Goal: Task Accomplishment & Management: Manage account settings

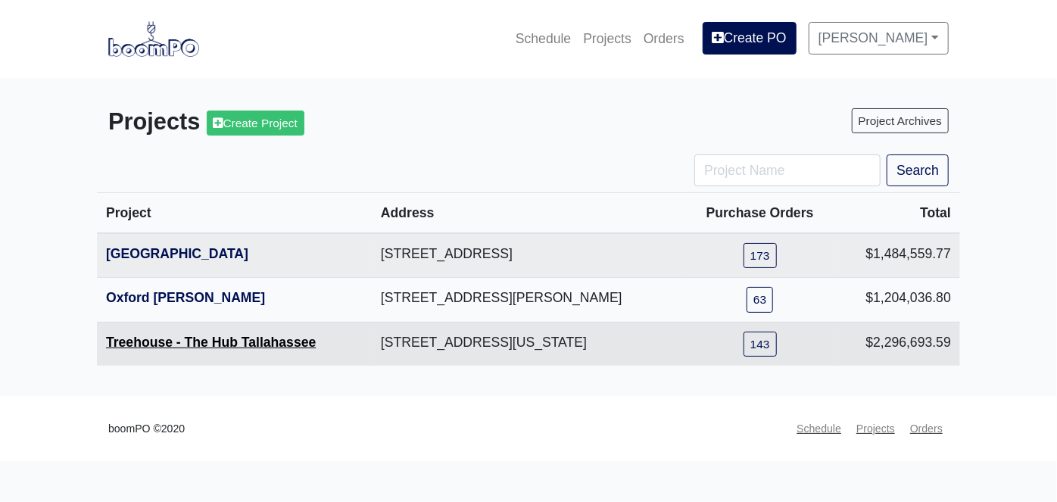
click at [160, 344] on link "Treehouse - The Hub Tallahassee" at bounding box center [211, 342] width 210 height 15
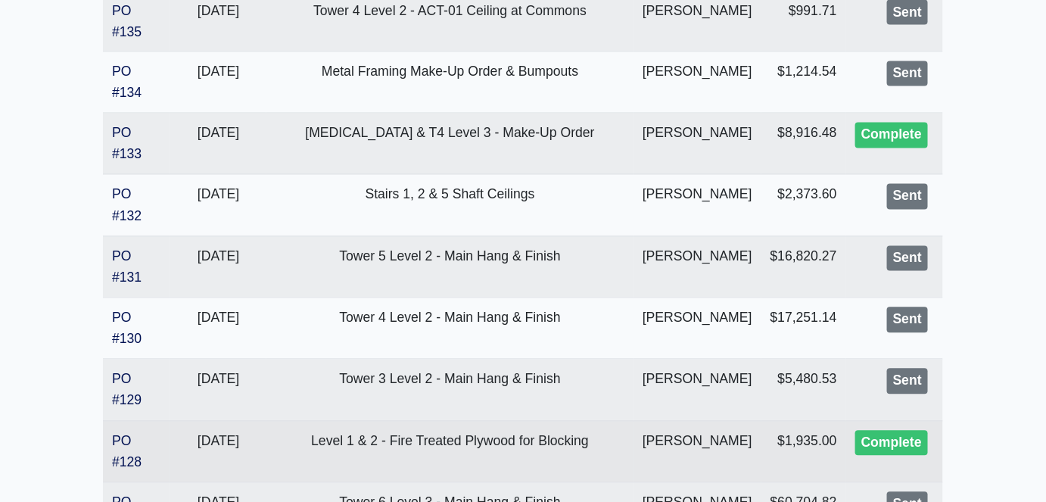
scroll to position [894, 0]
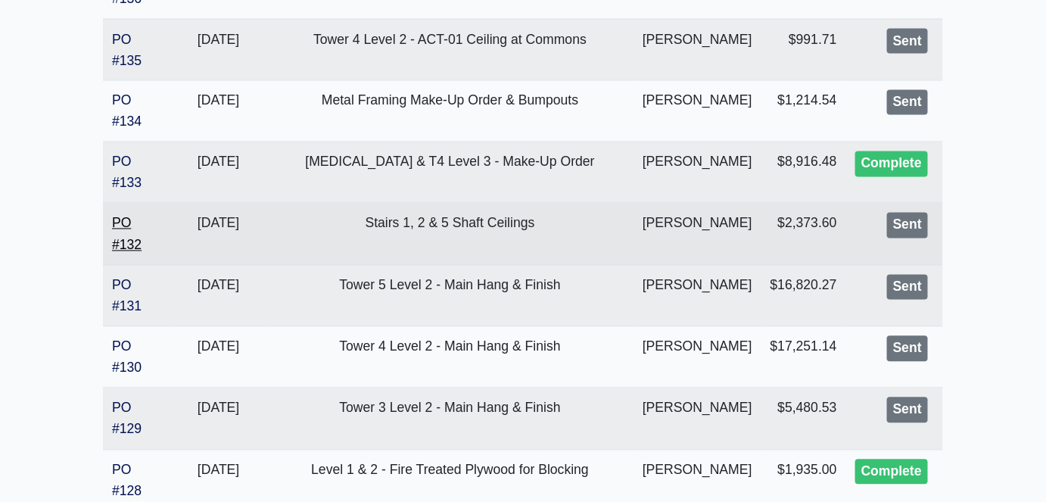
click at [133, 252] on link "PO #132" at bounding box center [127, 234] width 30 height 36
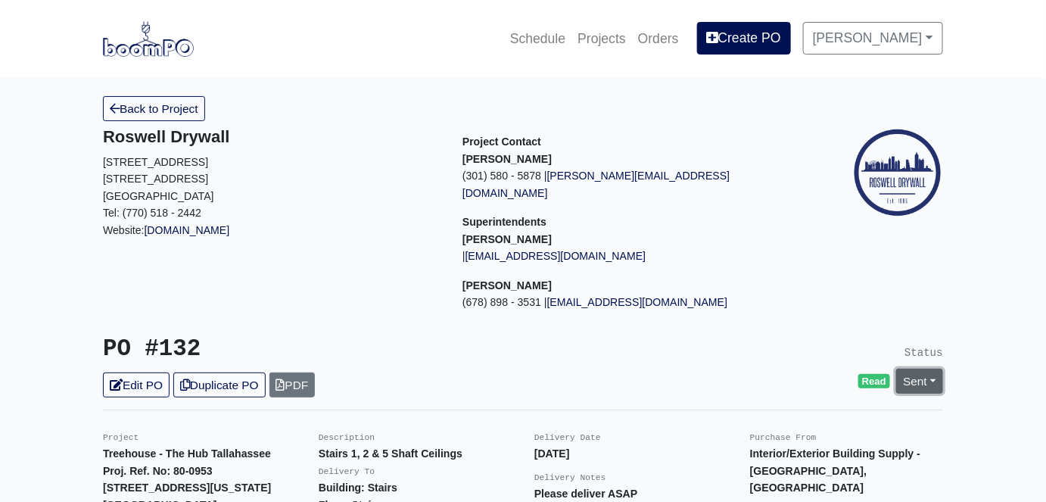
click at [934, 369] on link "Sent" at bounding box center [919, 381] width 47 height 25
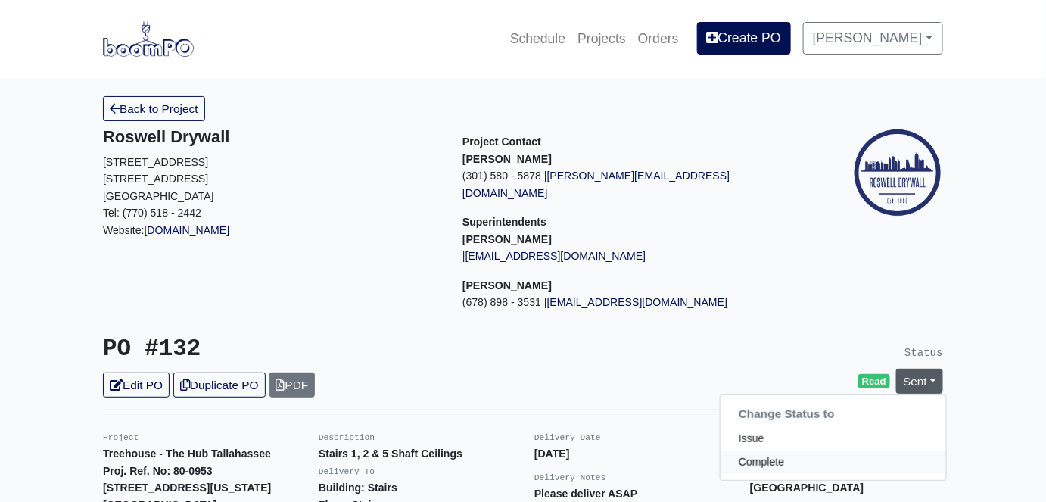
click at [773, 450] on link "Complete" at bounding box center [834, 461] width 226 height 23
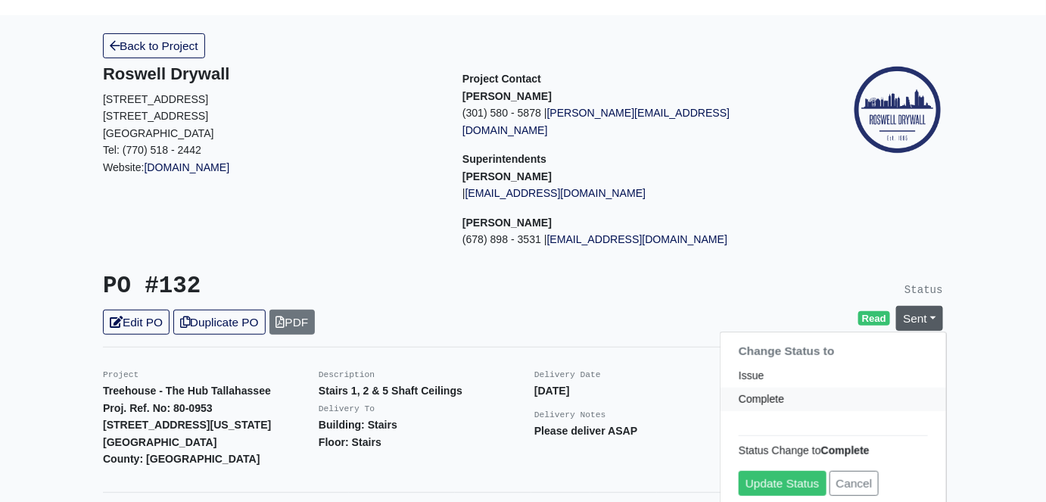
scroll to position [137, 0]
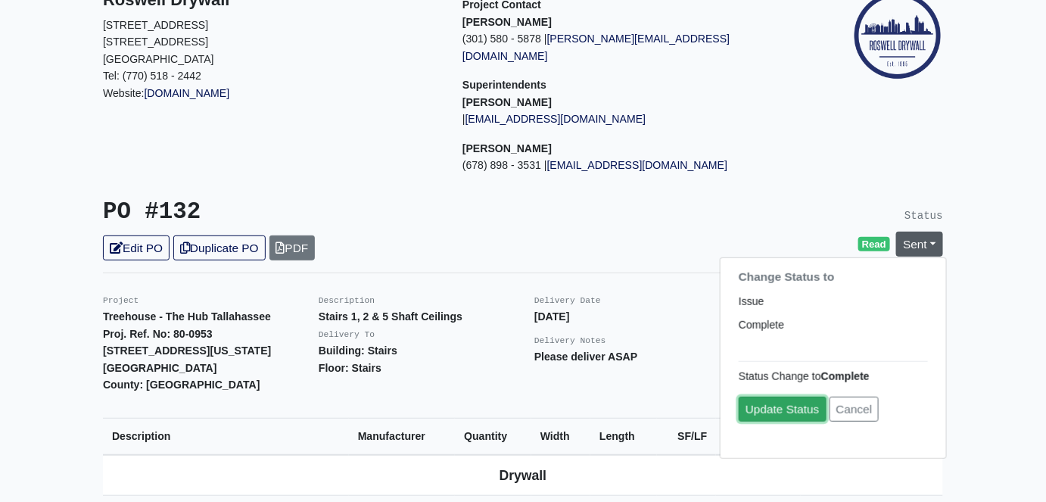
click at [791, 397] on link "Update Status" at bounding box center [783, 409] width 88 height 25
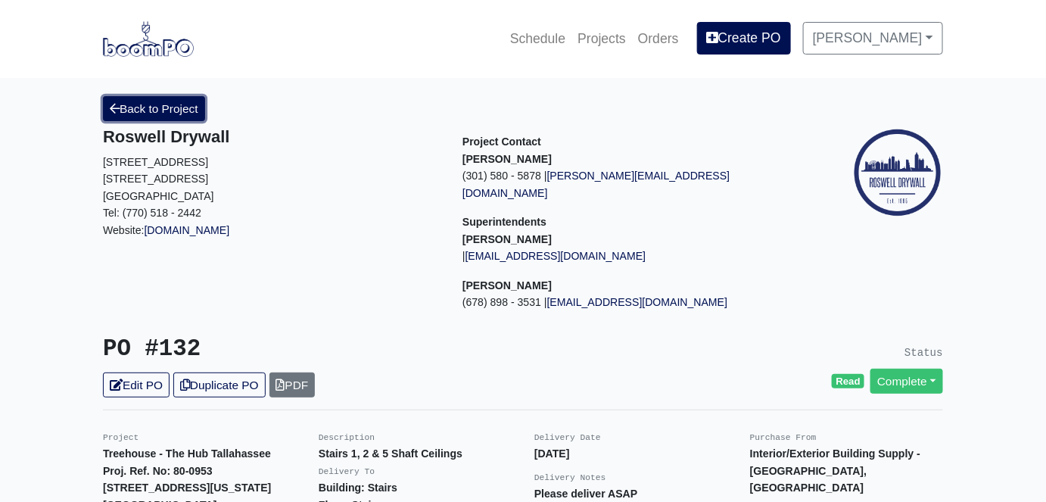
click at [173, 108] on link "Back to Project" at bounding box center [154, 108] width 102 height 25
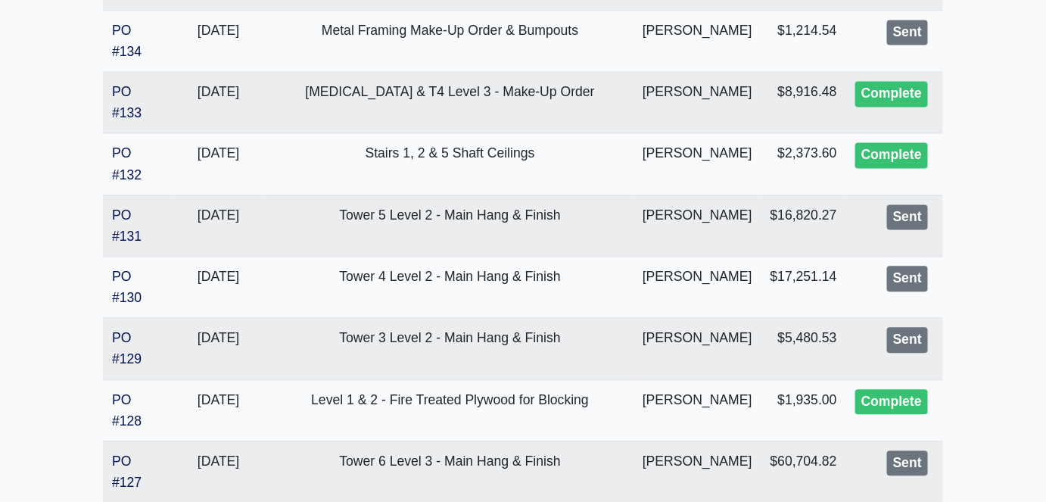
scroll to position [963, 0]
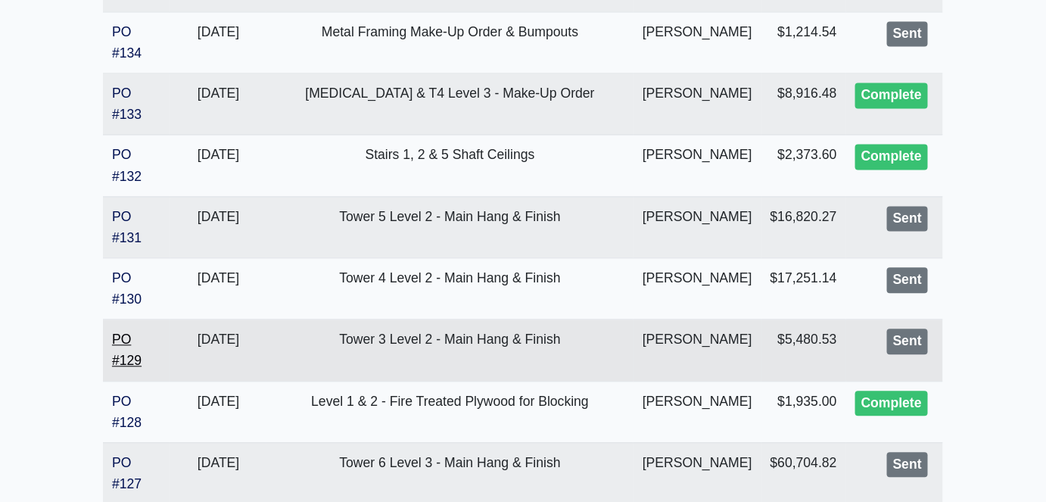
click at [127, 368] on link "PO #129" at bounding box center [127, 350] width 30 height 36
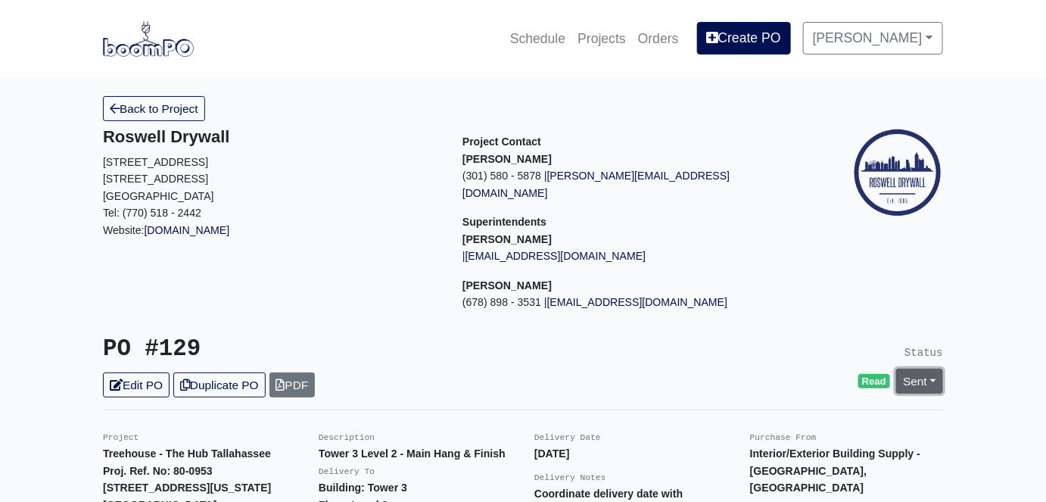
click at [930, 369] on link "Sent" at bounding box center [919, 381] width 47 height 25
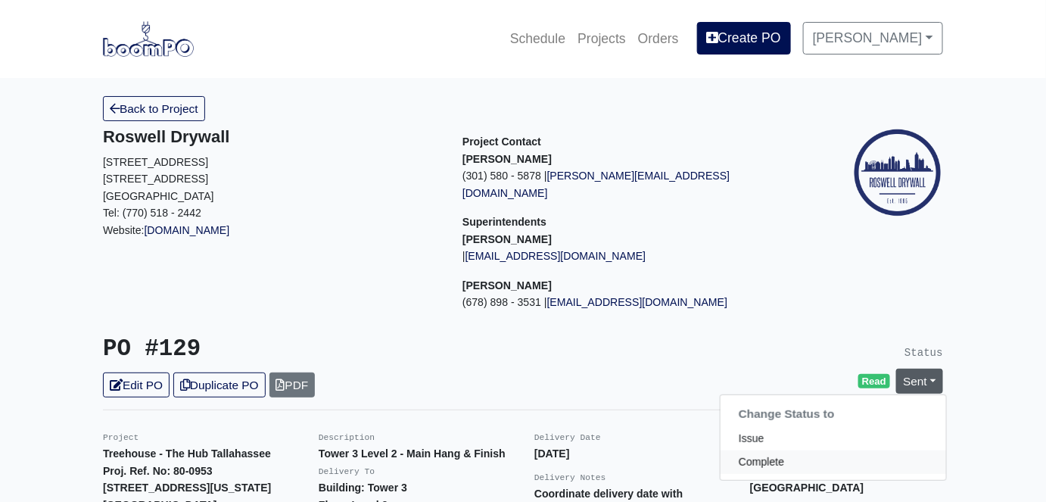
click at [775, 450] on link "Complete" at bounding box center [834, 461] width 226 height 23
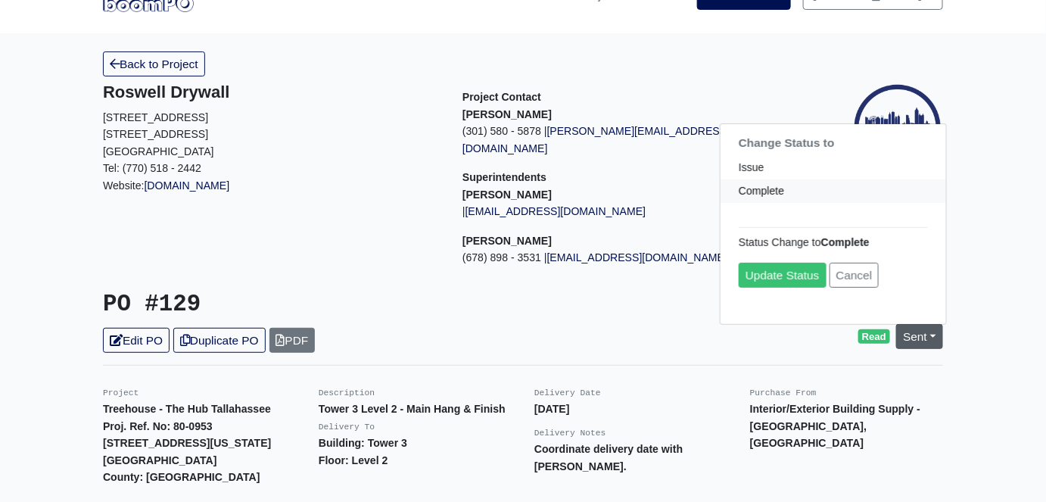
scroll to position [68, 0]
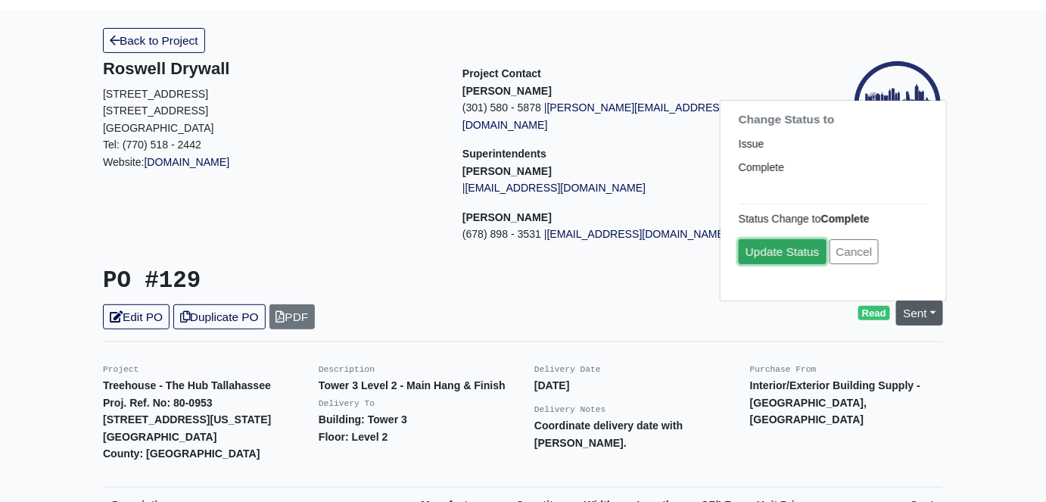
click at [795, 239] on link "Update Status" at bounding box center [783, 251] width 88 height 25
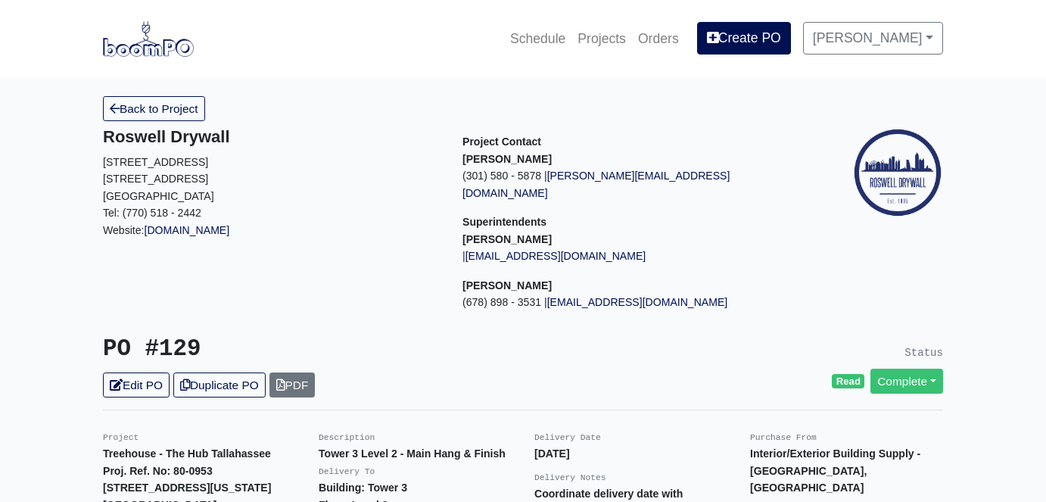
scroll to position [68, 0]
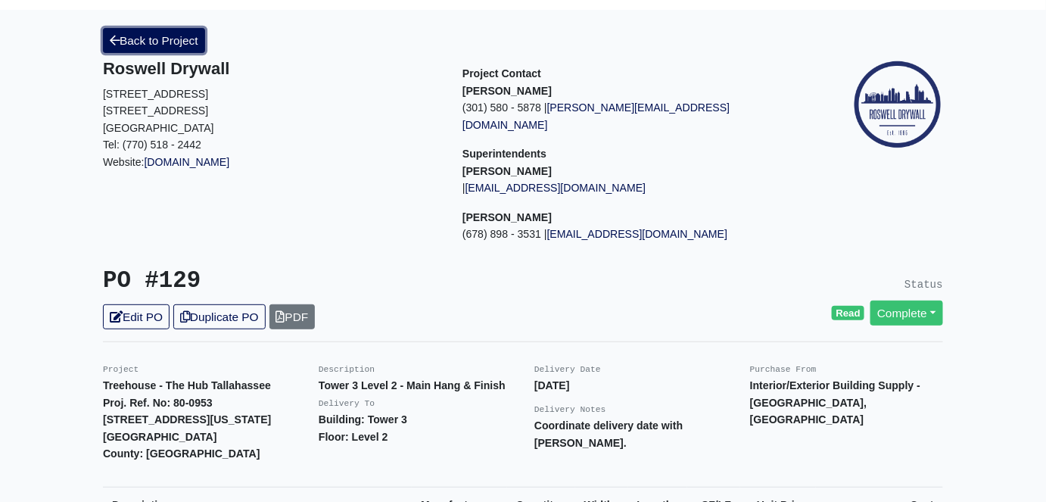
click at [155, 45] on link "Back to Project" at bounding box center [154, 40] width 102 height 25
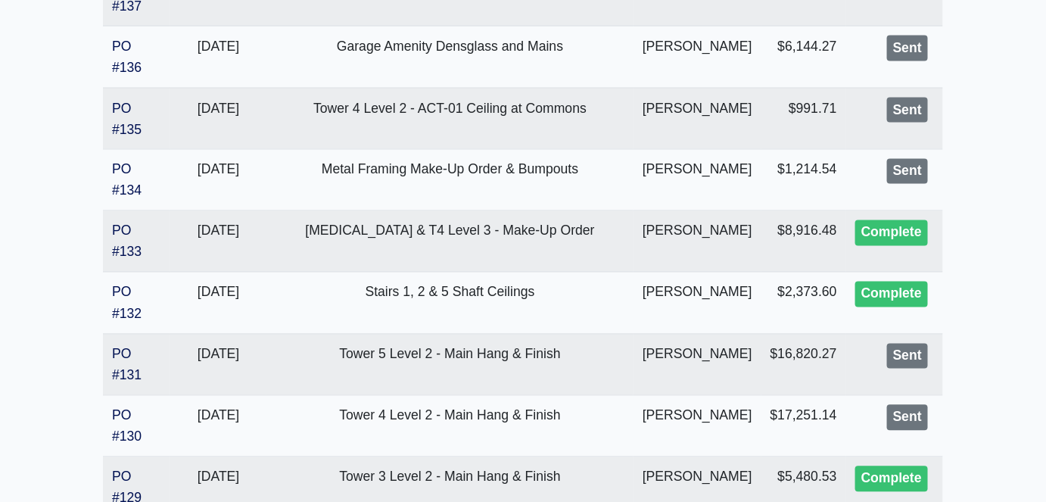
scroll to position [894, 0]
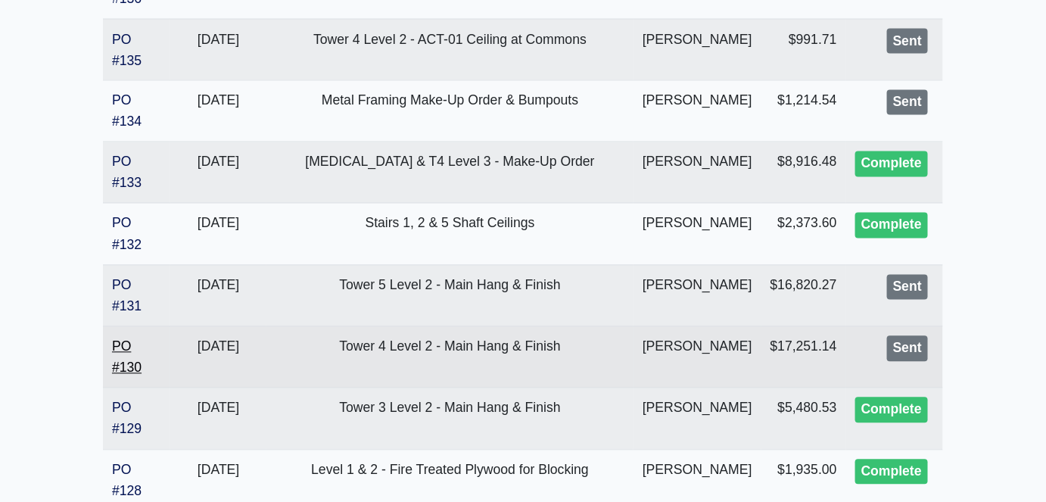
click at [133, 376] on link "PO #130" at bounding box center [127, 357] width 30 height 36
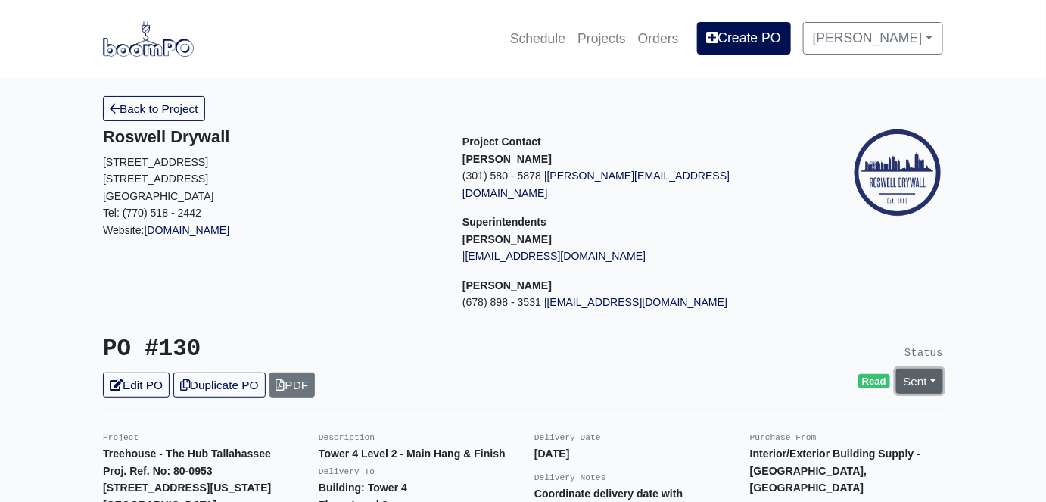
click at [937, 369] on link "Sent" at bounding box center [919, 381] width 47 height 25
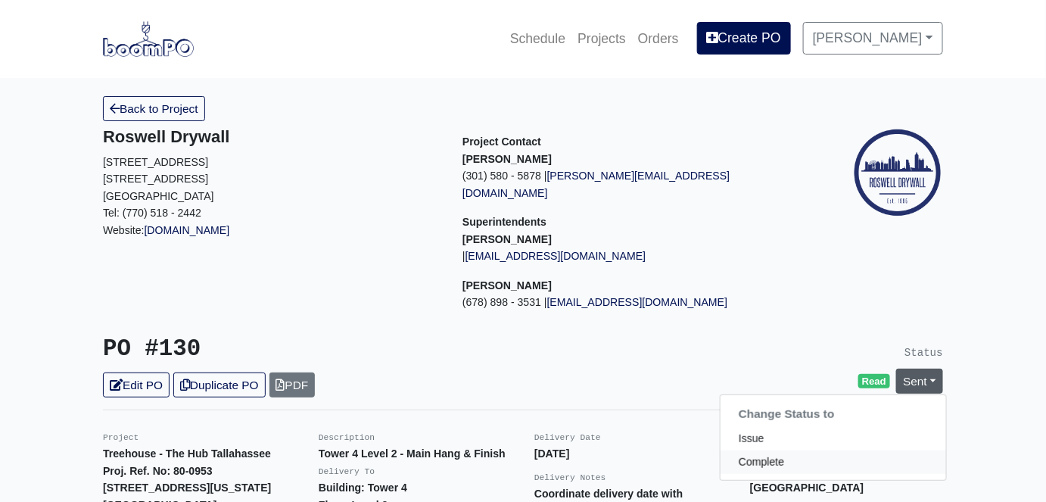
click at [795, 450] on link "Complete" at bounding box center [834, 461] width 226 height 23
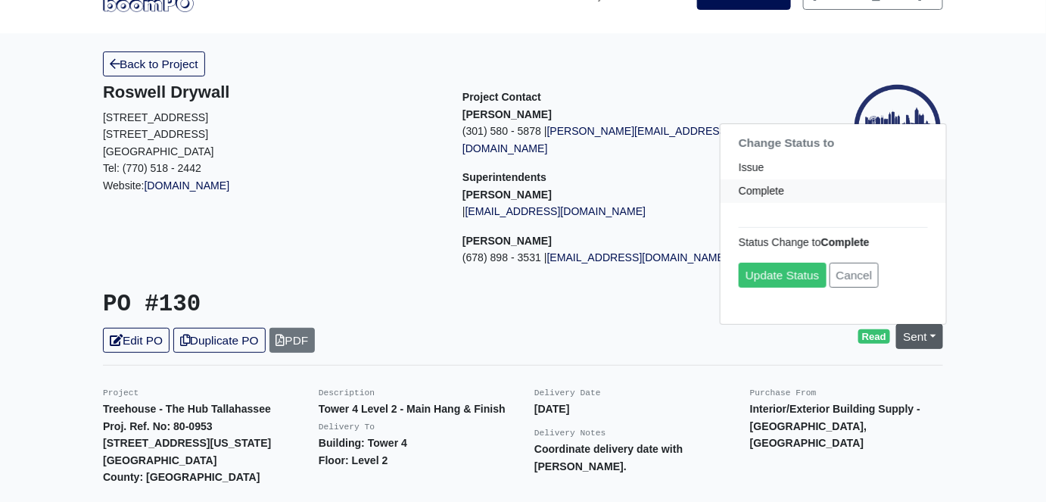
scroll to position [68, 0]
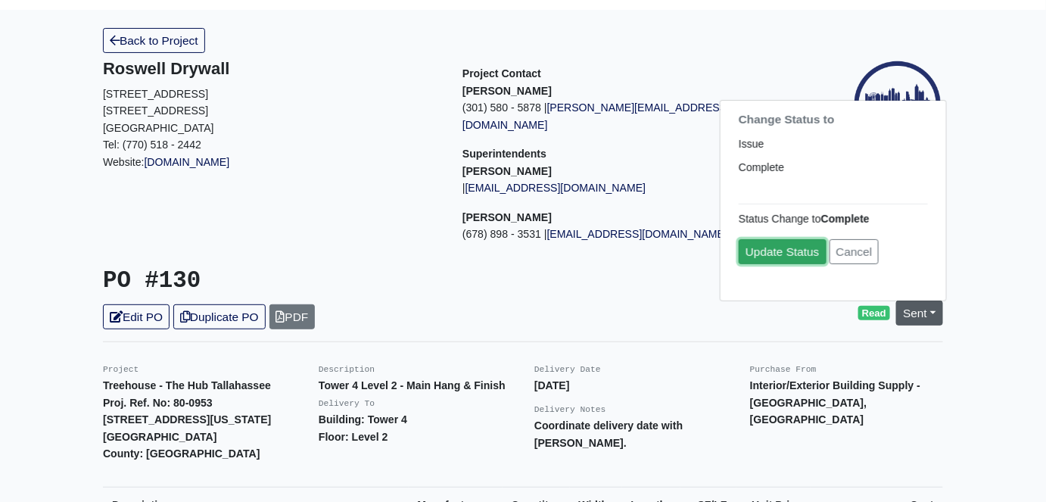
click at [791, 239] on link "Update Status" at bounding box center [783, 251] width 88 height 25
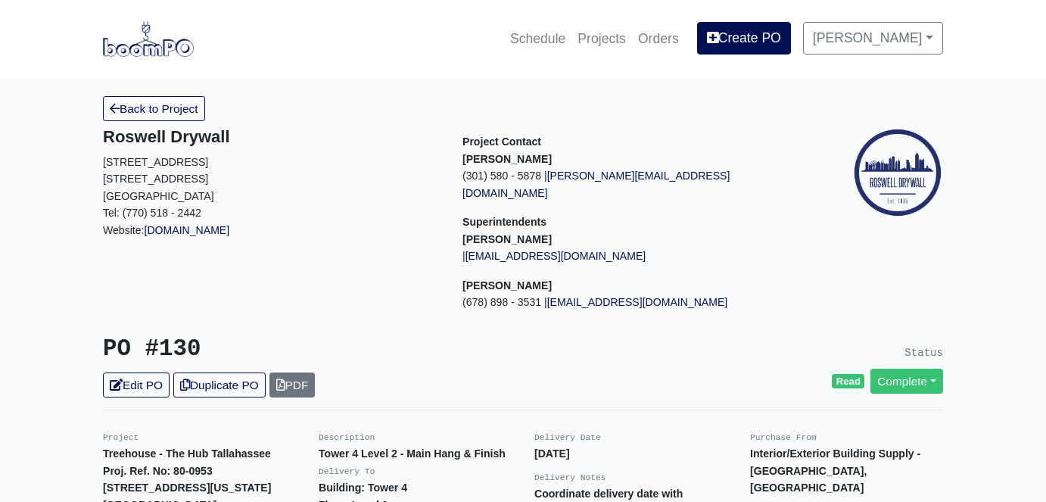
scroll to position [68, 0]
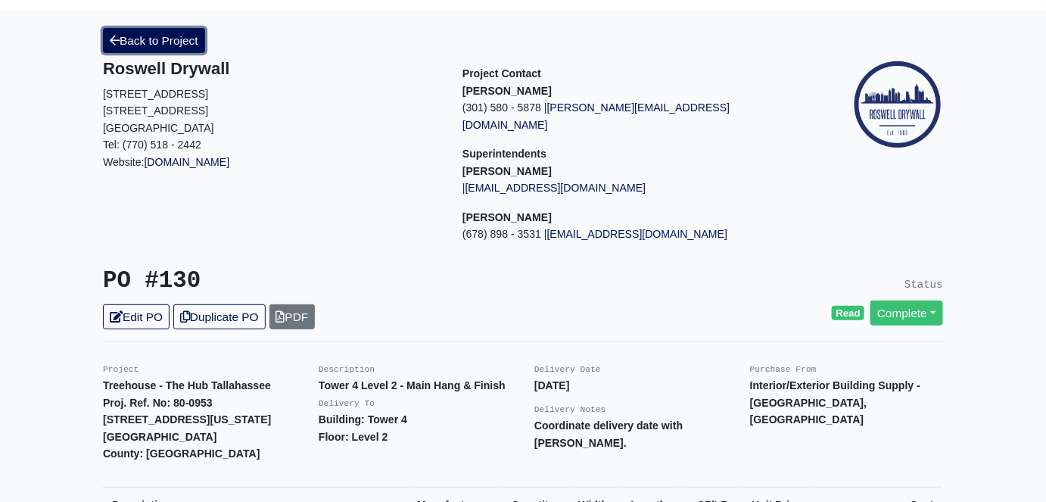
click at [164, 42] on link "Back to Project" at bounding box center [154, 40] width 102 height 25
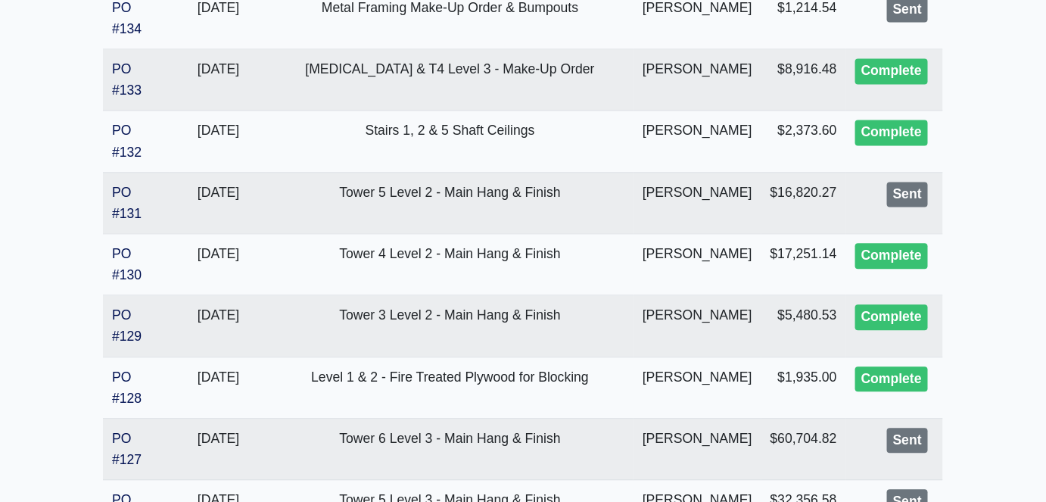
scroll to position [963, 0]
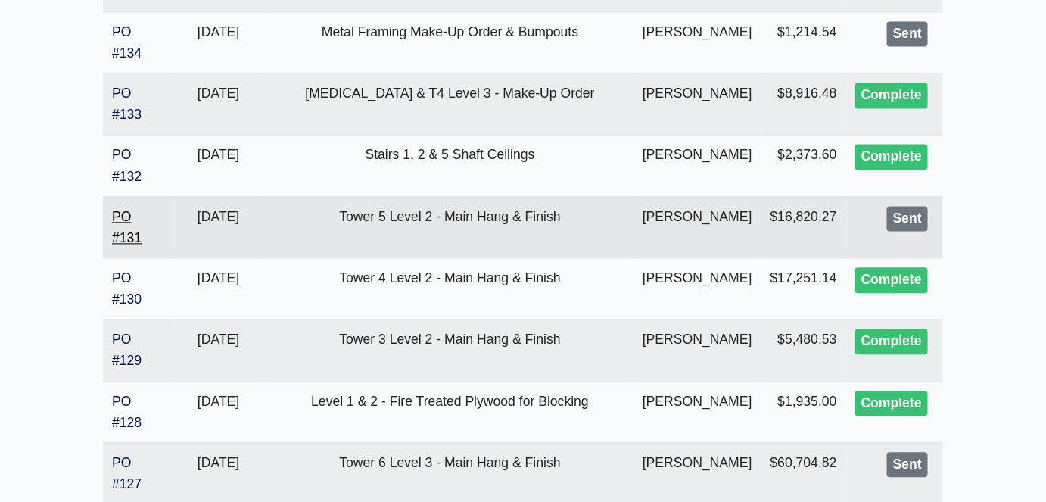
click at [127, 245] on link "PO #131" at bounding box center [127, 227] width 30 height 36
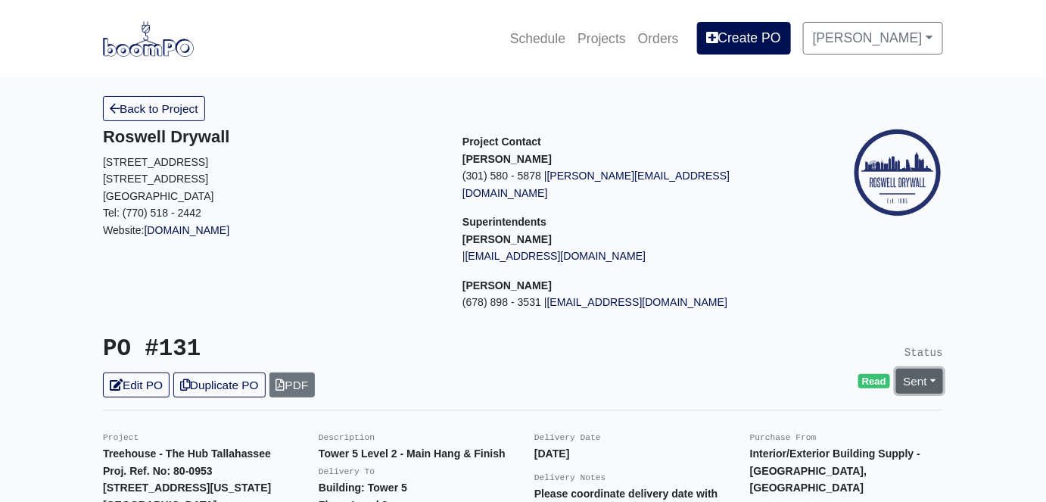
click at [939, 370] on link "Sent" at bounding box center [919, 381] width 47 height 25
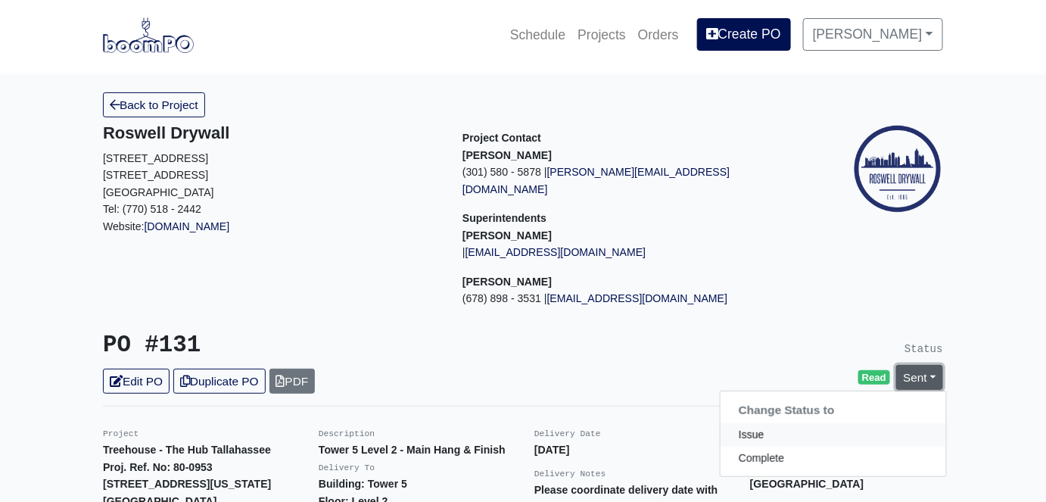
scroll to position [68, 0]
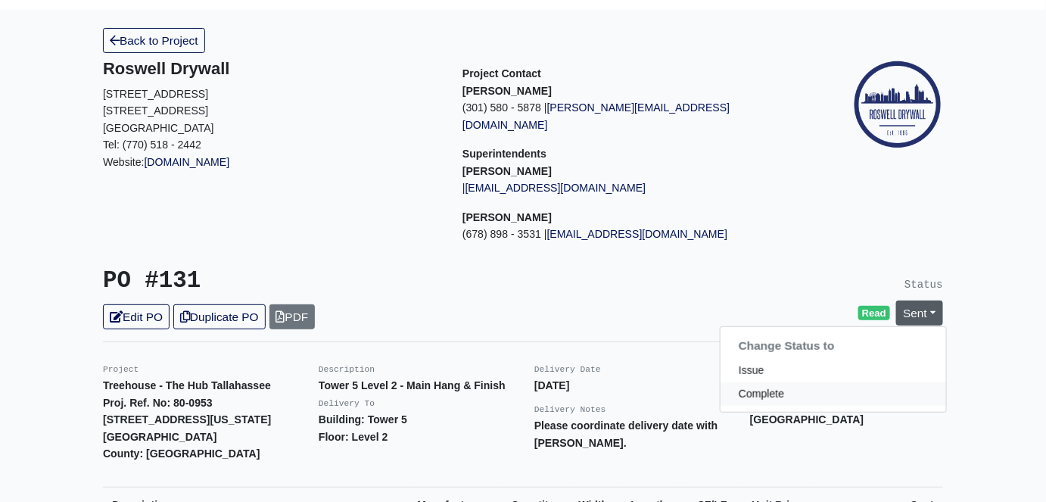
click at [781, 382] on link "Complete" at bounding box center [834, 393] width 226 height 23
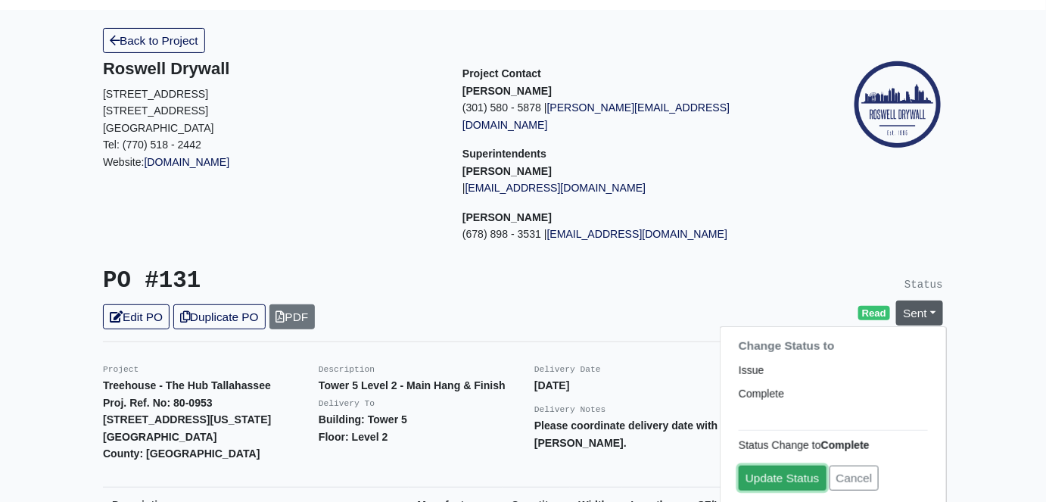
click at [771, 466] on link "Update Status" at bounding box center [783, 478] width 88 height 25
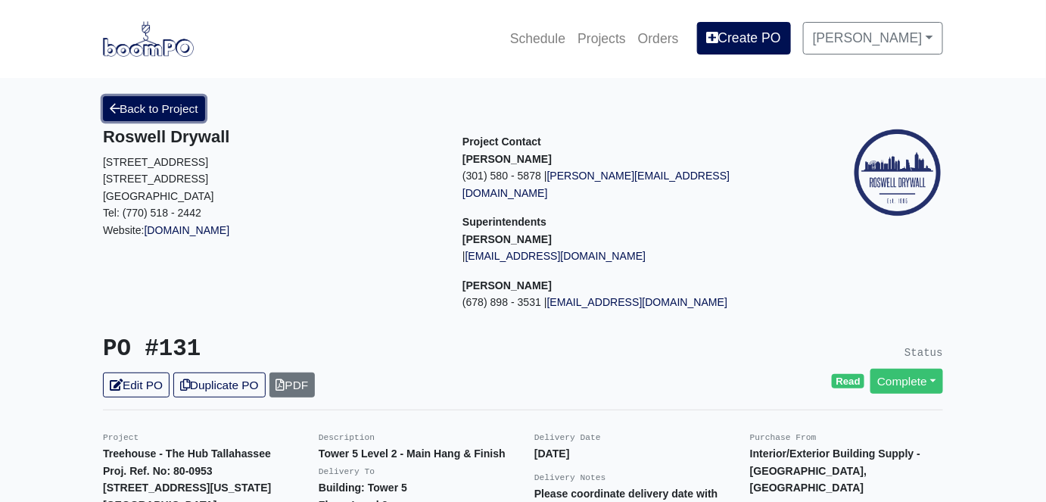
click at [167, 111] on link "Back to Project" at bounding box center [154, 108] width 102 height 25
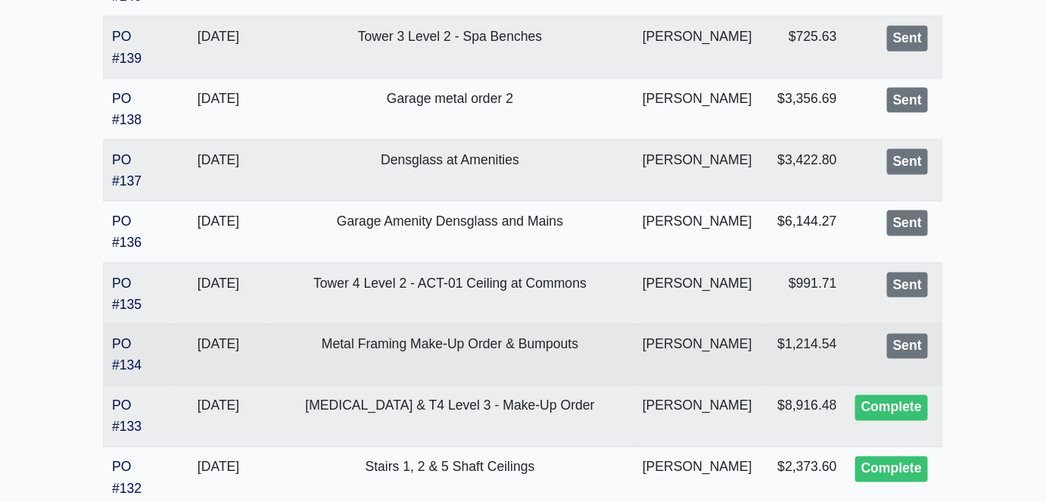
scroll to position [757, 0]
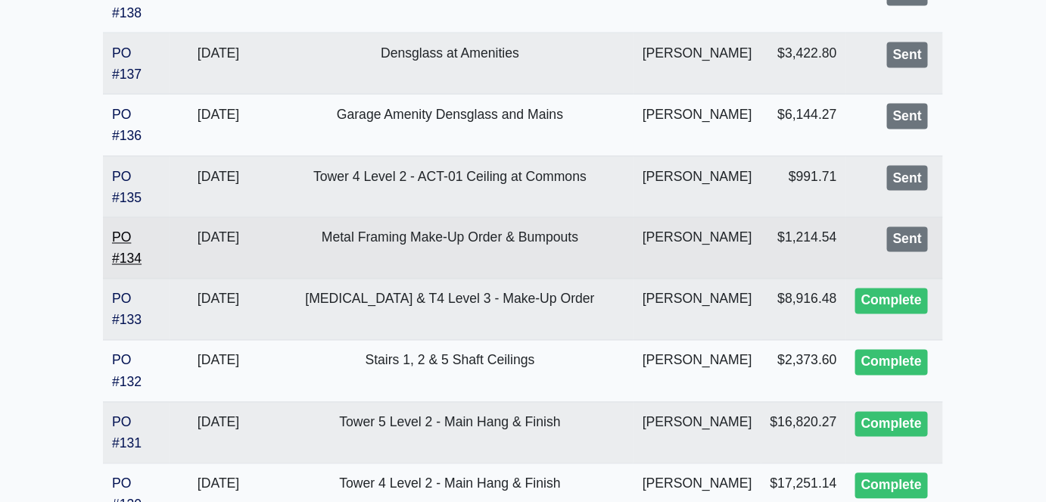
click at [126, 266] on link "PO #134" at bounding box center [127, 248] width 30 height 36
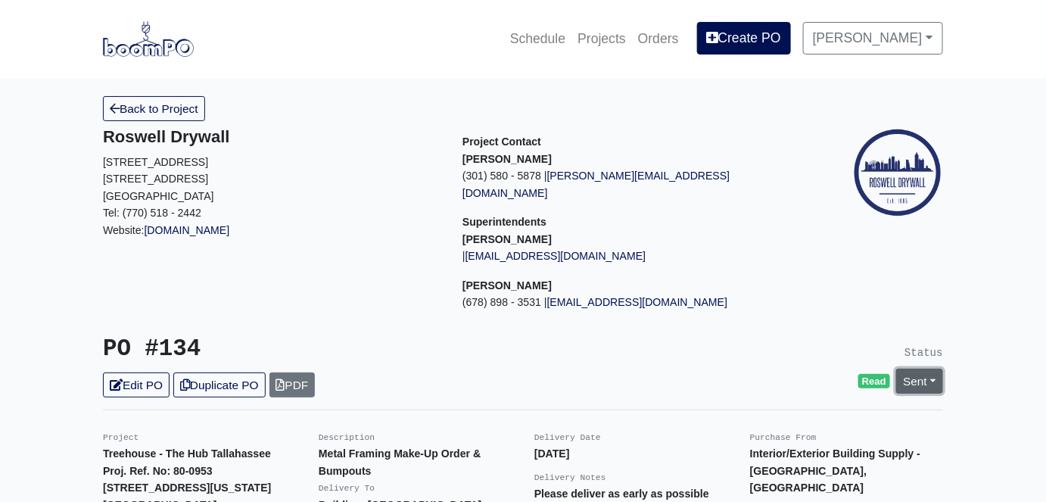
click at [933, 369] on link "Sent" at bounding box center [919, 381] width 47 height 25
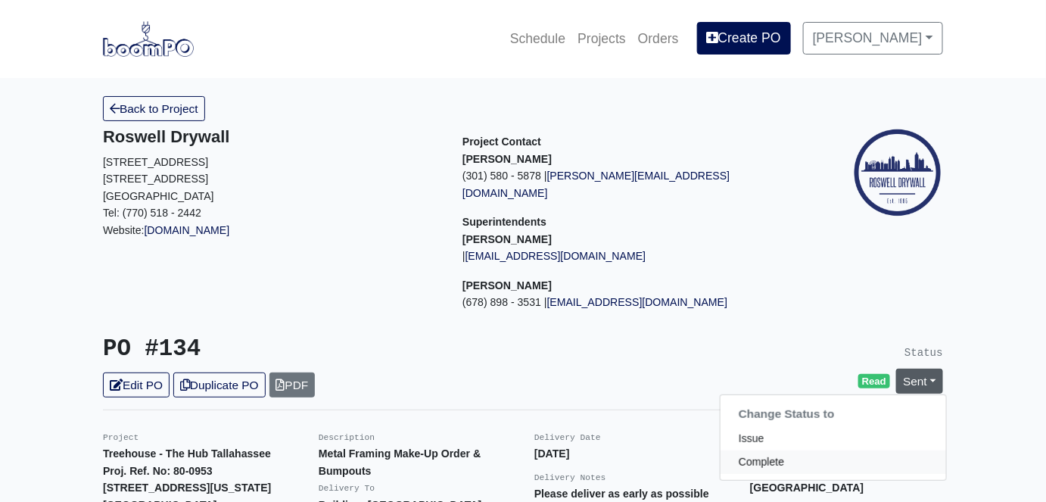
click at [797, 450] on link "Complete" at bounding box center [834, 461] width 226 height 23
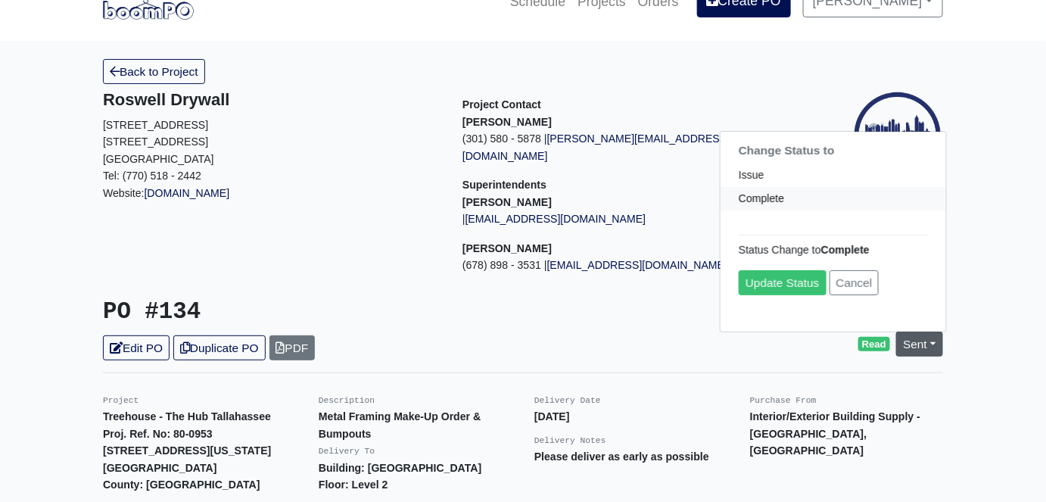
scroll to position [68, 0]
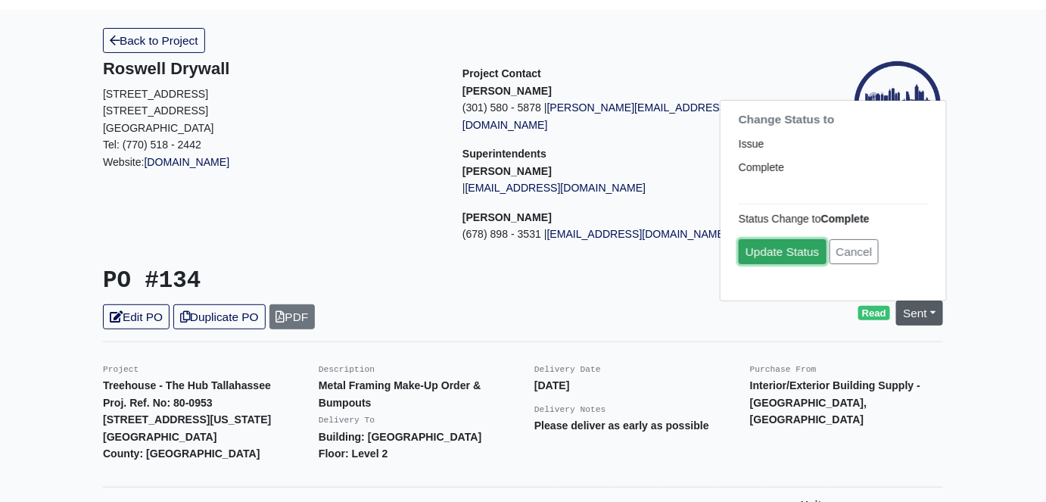
click at [775, 239] on link "Update Status" at bounding box center [783, 251] width 88 height 25
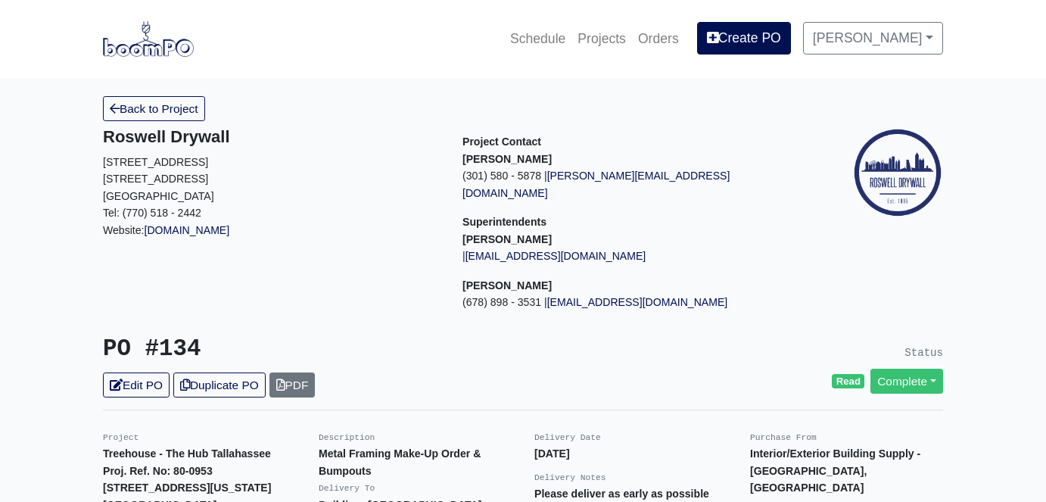
scroll to position [68, 0]
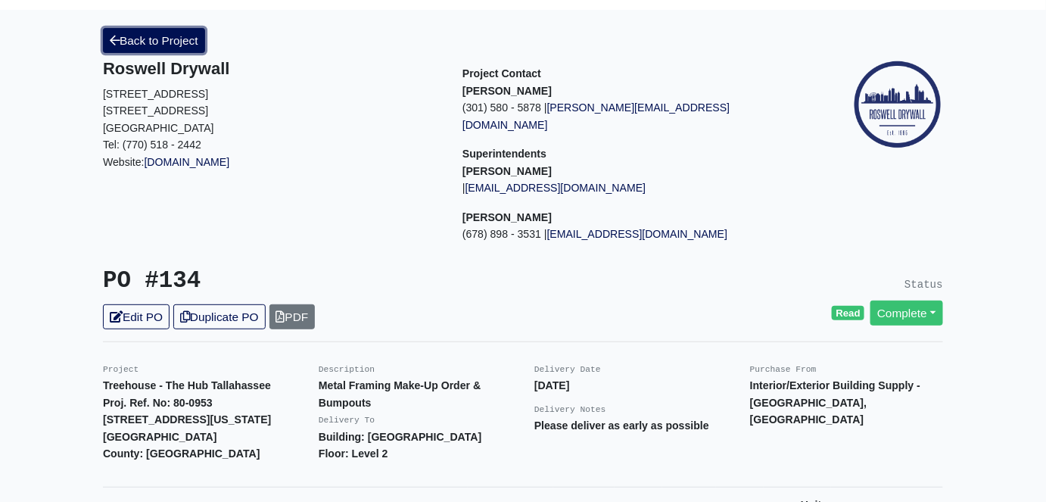
click at [146, 45] on link "Back to Project" at bounding box center [154, 40] width 102 height 25
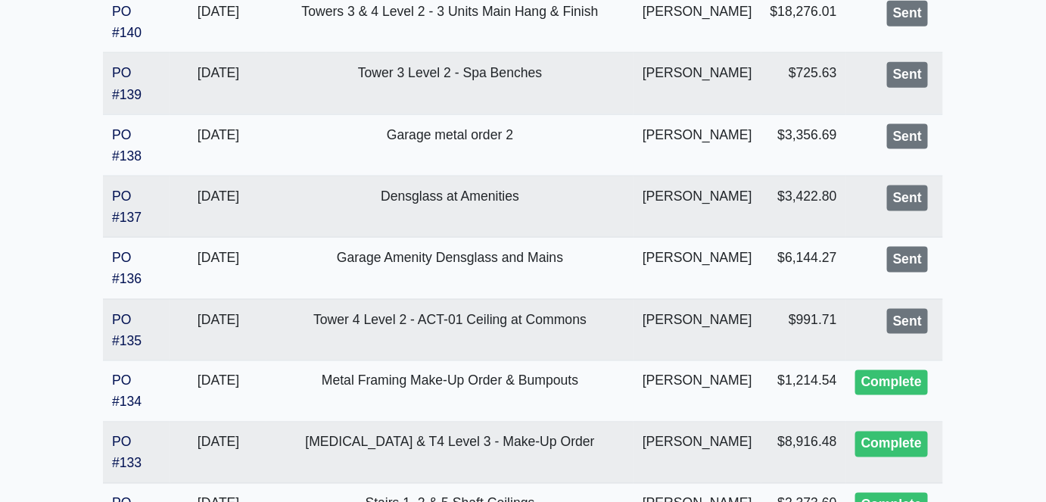
scroll to position [688, 0]
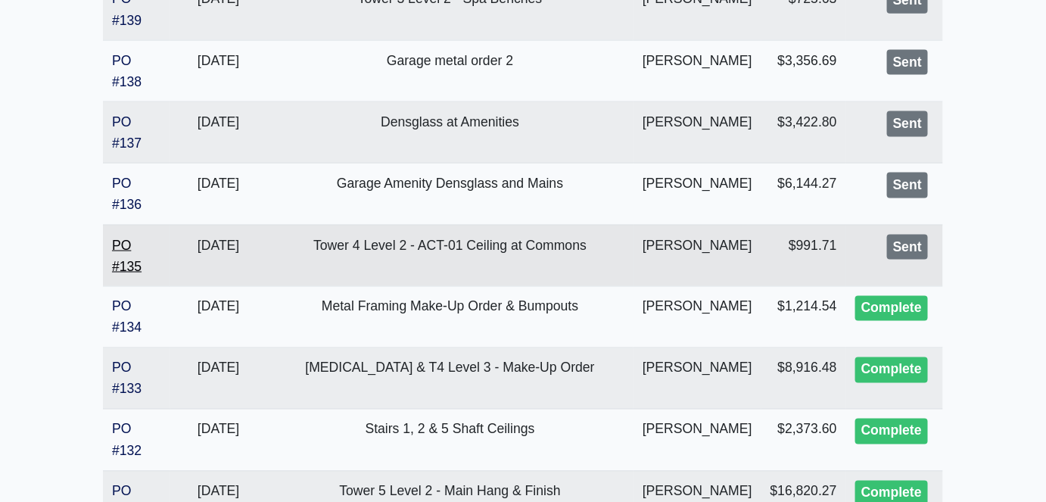
click at [135, 274] on link "PO #135" at bounding box center [127, 256] width 30 height 36
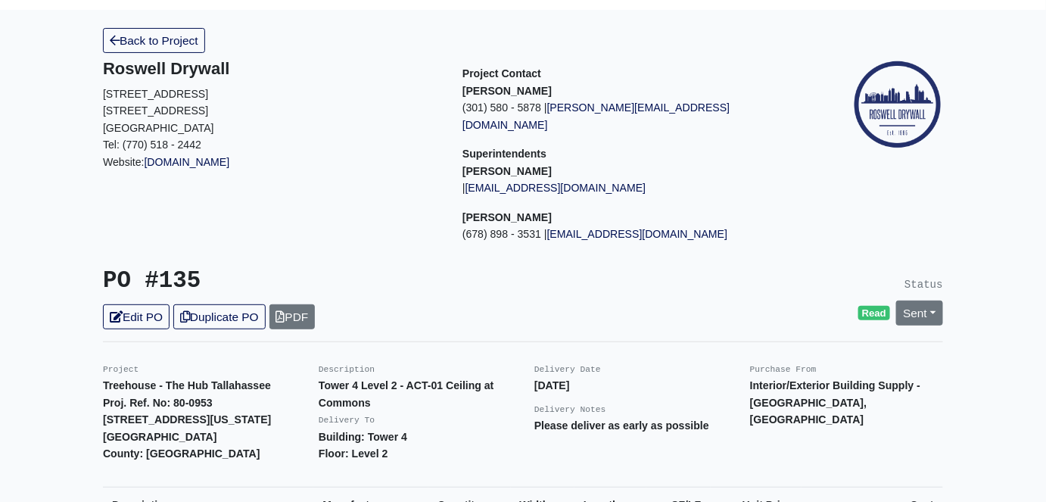
scroll to position [68, 0]
click at [928, 301] on link "Sent" at bounding box center [919, 313] width 47 height 25
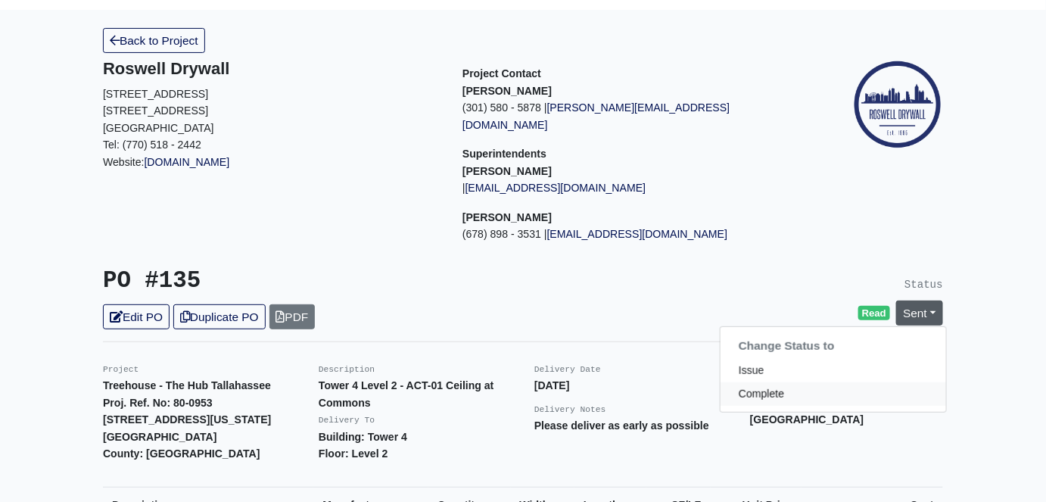
click at [789, 382] on link "Complete" at bounding box center [834, 393] width 226 height 23
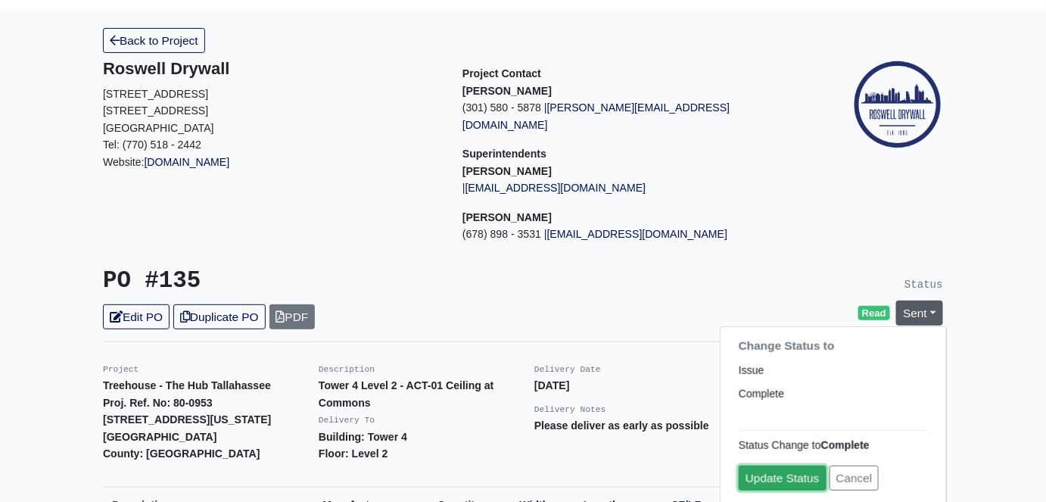
click at [773, 466] on link "Update Status" at bounding box center [783, 478] width 88 height 25
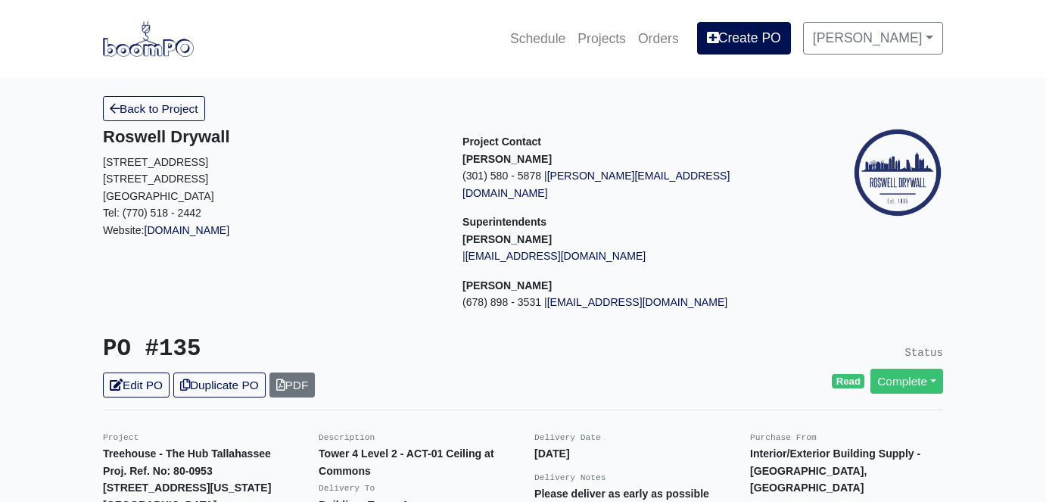
scroll to position [68, 0]
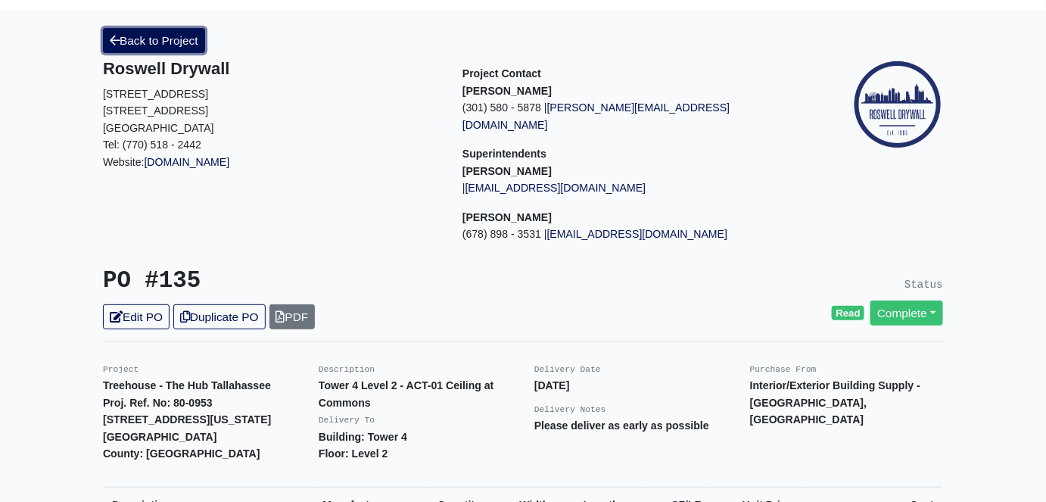
click at [173, 36] on link "Back to Project" at bounding box center [154, 40] width 102 height 25
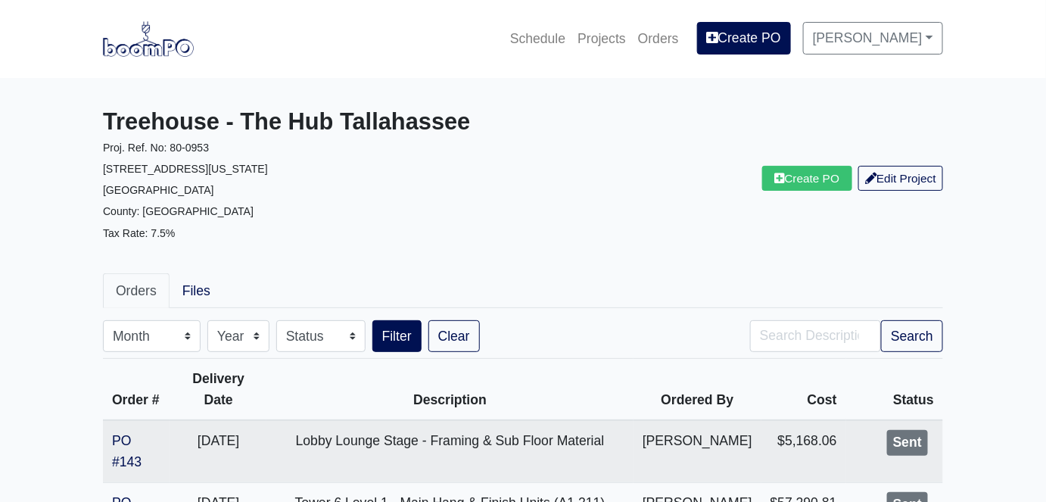
click at [389, 200] on p "[GEOGRAPHIC_DATA]" at bounding box center [307, 189] width 409 height 21
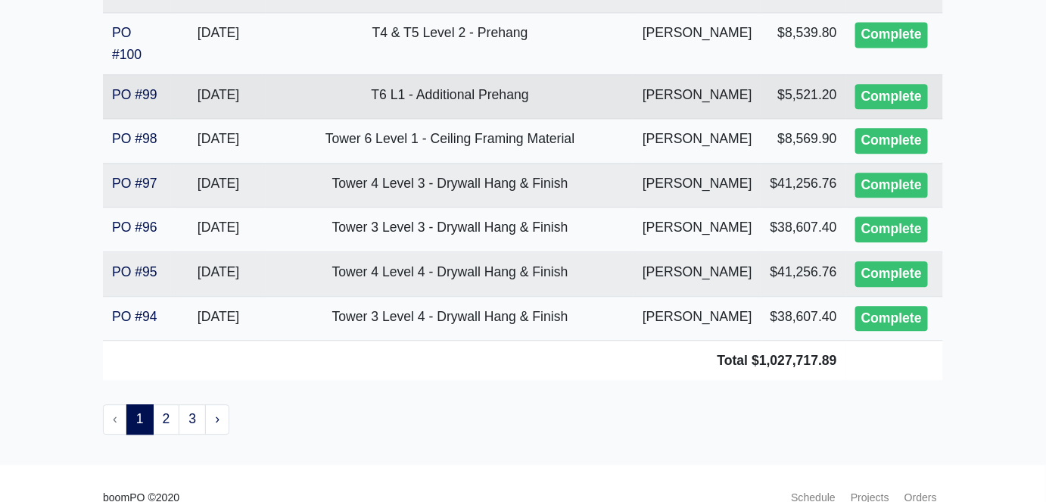
scroll to position [3203, 0]
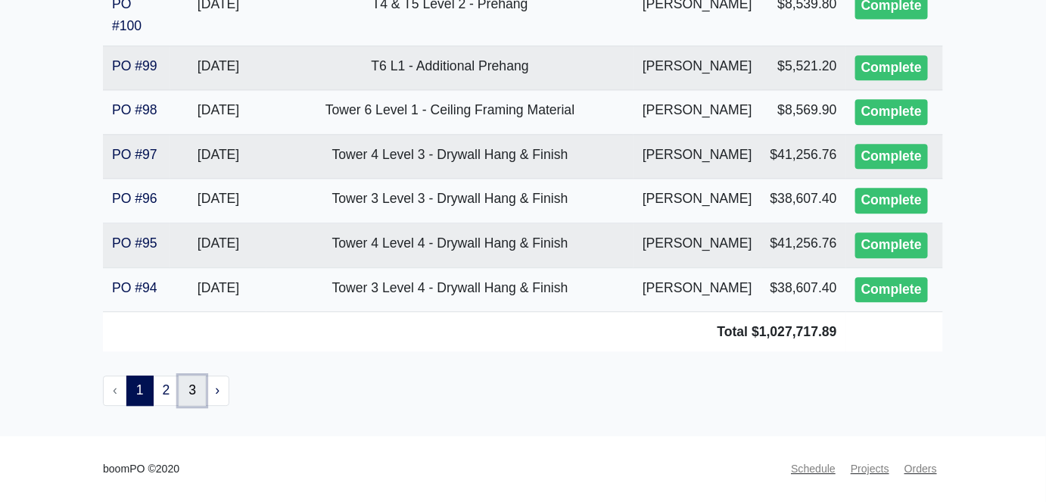
click at [189, 391] on link "3" at bounding box center [192, 391] width 27 height 30
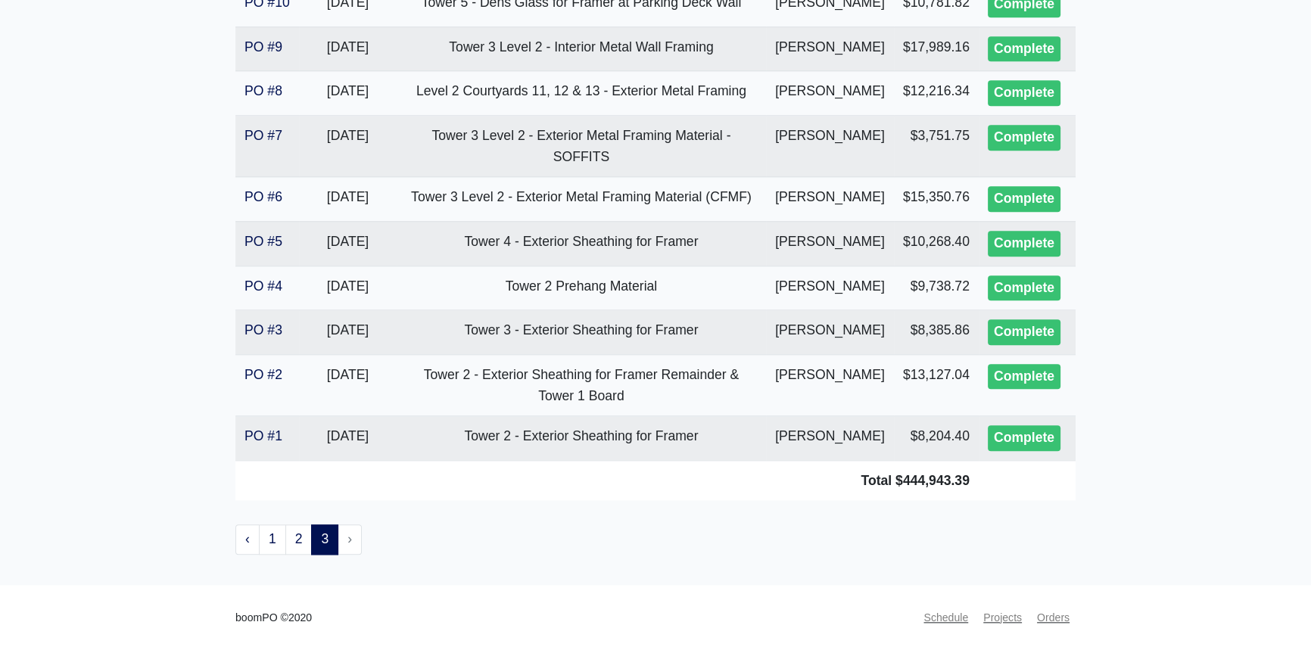
scroll to position [2631, 0]
click at [303, 501] on link "2" at bounding box center [298, 540] width 27 height 30
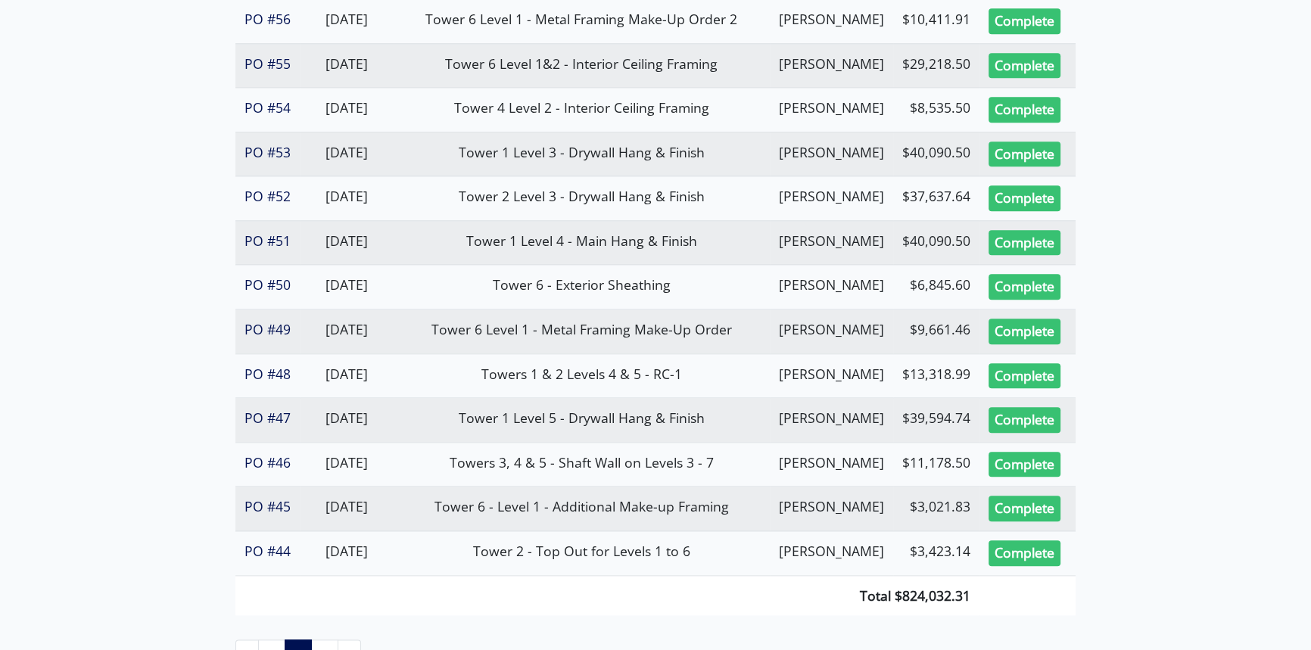
scroll to position [2180, 0]
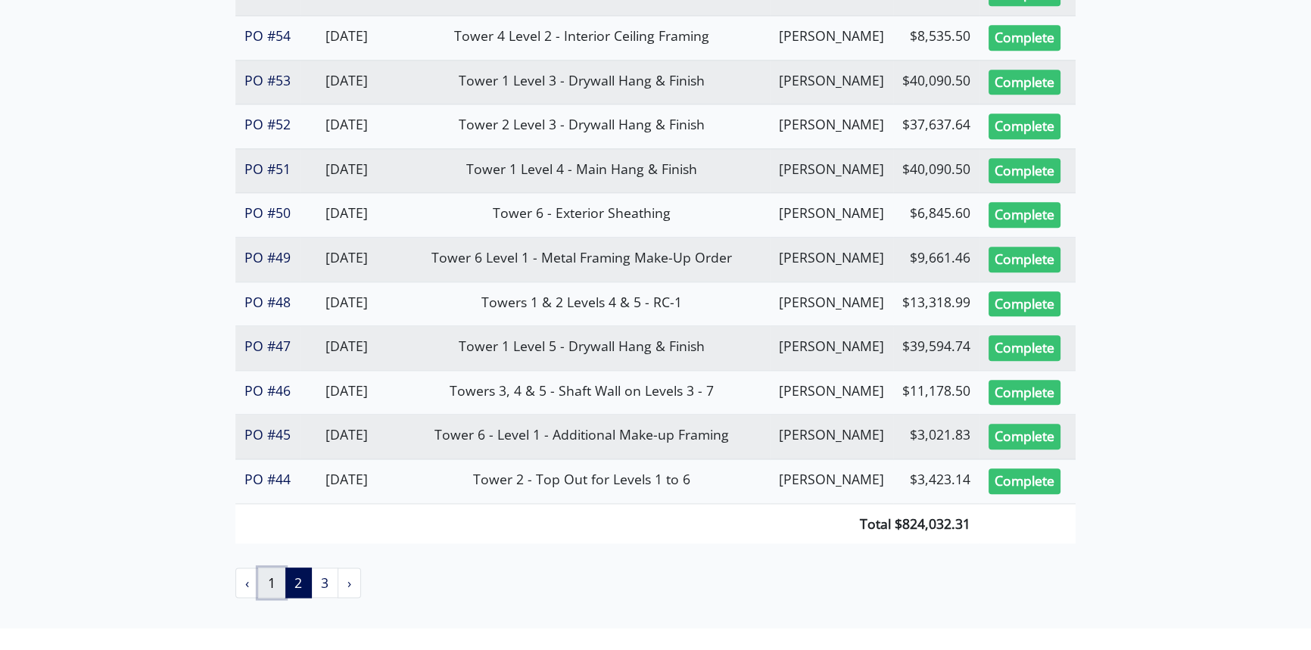
click at [272, 568] on link "1" at bounding box center [271, 583] width 27 height 30
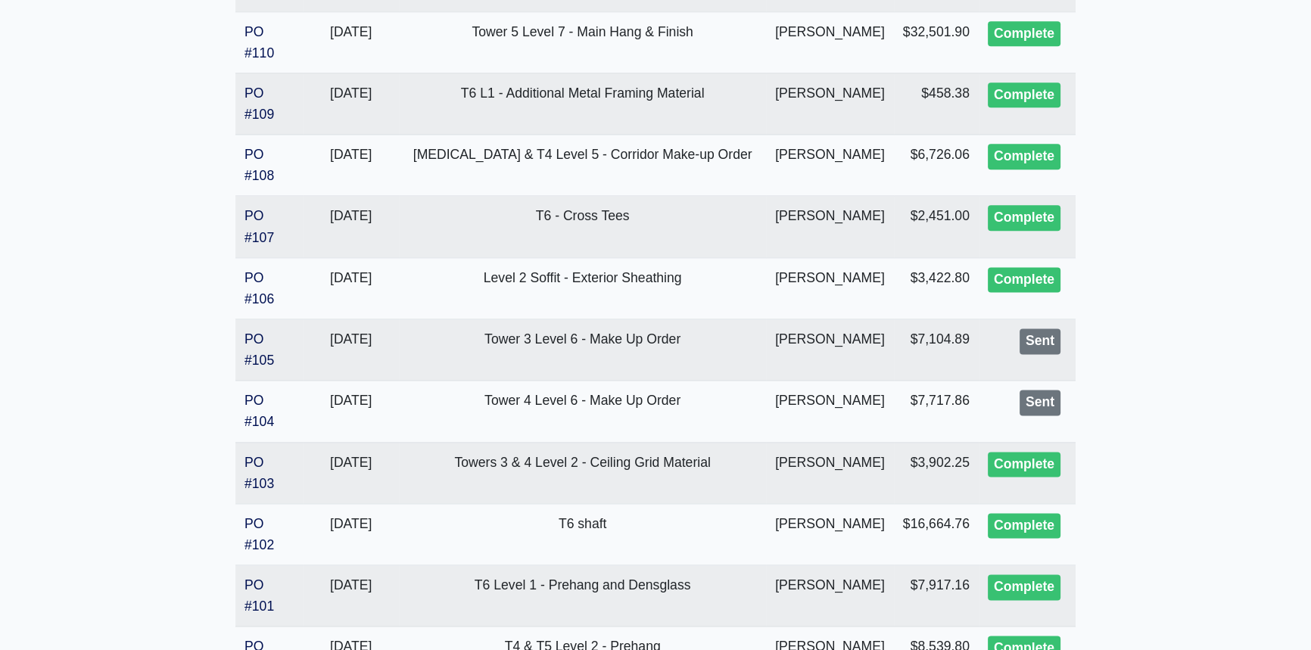
scroll to position [2442, 0]
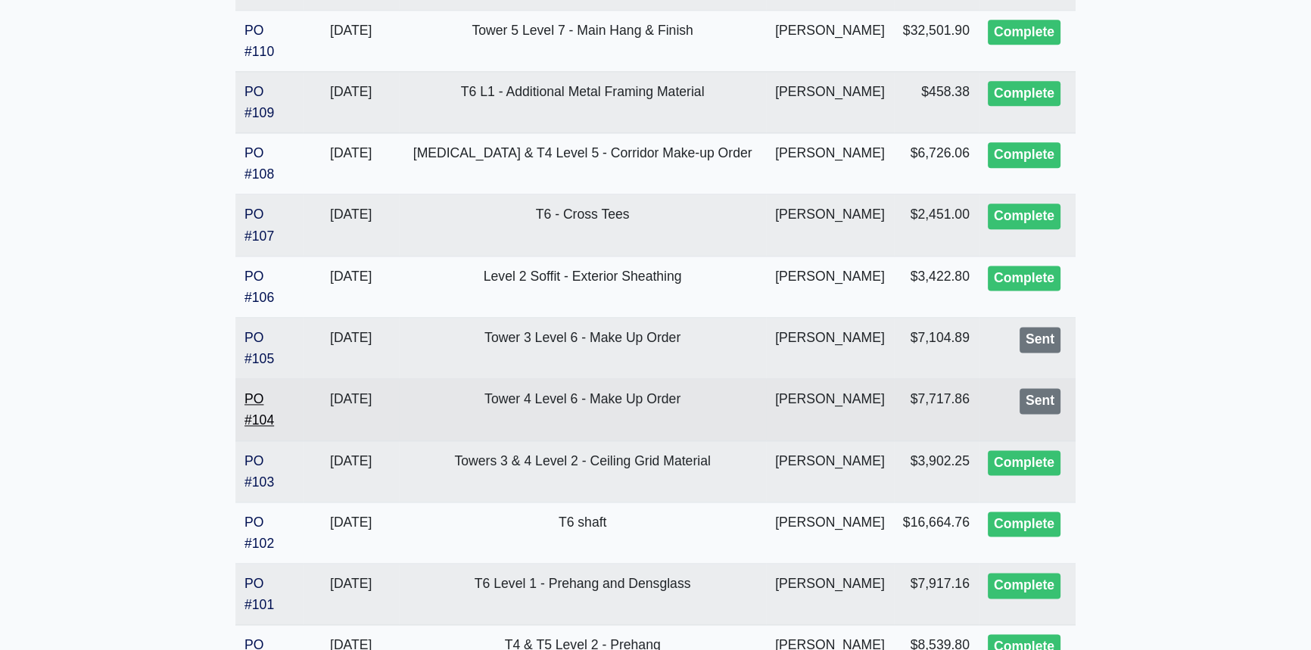
click at [257, 428] on link "PO #104" at bounding box center [260, 409] width 30 height 36
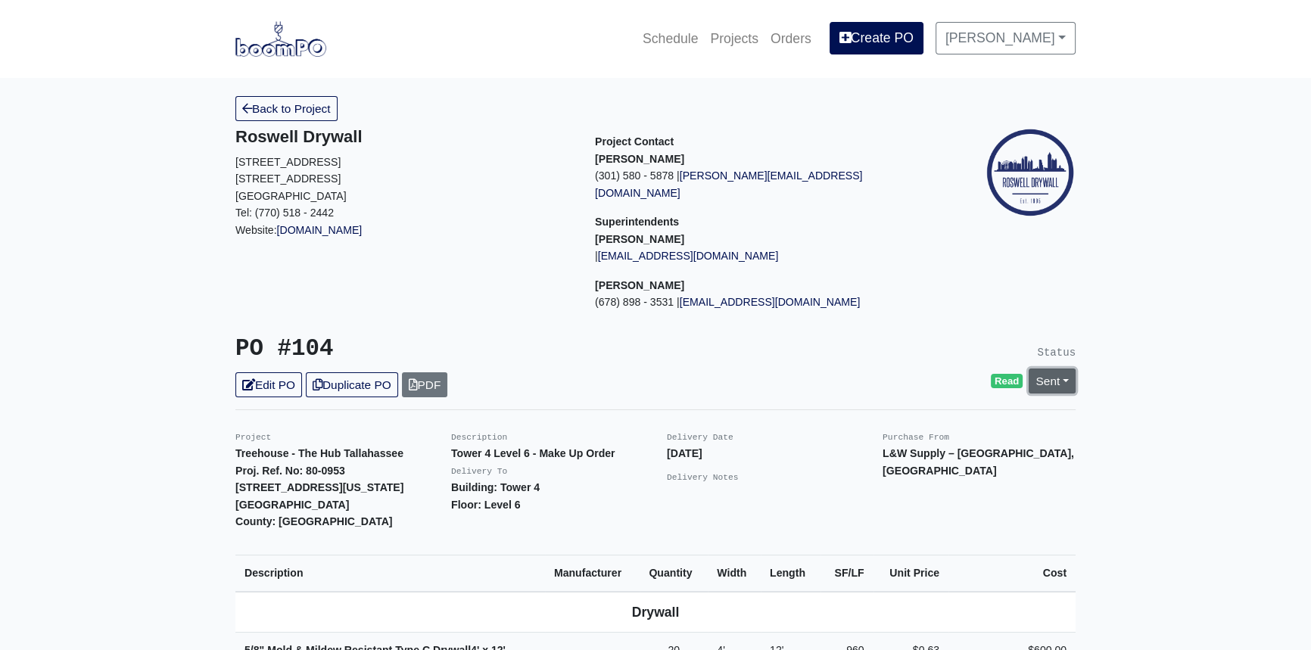
click at [1071, 369] on link "Sent" at bounding box center [1052, 381] width 47 height 25
click at [916, 451] on link "Complete" at bounding box center [966, 462] width 226 height 23
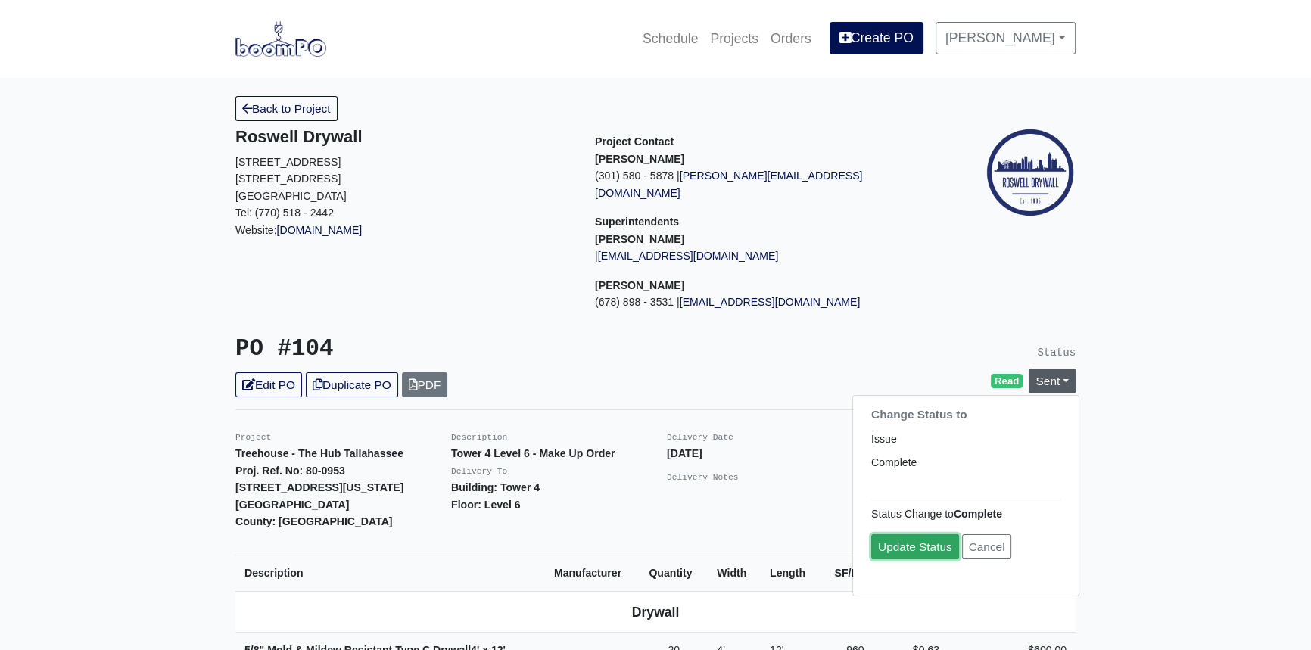
click at [892, 535] on link "Update Status" at bounding box center [915, 547] width 88 height 25
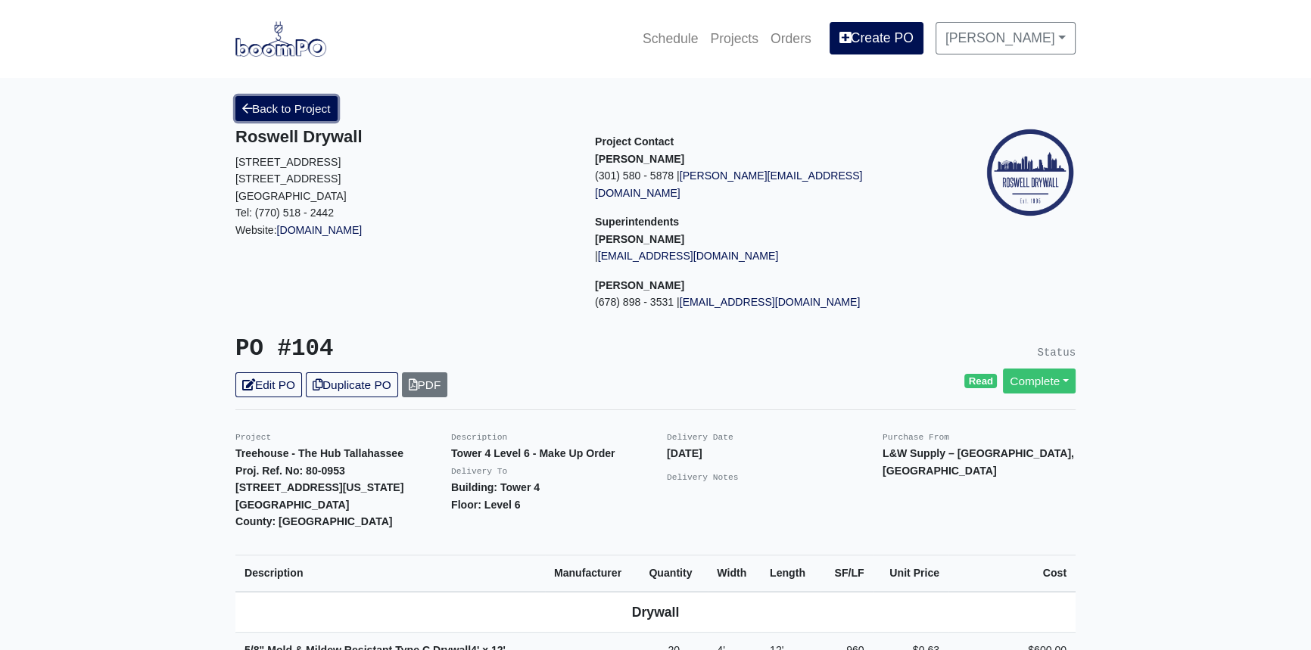
click at [308, 111] on link "Back to Project" at bounding box center [286, 108] width 102 height 25
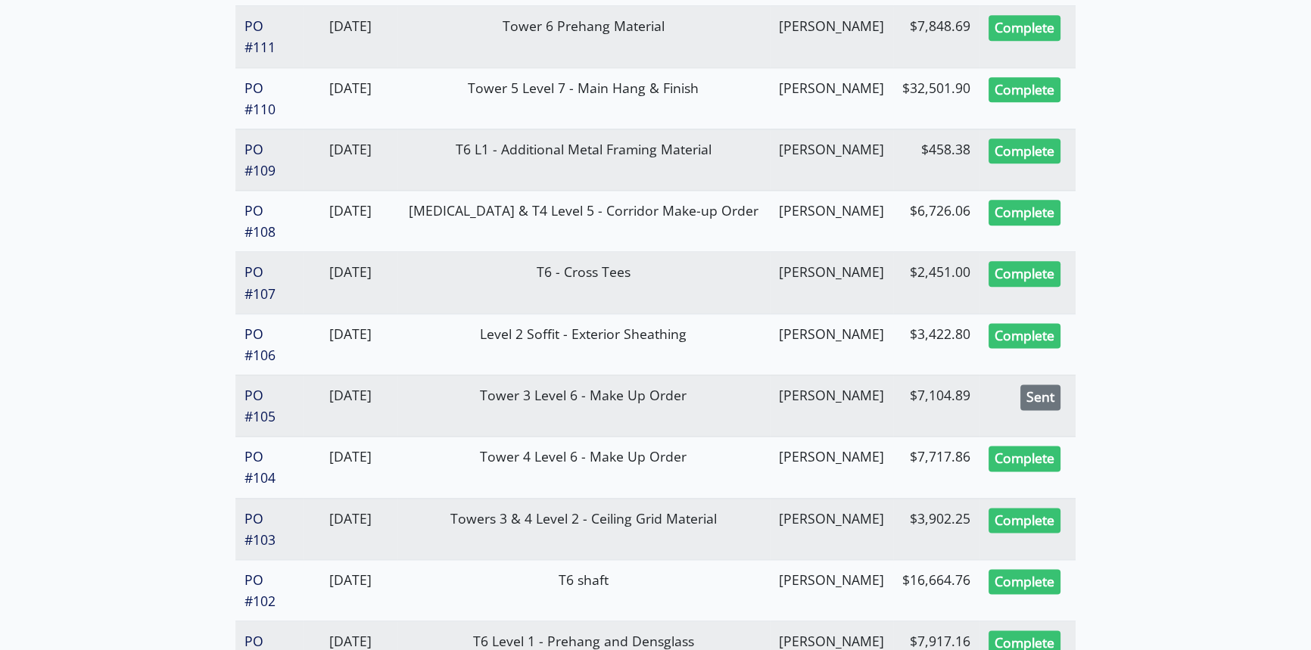
scroll to position [2408, 0]
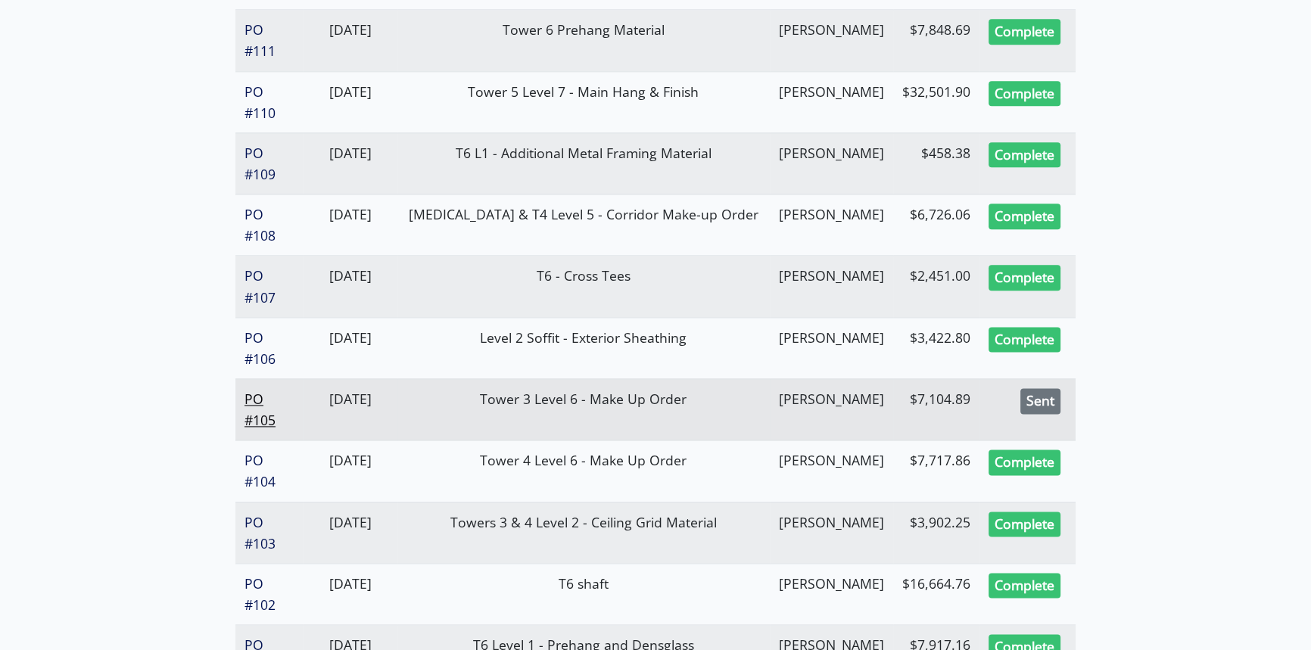
click at [257, 414] on link "PO #105" at bounding box center [260, 409] width 31 height 39
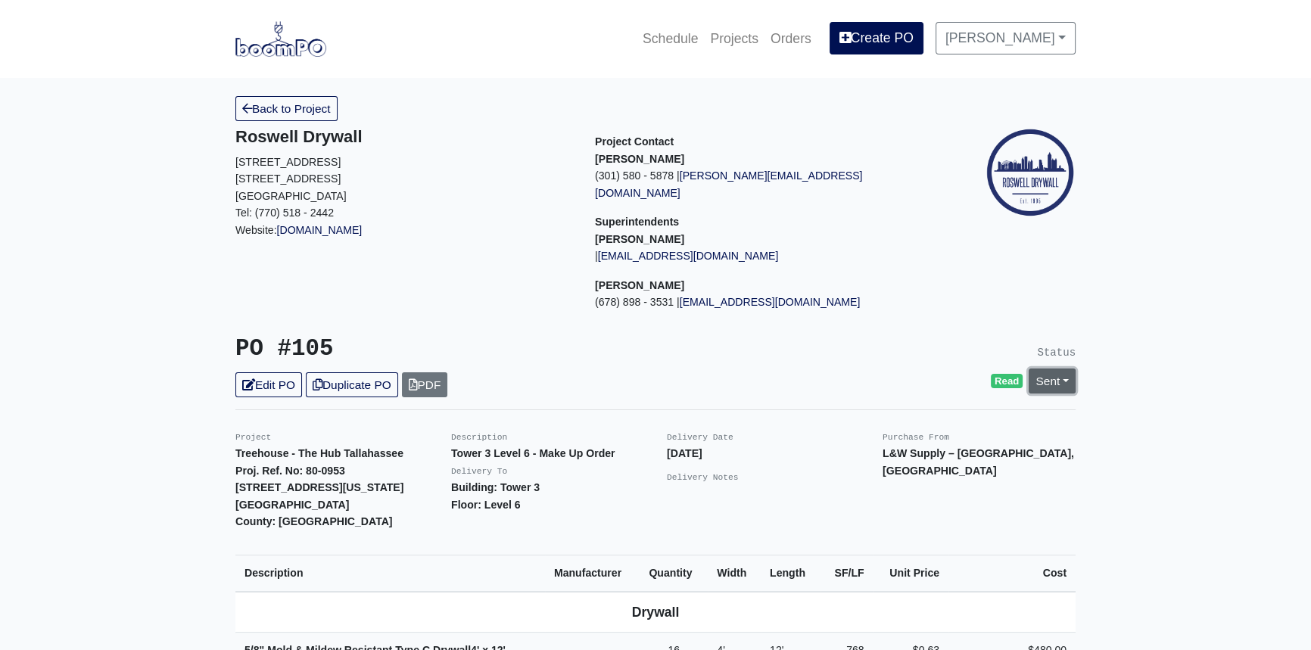
click at [1065, 369] on link "Sent" at bounding box center [1052, 381] width 47 height 25
click at [909, 451] on link "Complete" at bounding box center [966, 462] width 226 height 23
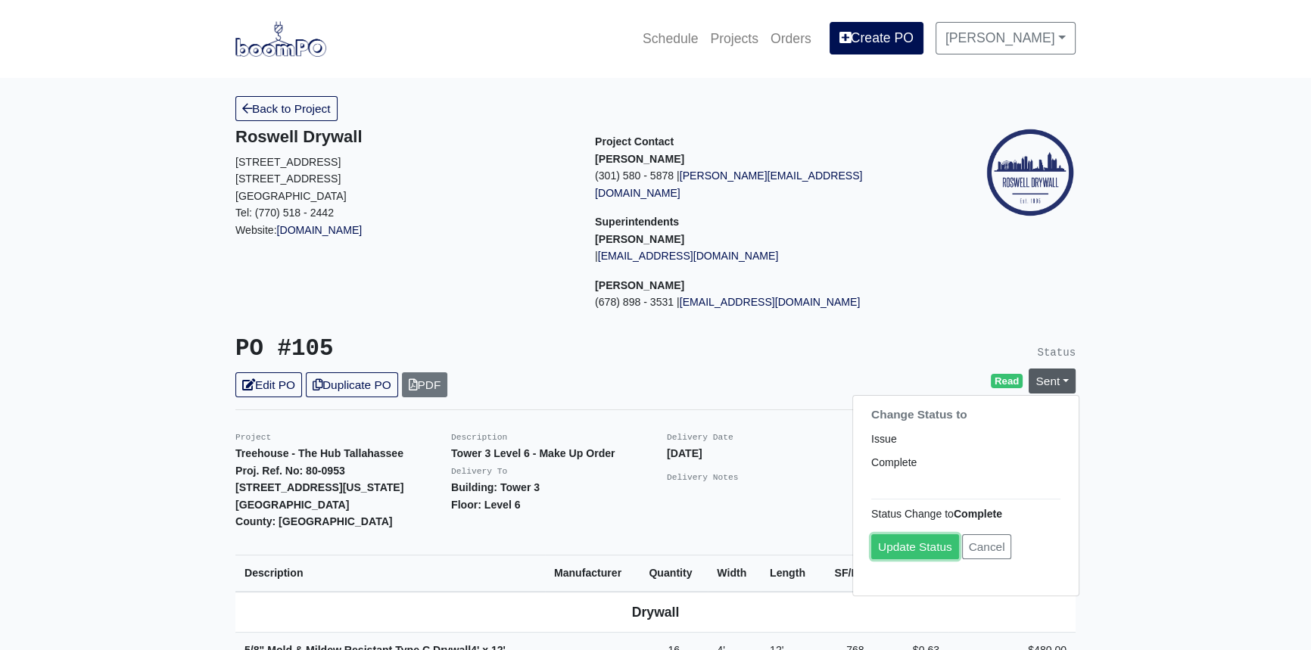
click at [901, 535] on link "Update Status" at bounding box center [915, 547] width 88 height 25
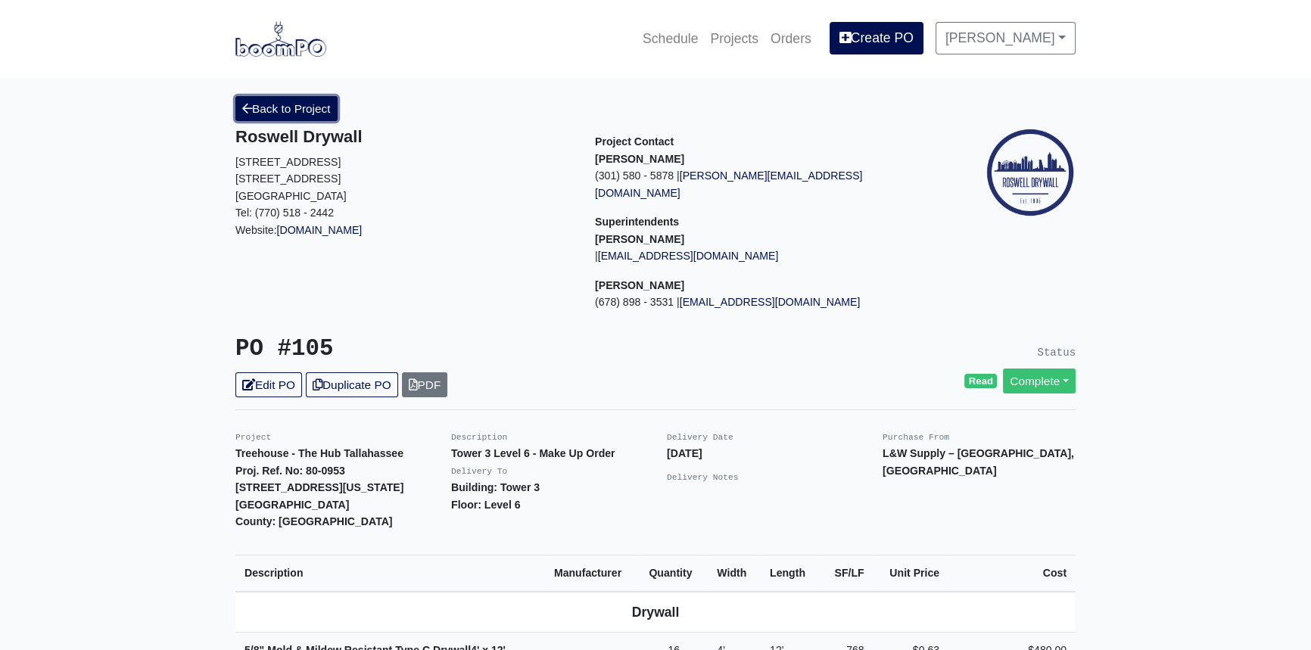
click at [283, 105] on link "Back to Project" at bounding box center [286, 108] width 102 height 25
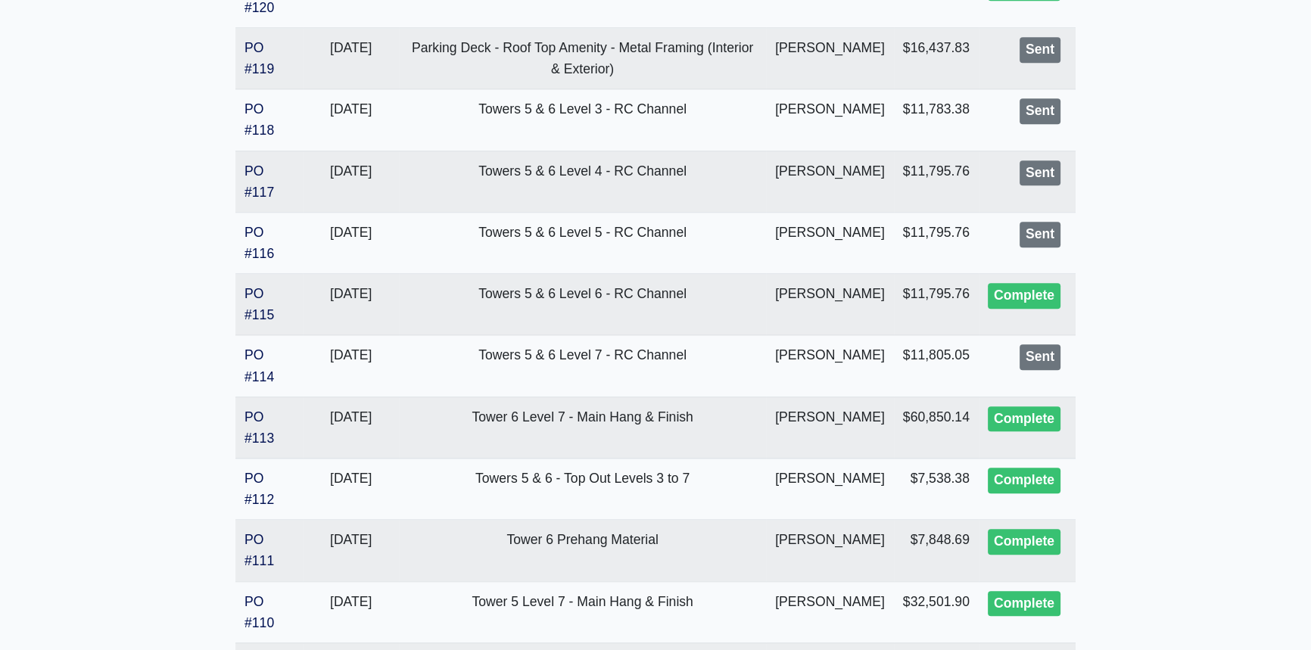
scroll to position [1858, 0]
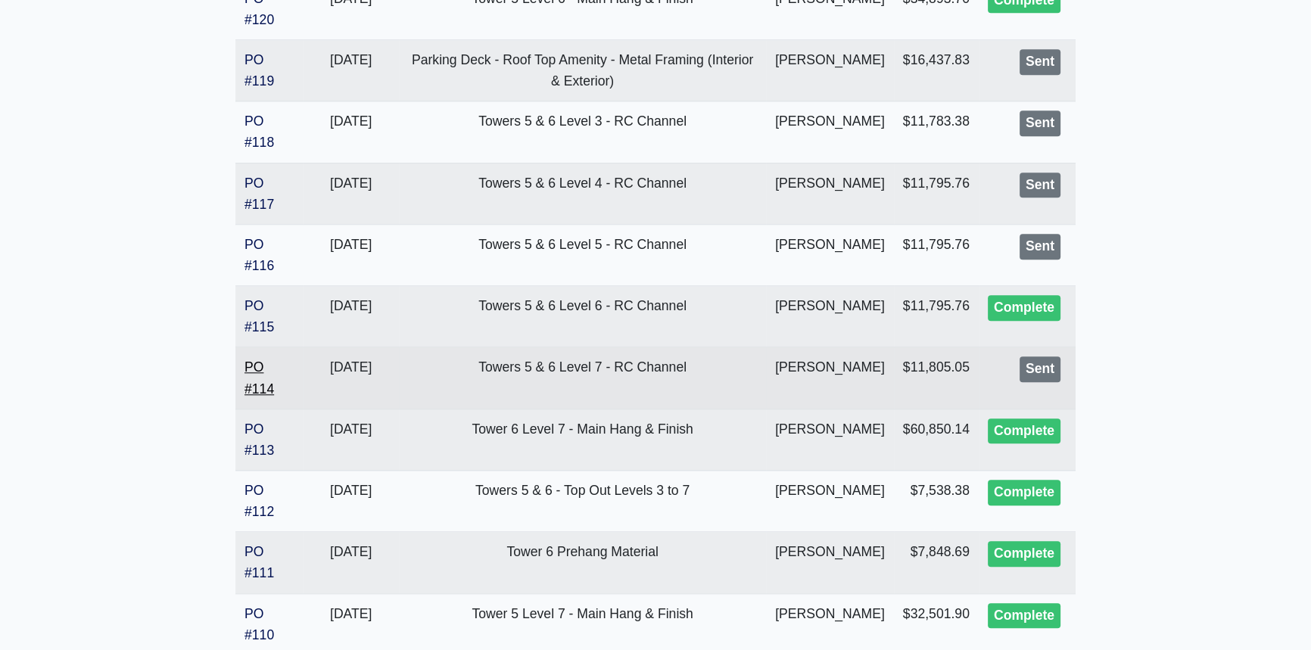
click at [260, 396] on link "PO #114" at bounding box center [260, 378] width 30 height 36
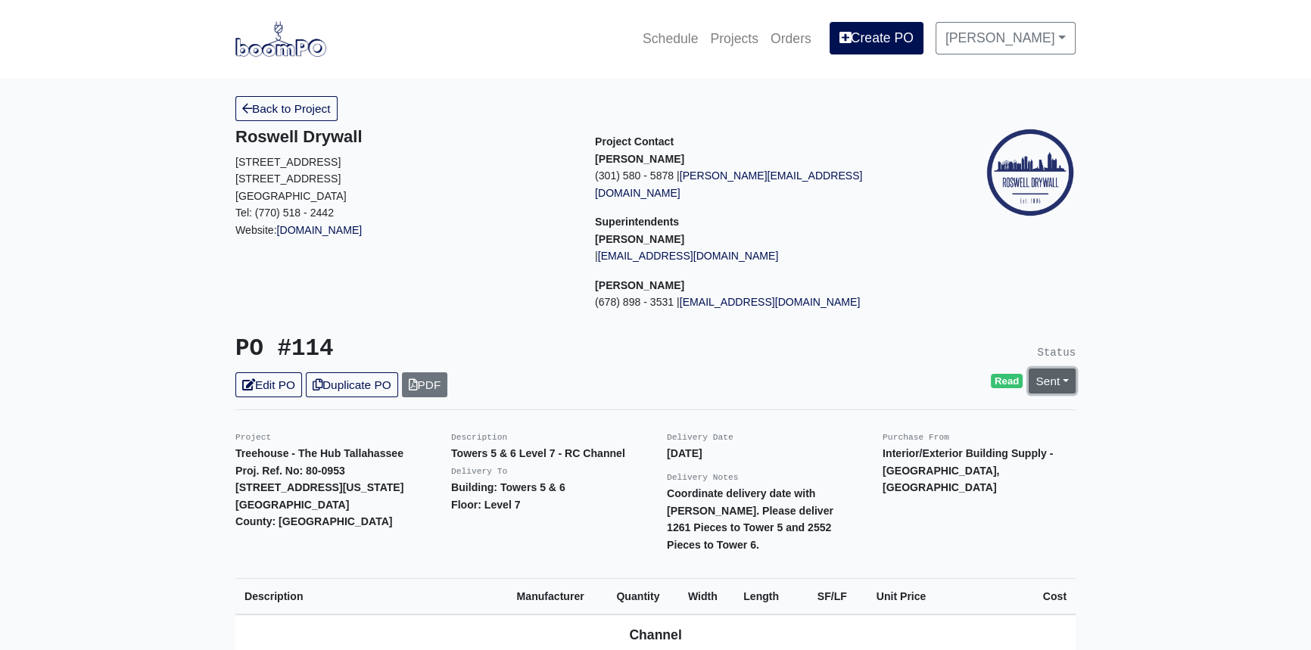
click at [1067, 369] on link "Sent" at bounding box center [1052, 381] width 47 height 25
click at [896, 453] on link "Complete" at bounding box center [966, 462] width 226 height 23
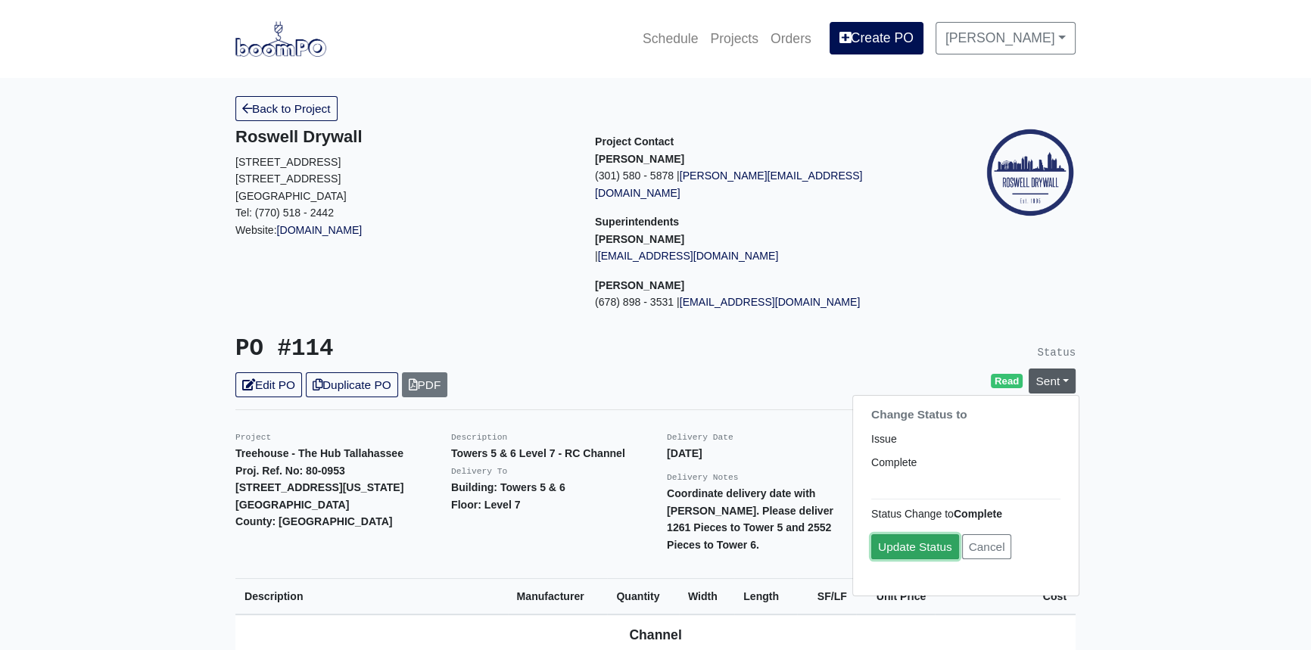
click at [912, 535] on link "Update Status" at bounding box center [915, 547] width 88 height 25
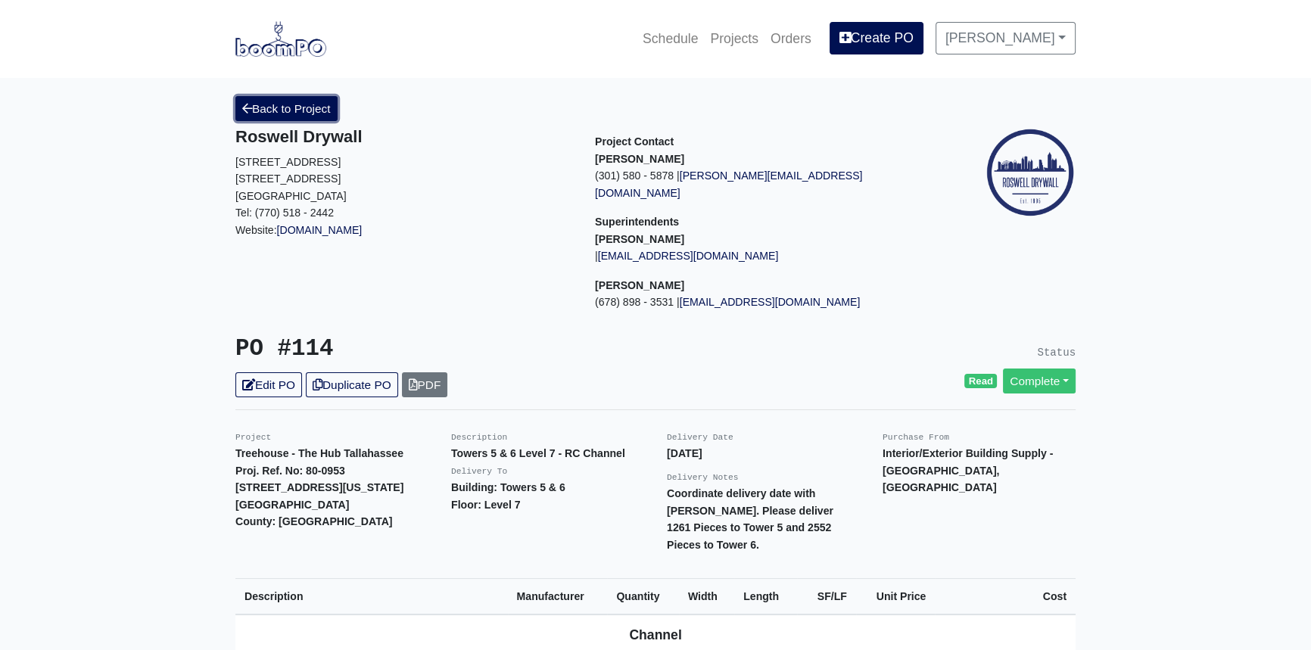
click at [310, 104] on link "Back to Project" at bounding box center [286, 108] width 102 height 25
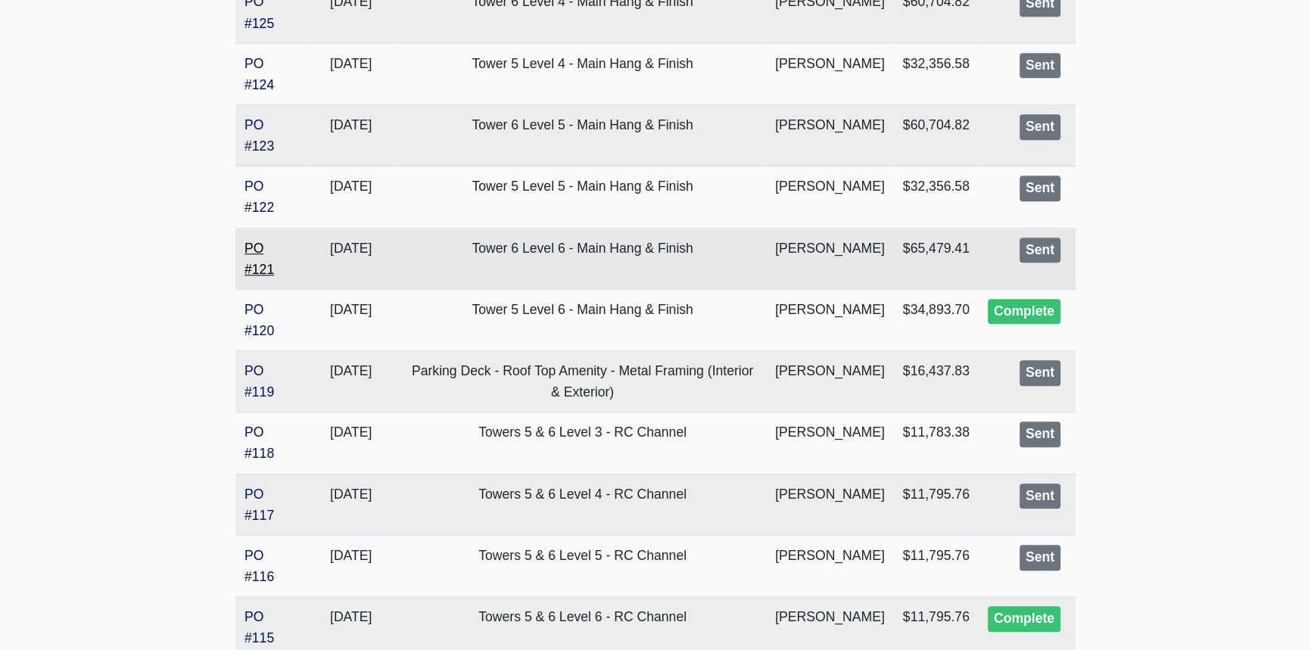
scroll to position [1651, 0]
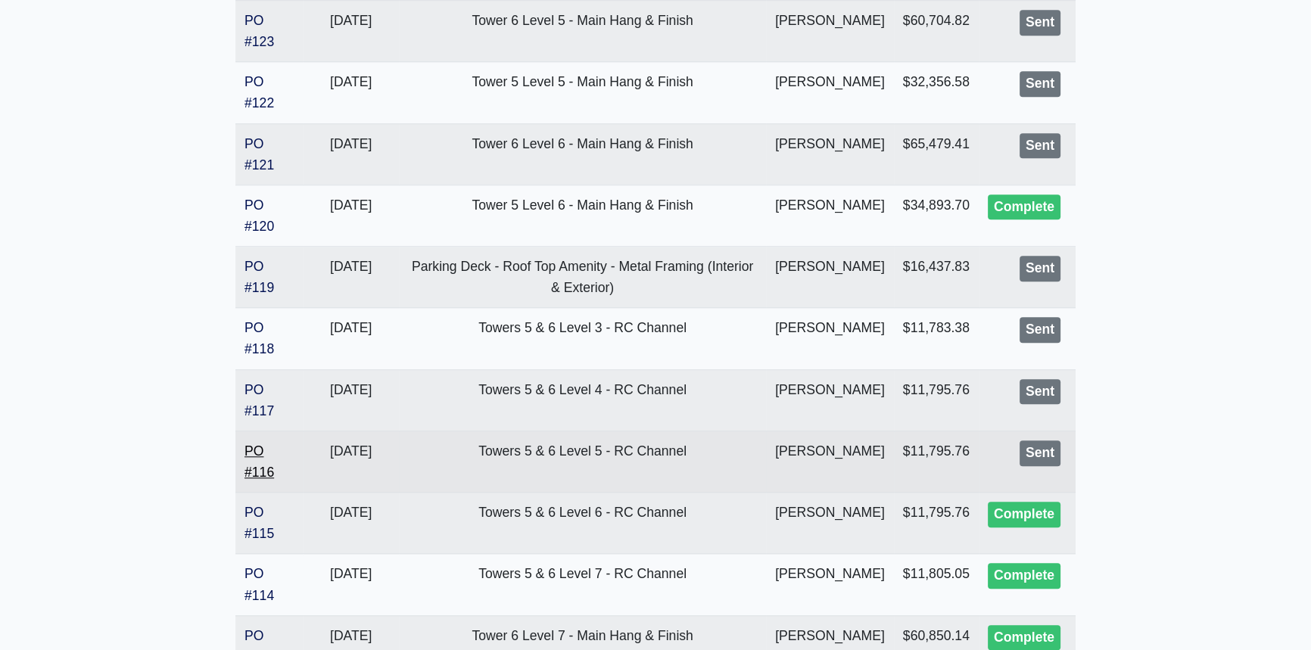
click at [259, 480] on link "PO #116" at bounding box center [260, 462] width 30 height 36
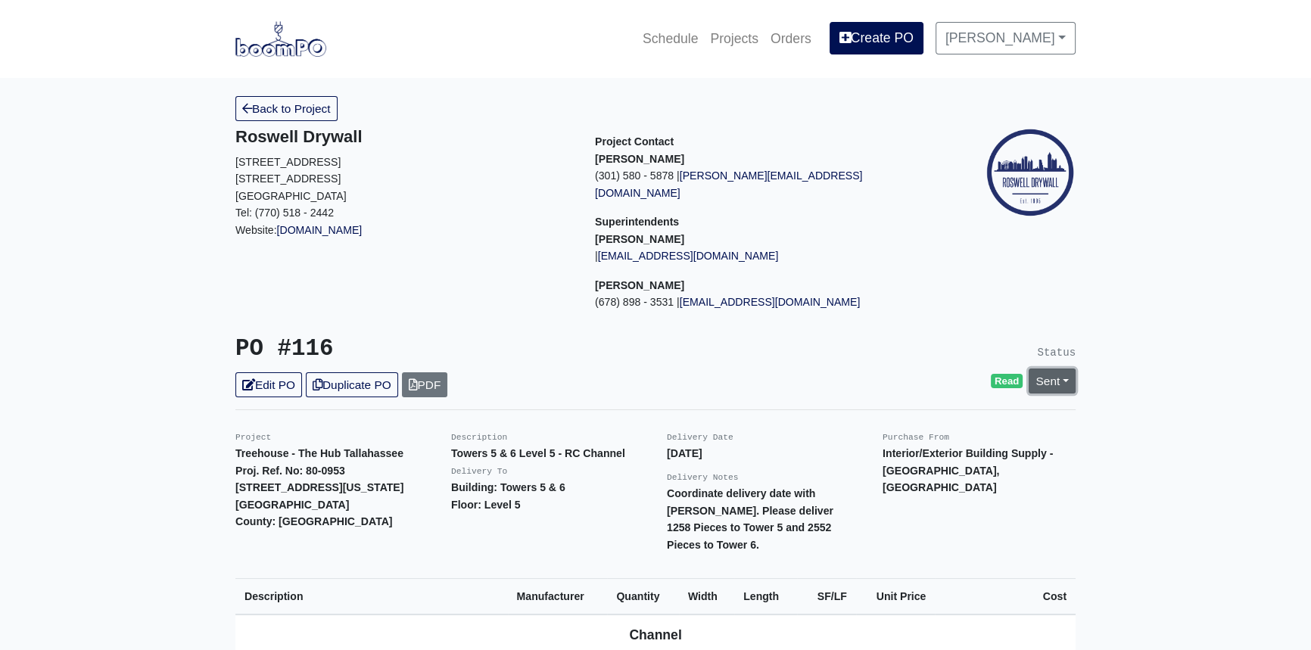
click at [1067, 369] on link "Sent" at bounding box center [1052, 381] width 47 height 25
click at [927, 451] on link "Complete" at bounding box center [966, 462] width 226 height 23
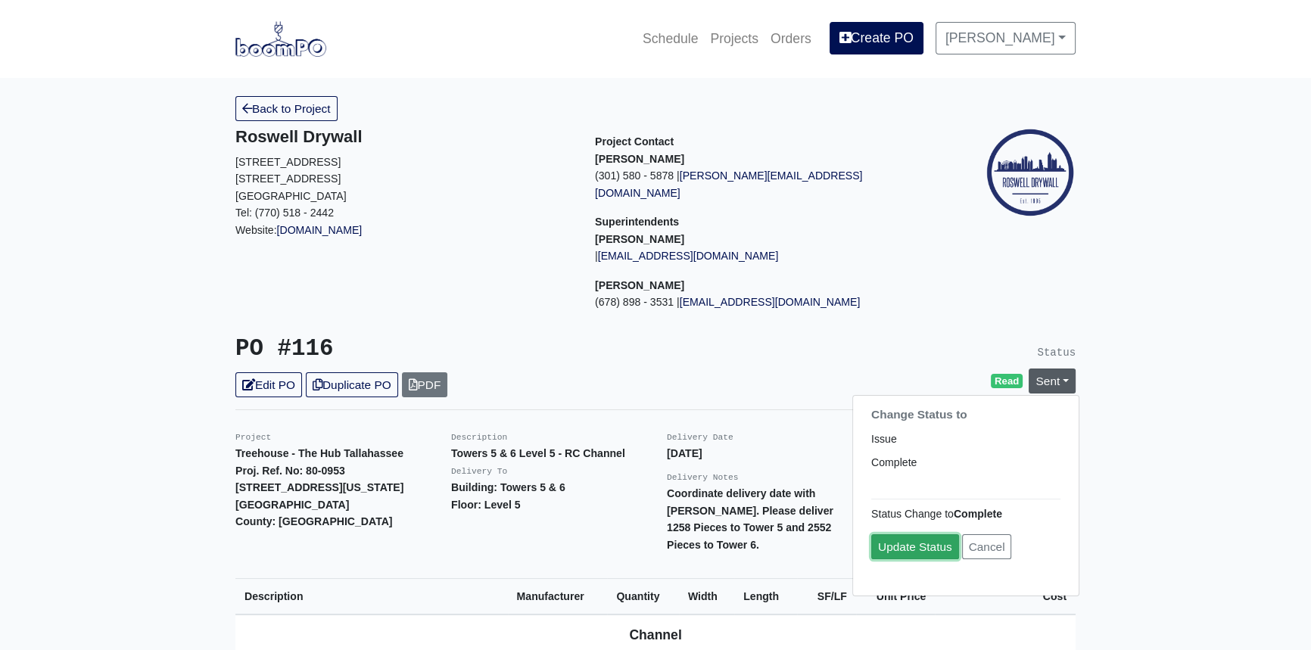
click at [905, 535] on link "Update Status" at bounding box center [915, 547] width 88 height 25
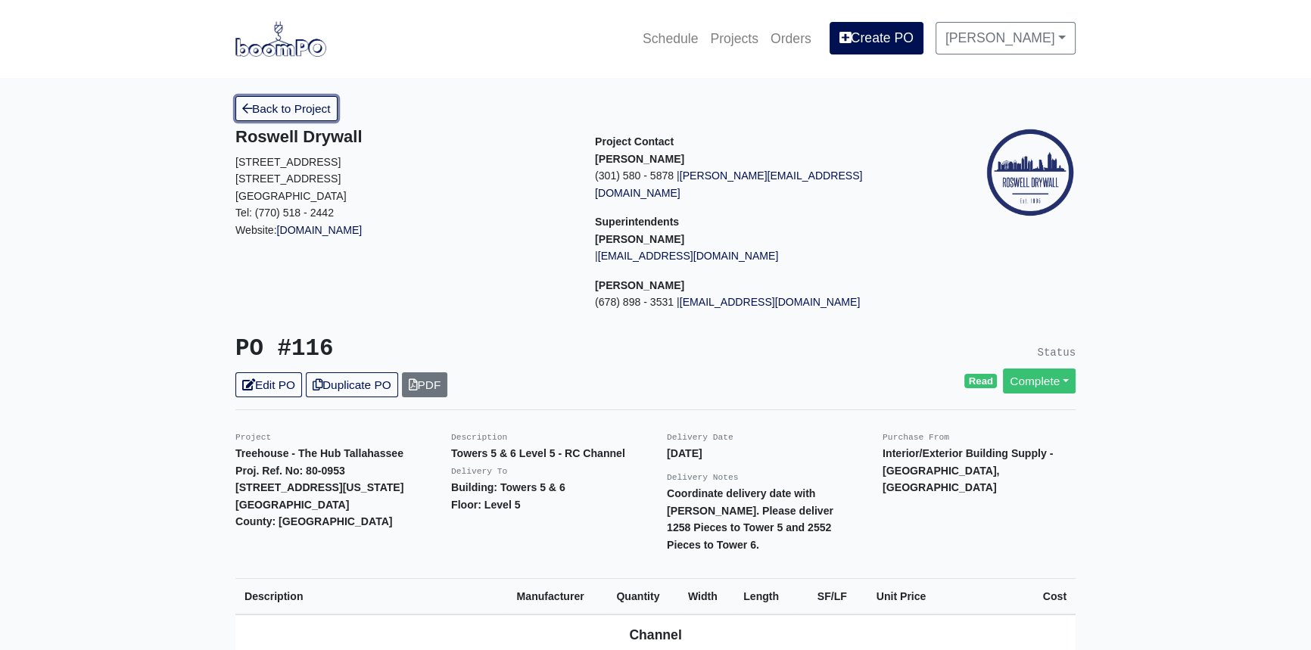
click at [302, 109] on link "Back to Project" at bounding box center [286, 108] width 102 height 25
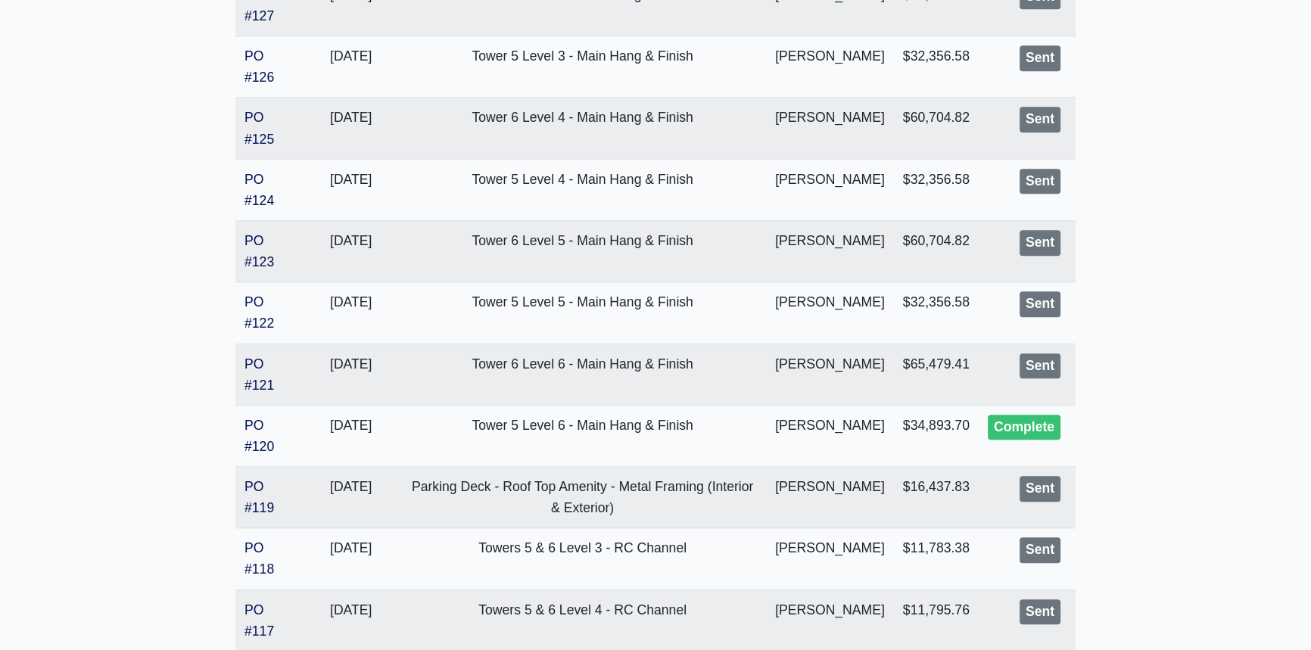
scroll to position [1582, 0]
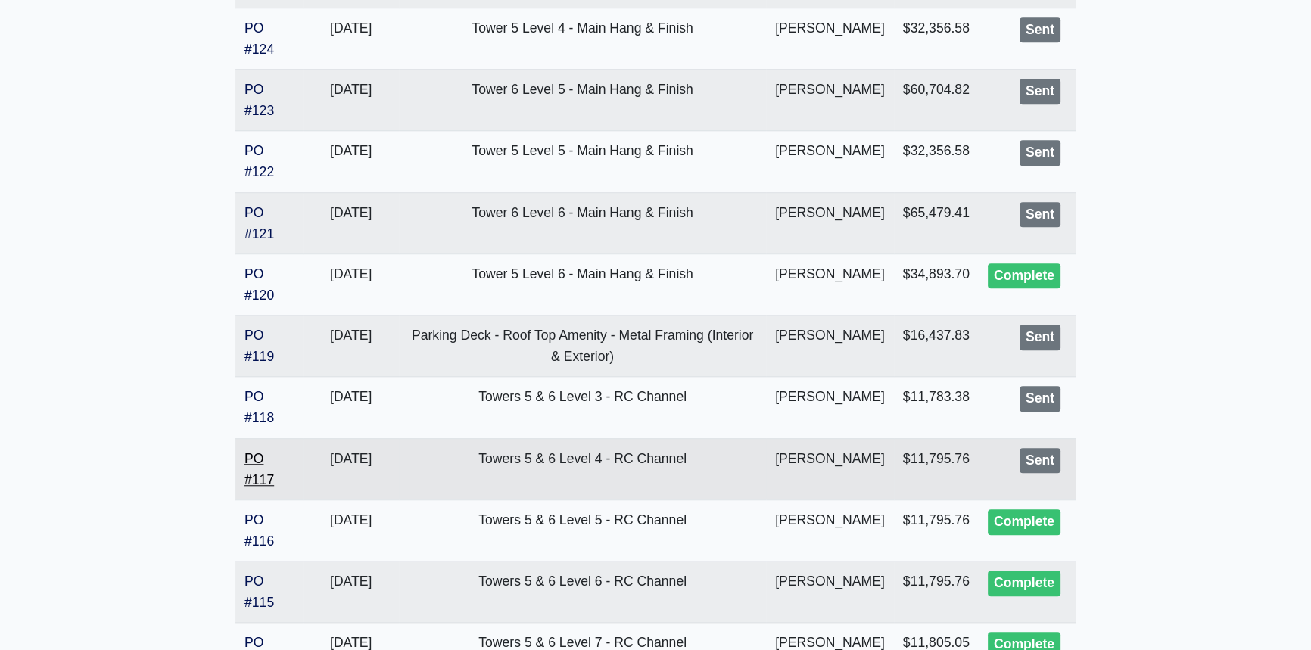
click at [265, 488] on link "PO #117" at bounding box center [260, 469] width 30 height 36
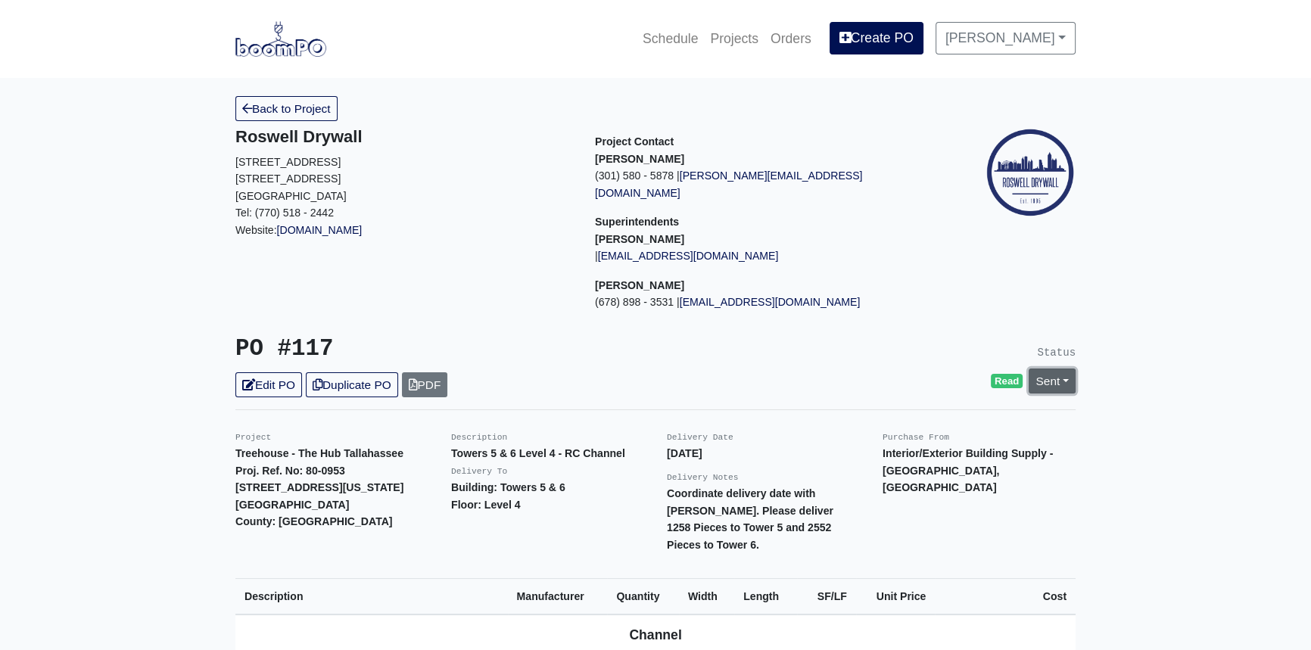
click at [1064, 369] on link "Sent" at bounding box center [1052, 381] width 47 height 25
click at [940, 451] on link "Complete" at bounding box center [966, 462] width 226 height 23
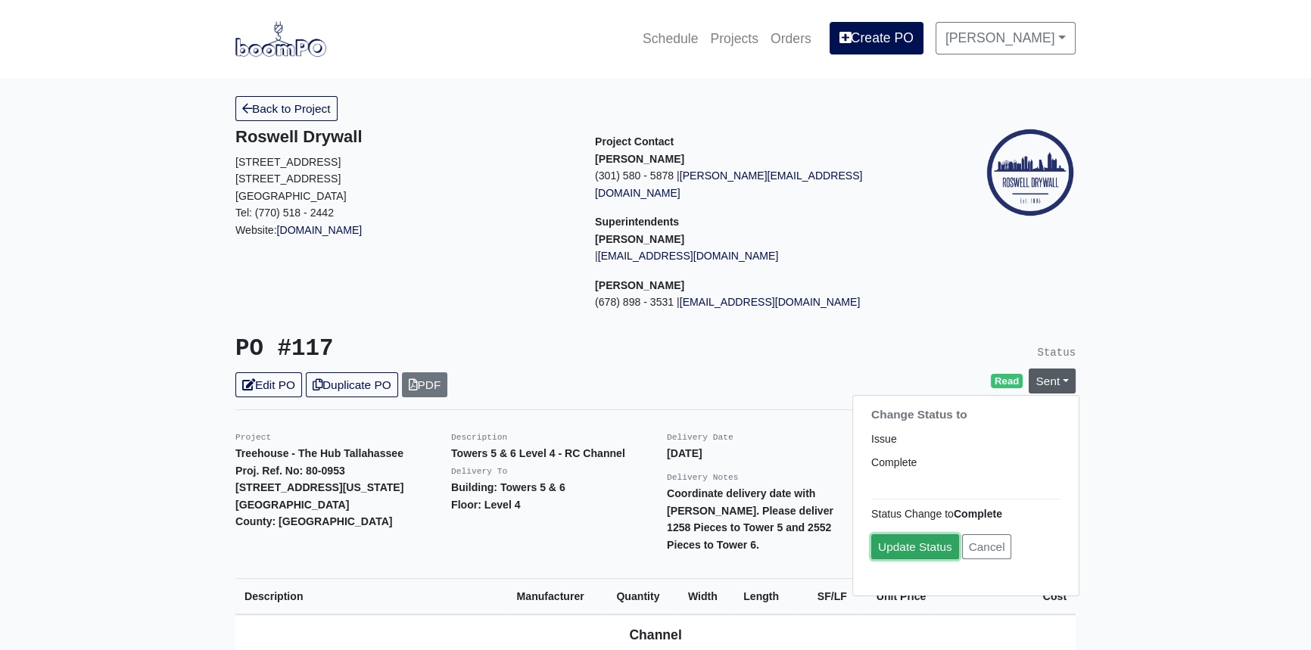
click at [911, 535] on link "Update Status" at bounding box center [915, 547] width 88 height 25
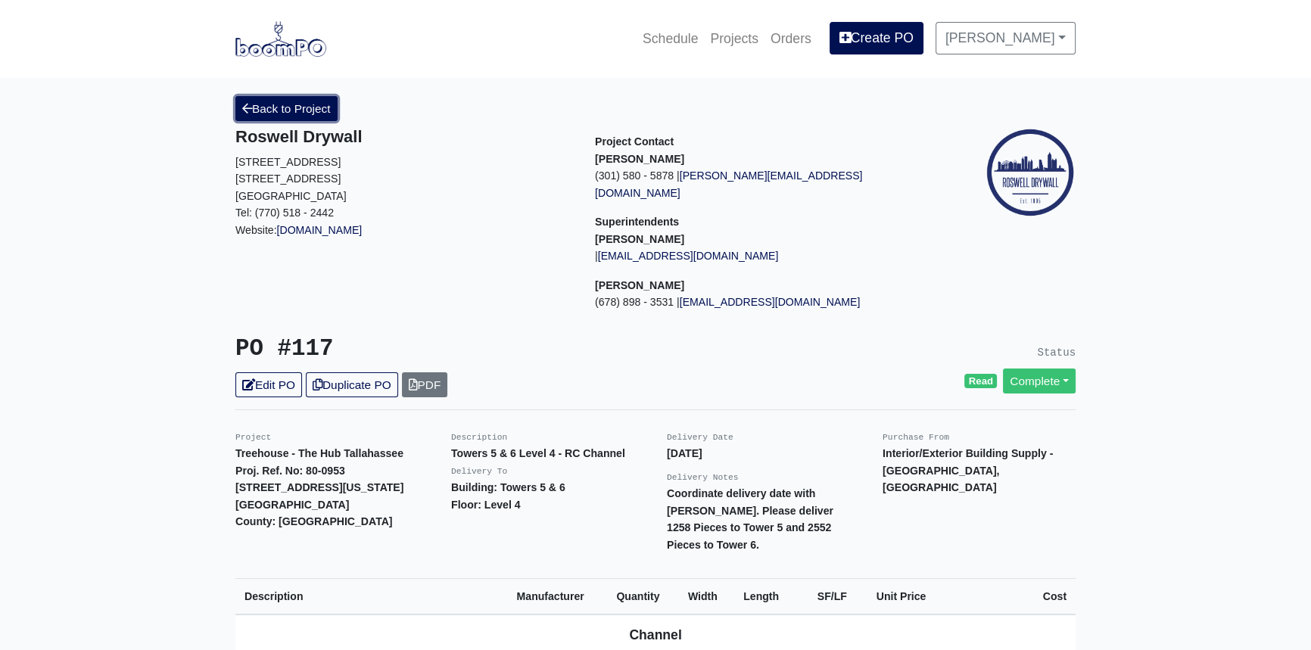
click at [284, 107] on link "Back to Project" at bounding box center [286, 108] width 102 height 25
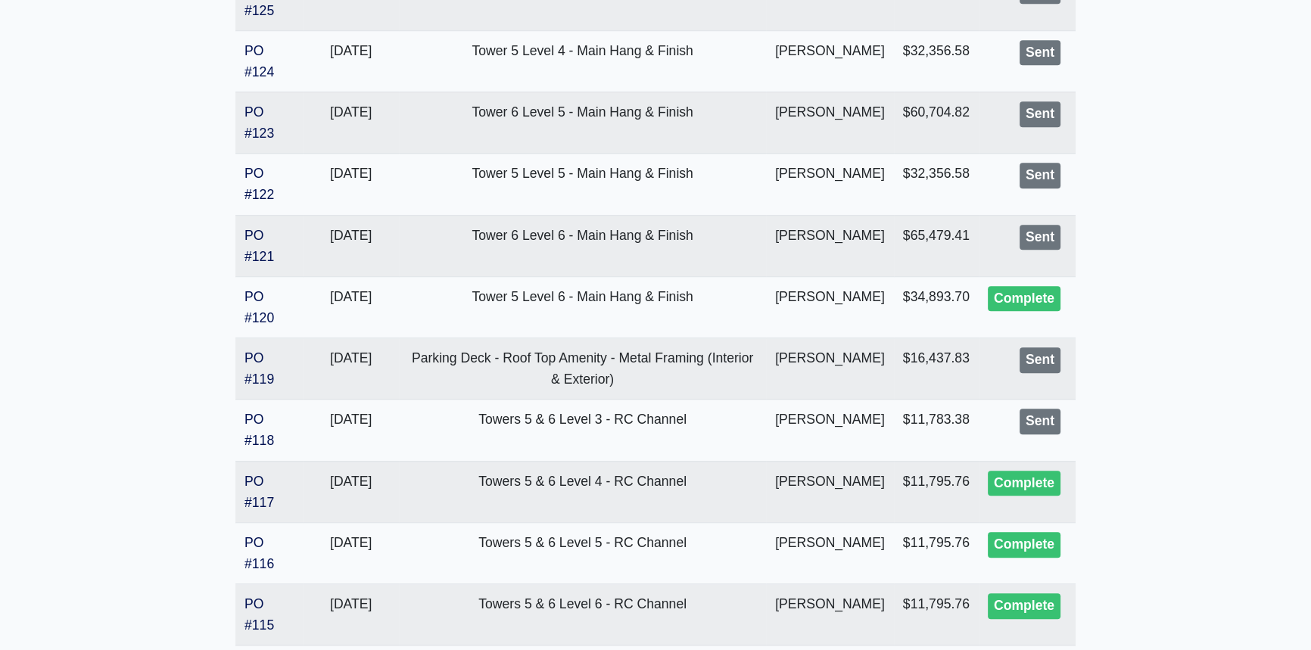
scroll to position [1582, 0]
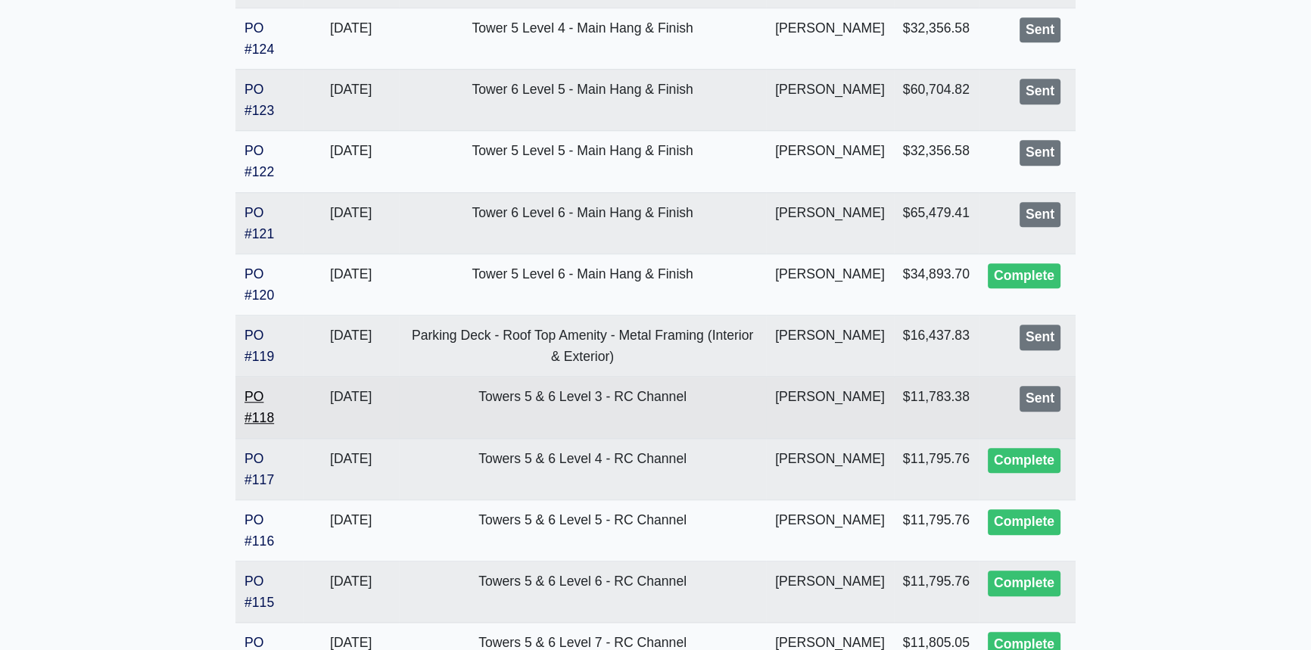
click at [254, 425] on link "PO #118" at bounding box center [260, 407] width 30 height 36
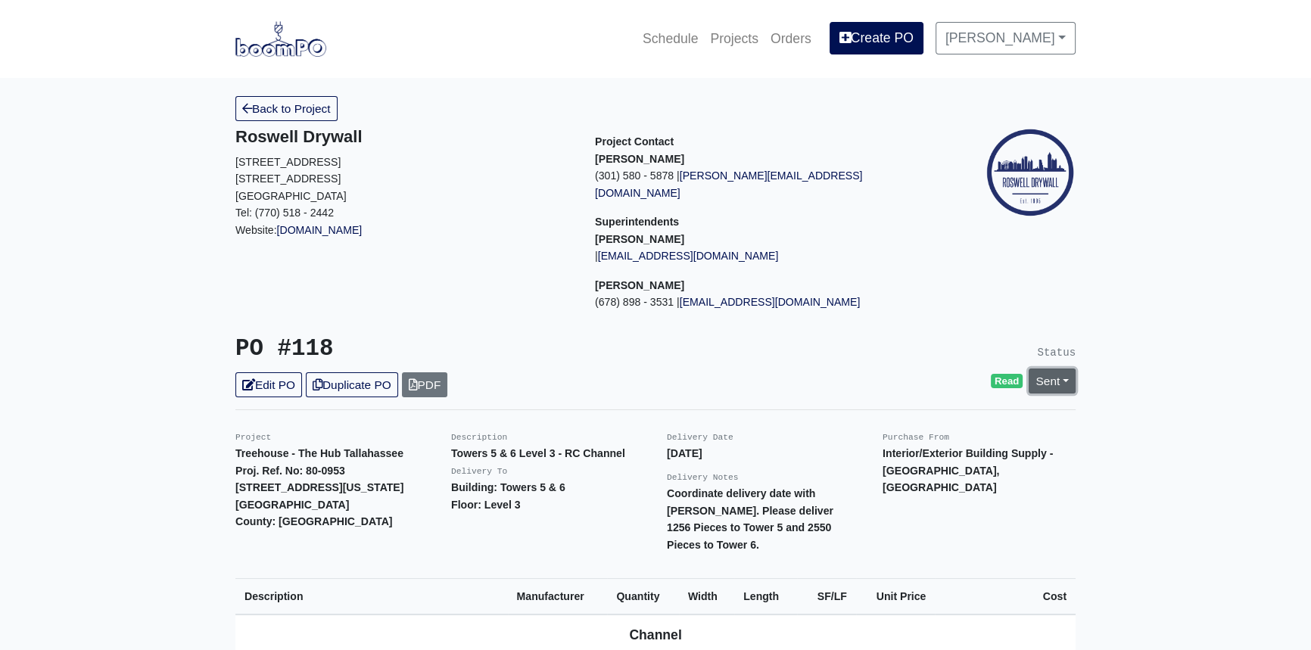
click at [1071, 369] on link "Sent" at bounding box center [1052, 381] width 47 height 25
click at [929, 451] on link "Complete" at bounding box center [966, 462] width 226 height 23
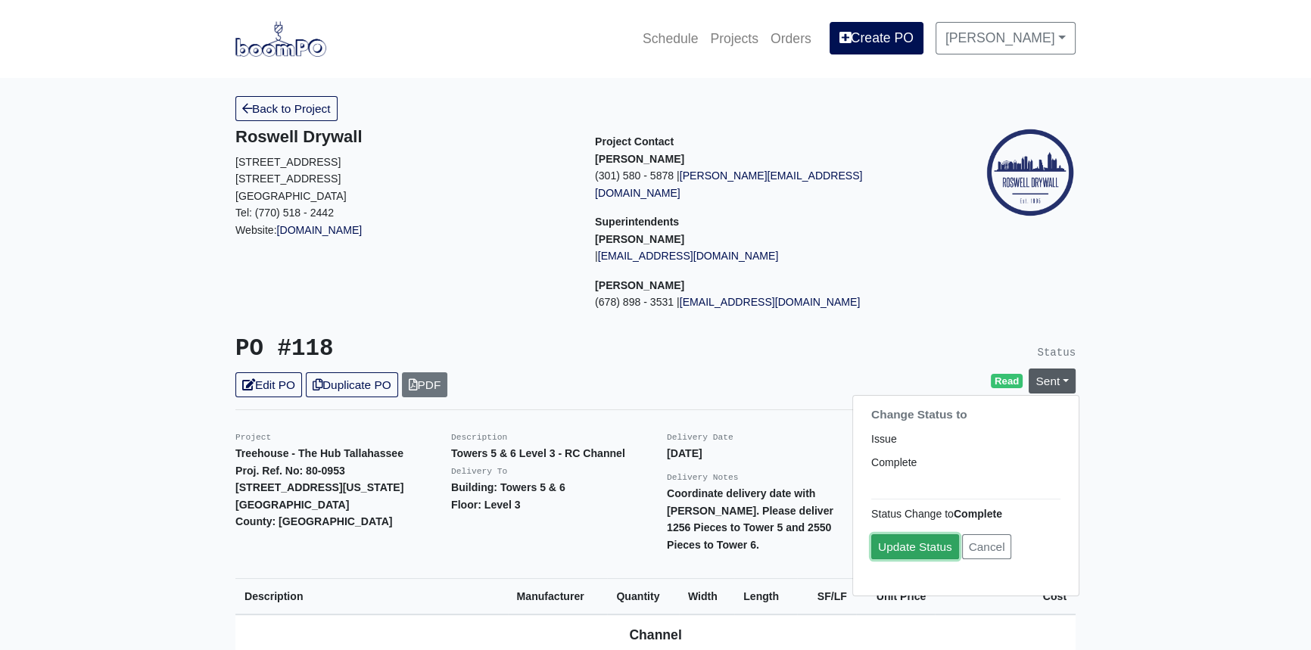
click at [913, 535] on link "Update Status" at bounding box center [915, 547] width 88 height 25
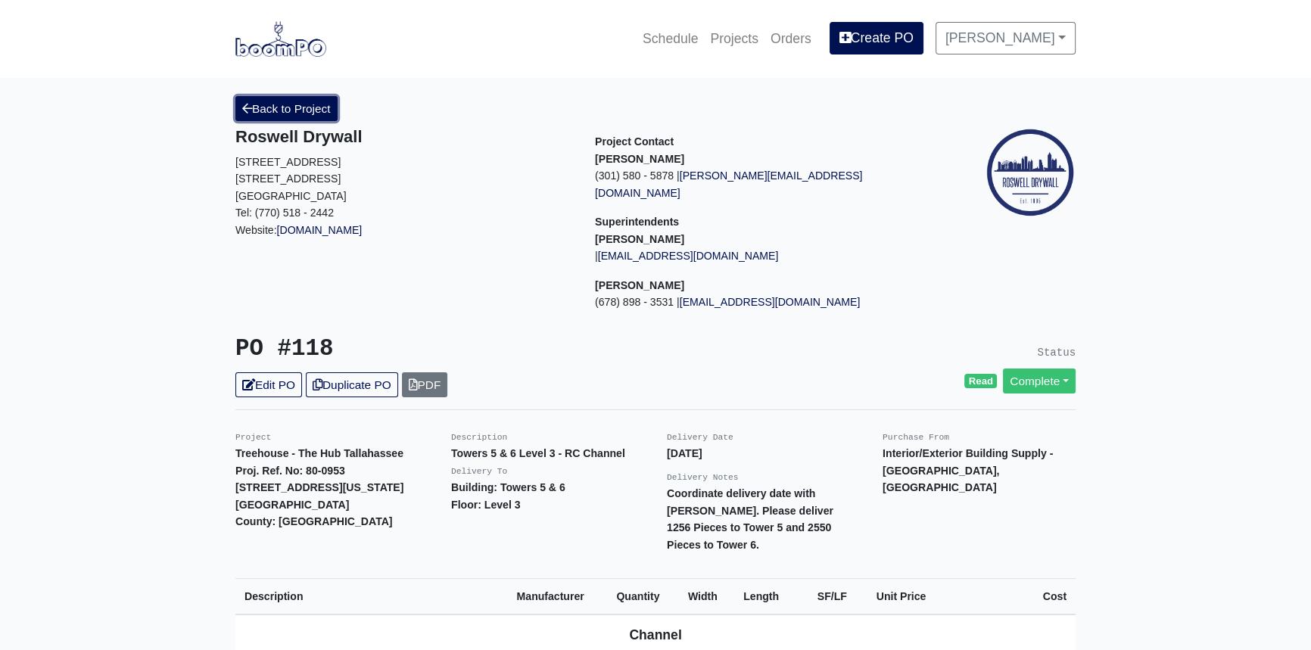
click at [313, 116] on link "Back to Project" at bounding box center [286, 108] width 102 height 25
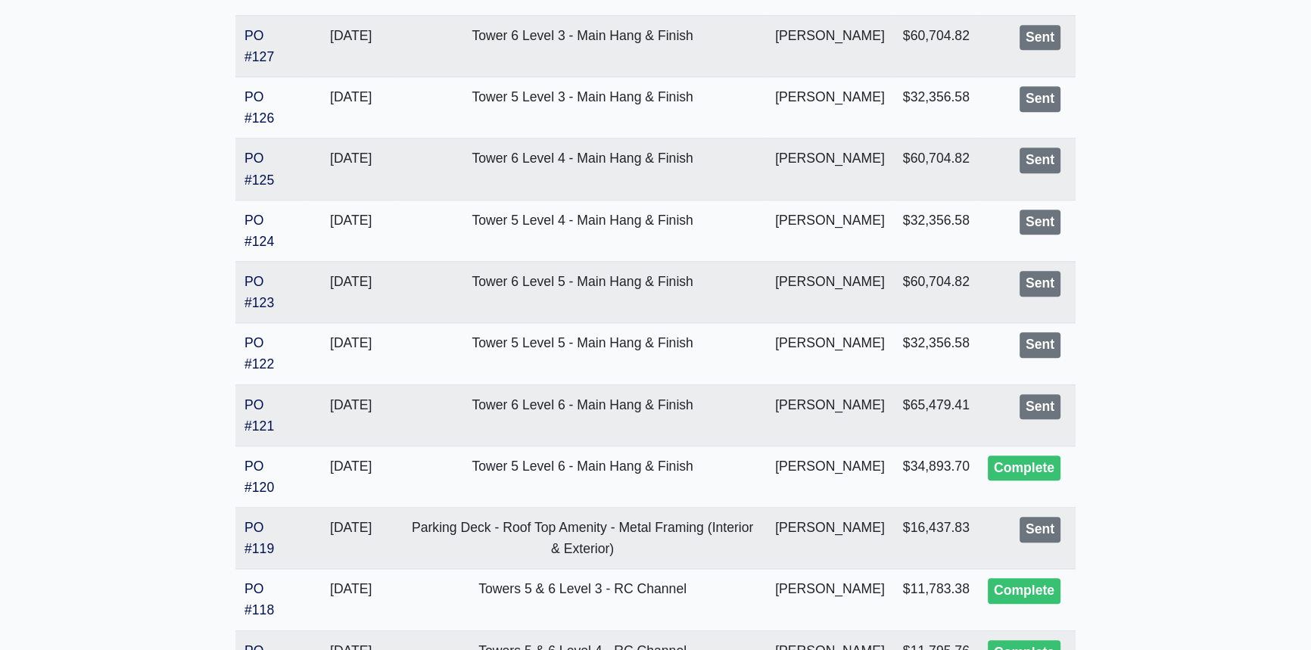
scroll to position [1376, 0]
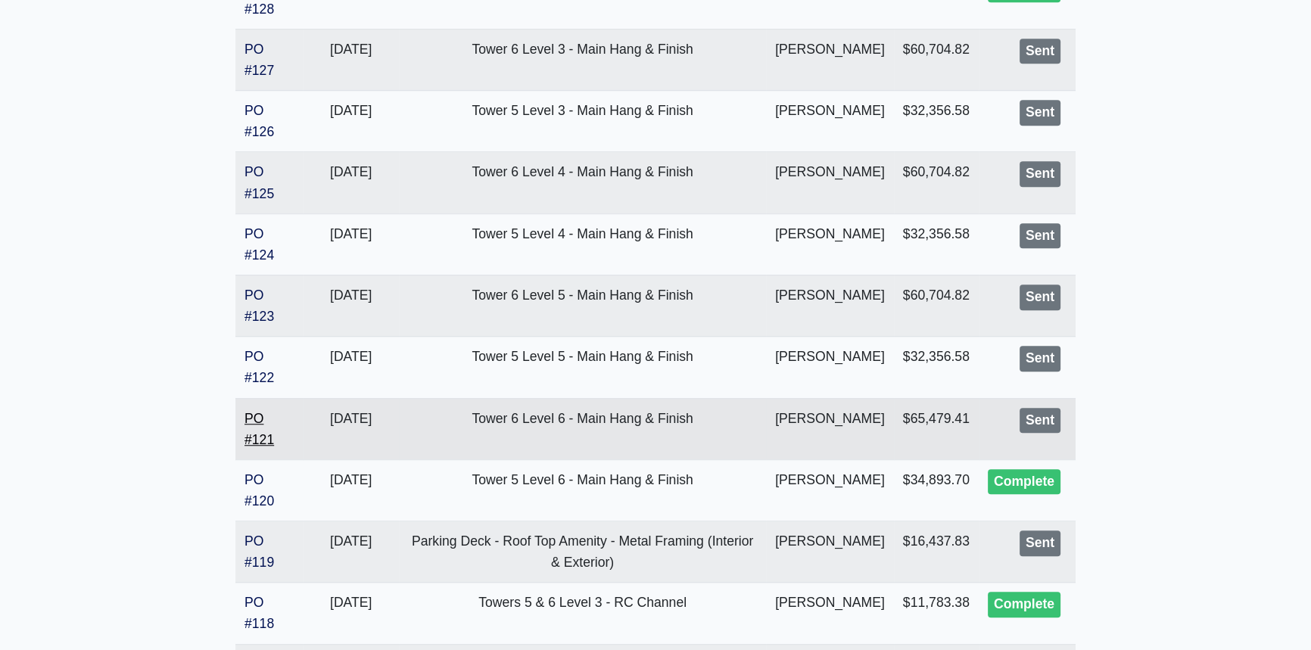
click at [263, 447] on link "PO #121" at bounding box center [260, 429] width 30 height 36
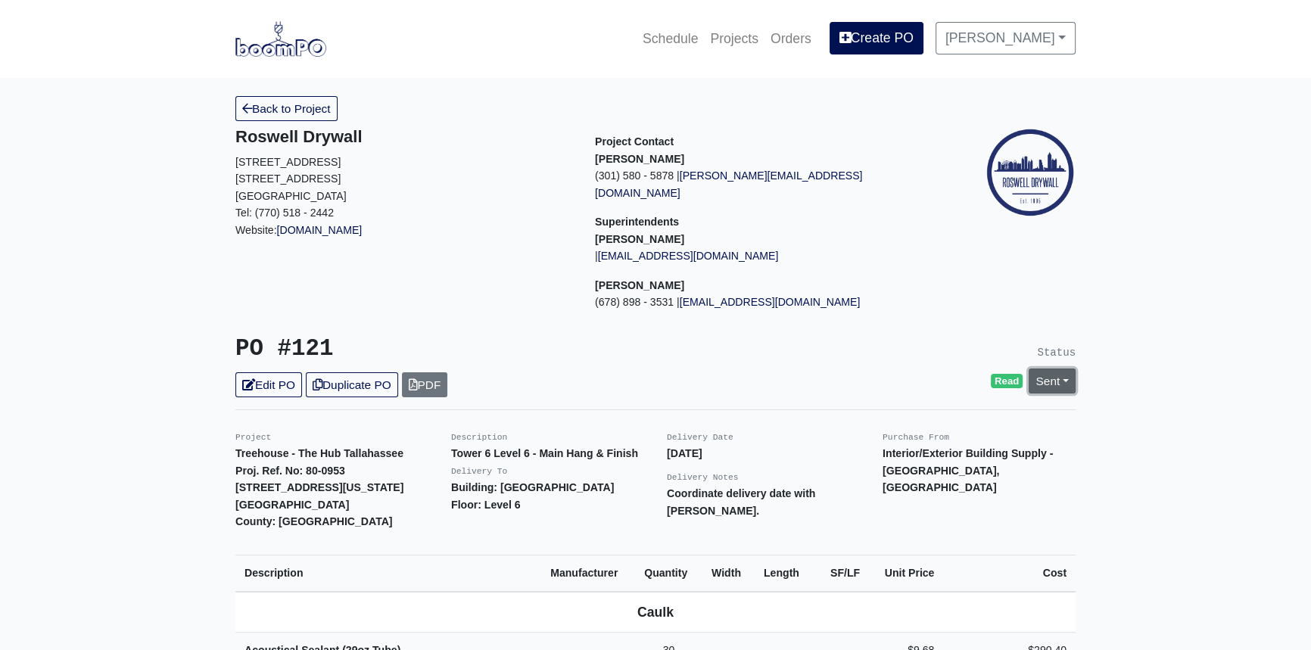
click at [1067, 369] on link "Sent" at bounding box center [1052, 381] width 47 height 25
click at [962, 451] on link "Complete" at bounding box center [966, 462] width 226 height 23
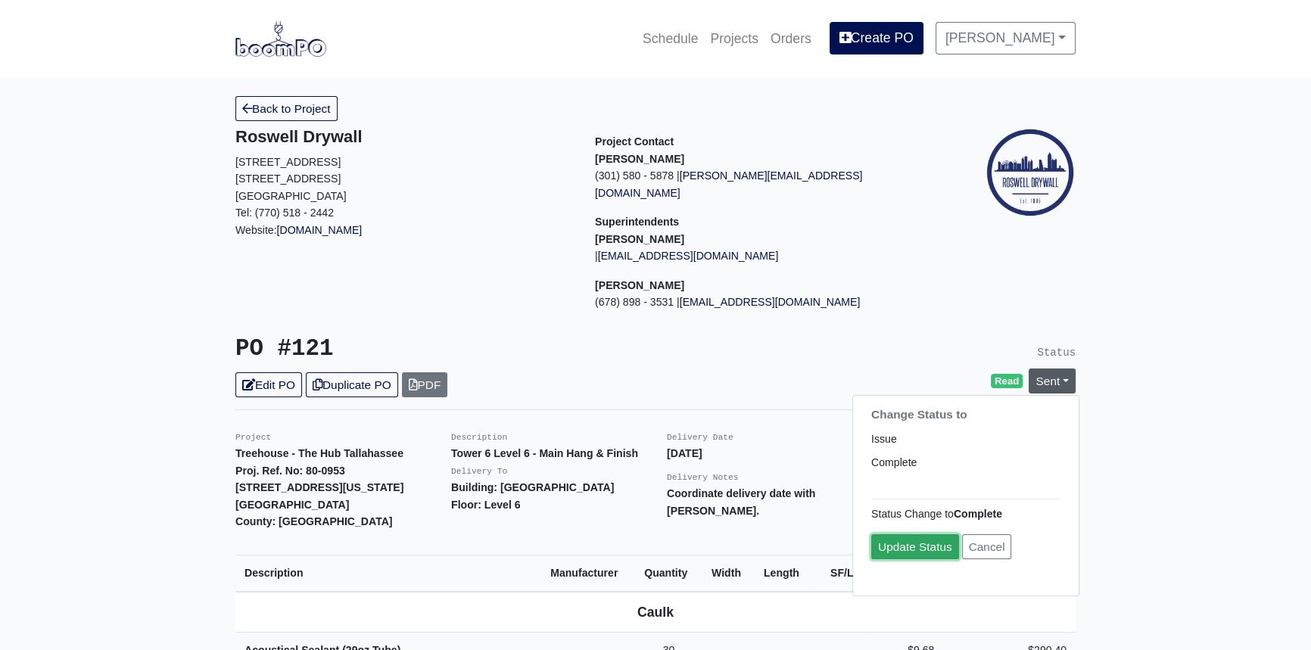
click at [920, 535] on link "Update Status" at bounding box center [915, 547] width 88 height 25
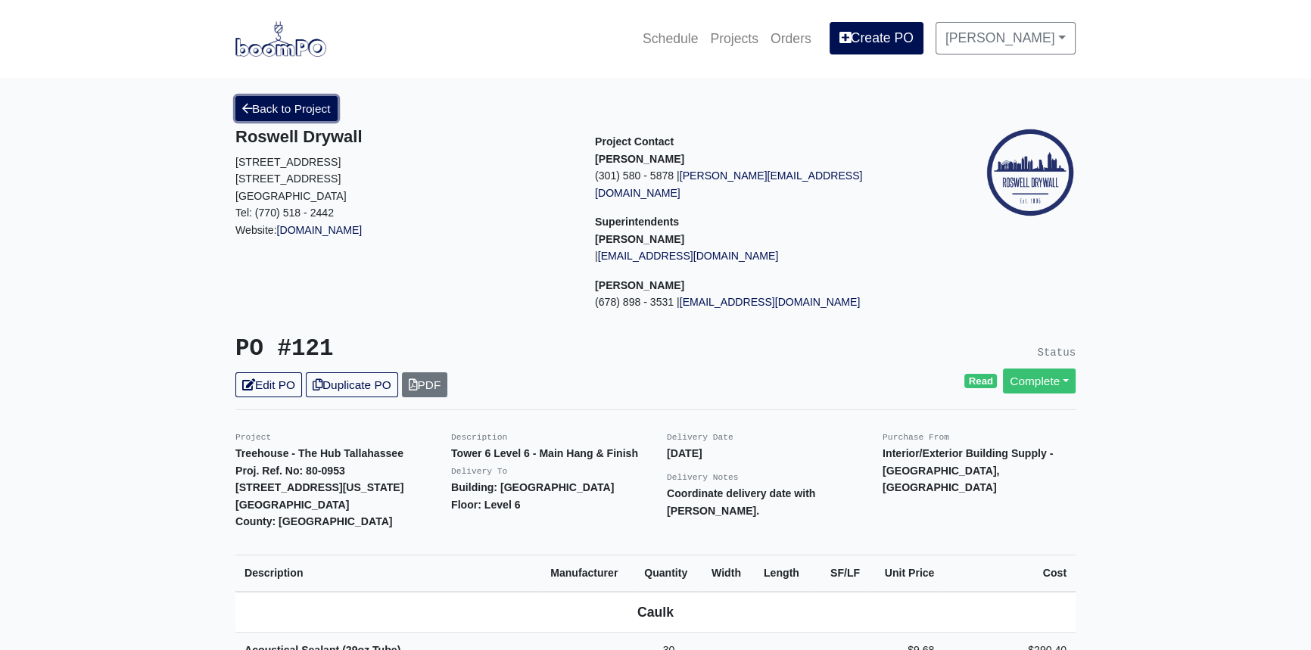
click at [270, 111] on link "Back to Project" at bounding box center [286, 108] width 102 height 25
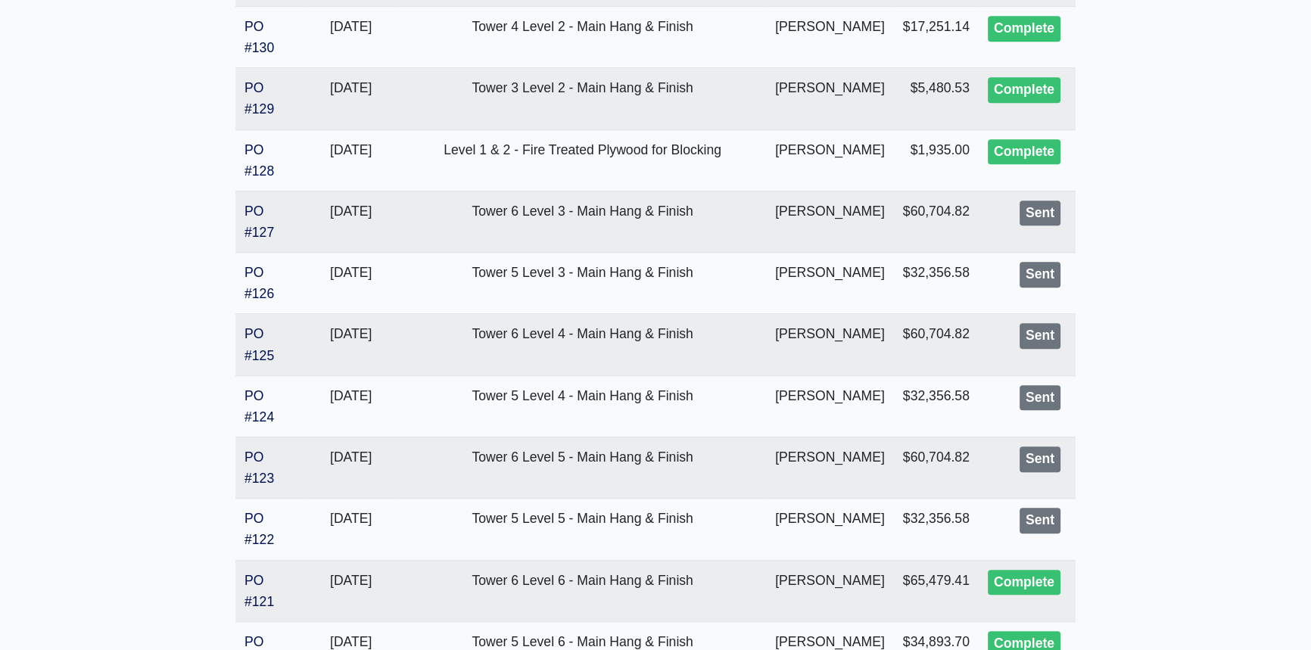
scroll to position [1239, 0]
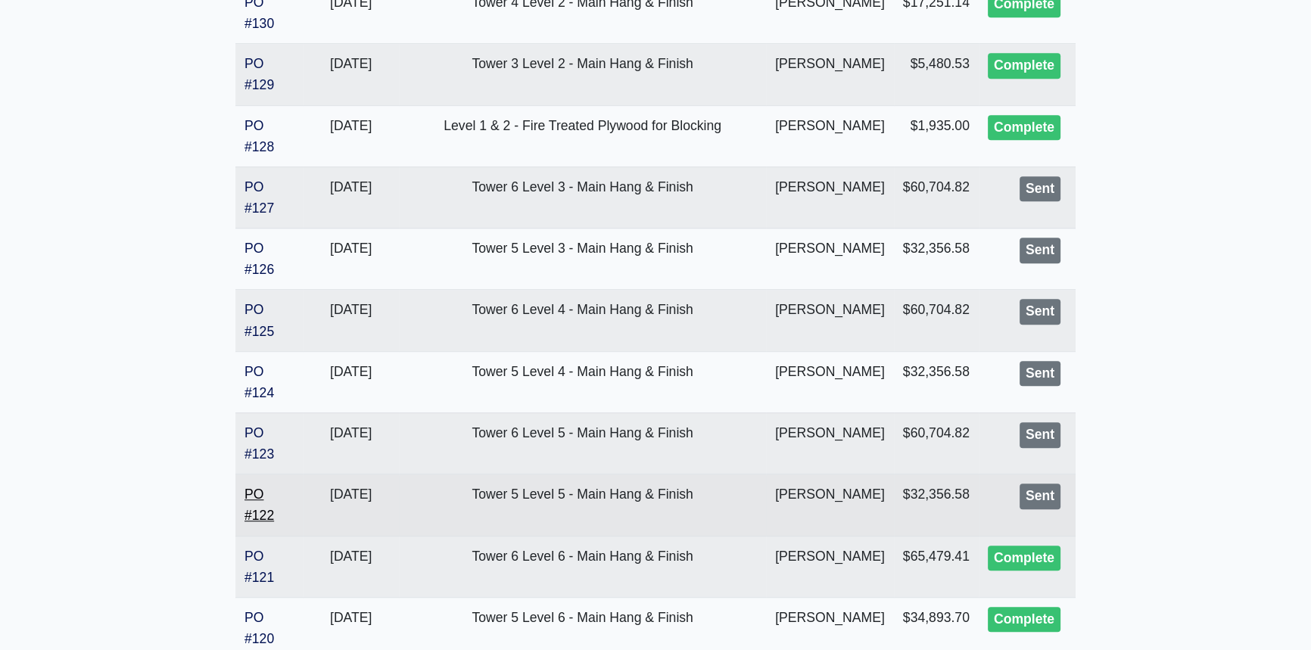
click at [267, 523] on link "PO #122" at bounding box center [260, 505] width 30 height 36
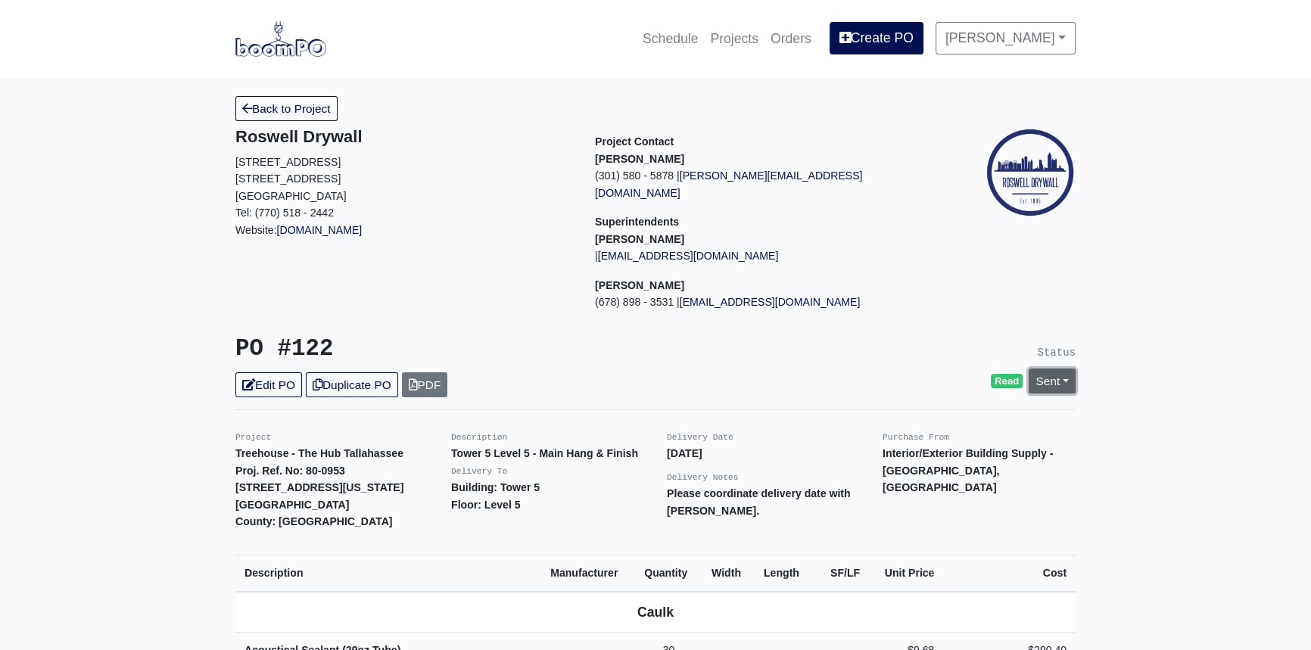
click at [1067, 369] on link "Sent" at bounding box center [1052, 381] width 47 height 25
click at [971, 451] on link "Complete" at bounding box center [966, 462] width 226 height 23
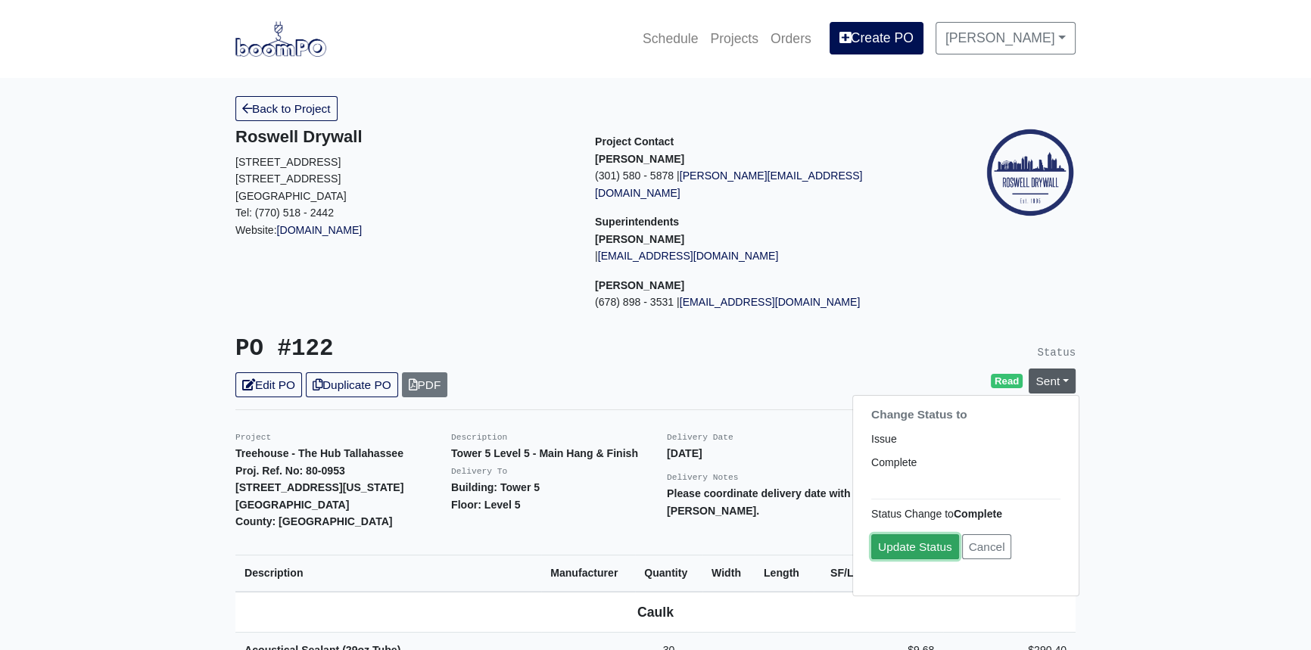
click at [918, 535] on link "Update Status" at bounding box center [915, 547] width 88 height 25
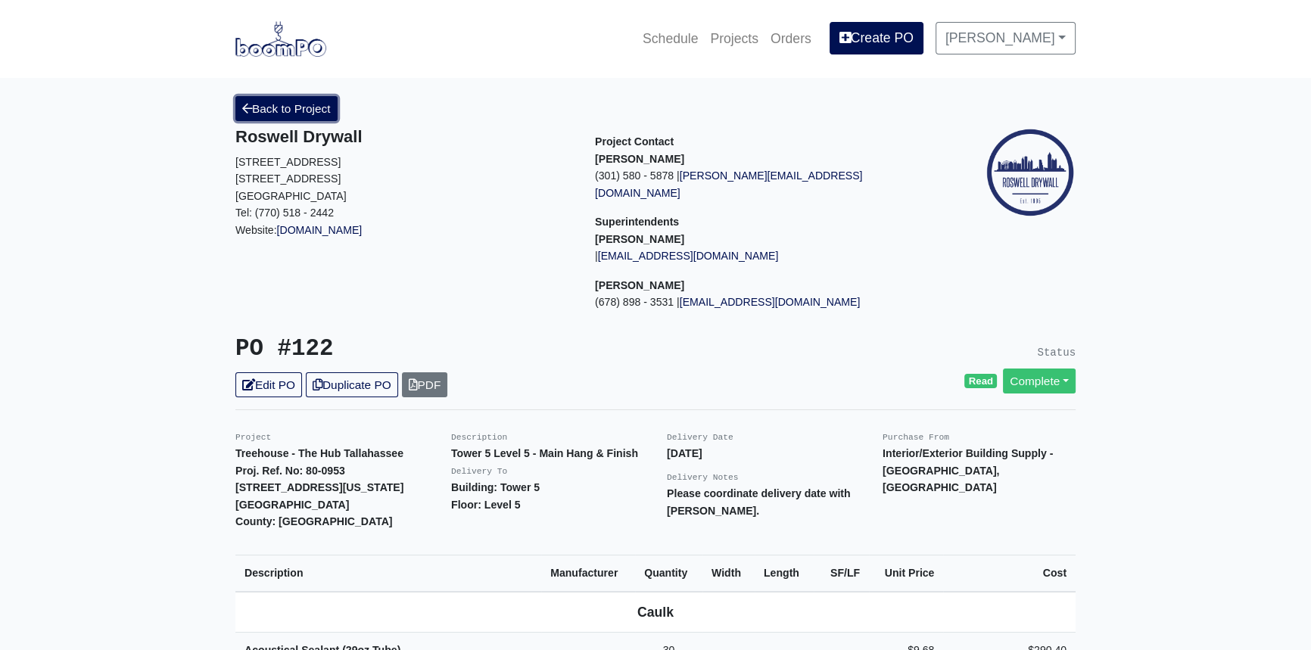
click at [273, 106] on link "Back to Project" at bounding box center [286, 108] width 102 height 25
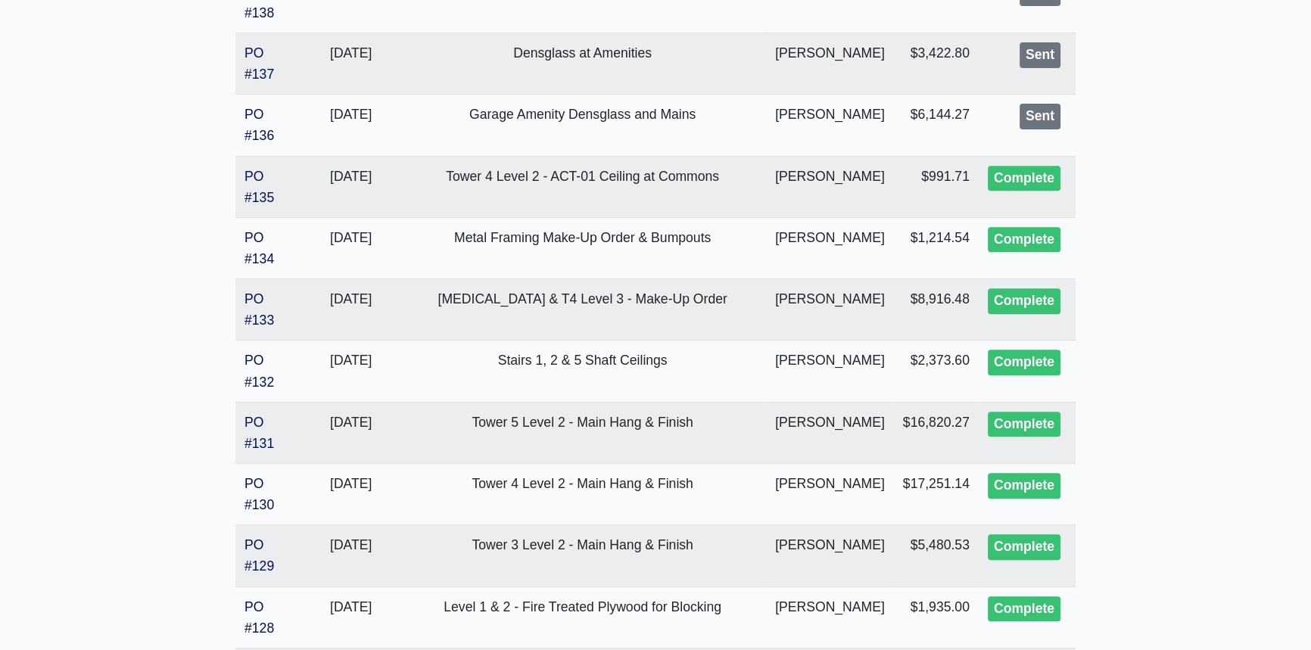
scroll to position [1239, 0]
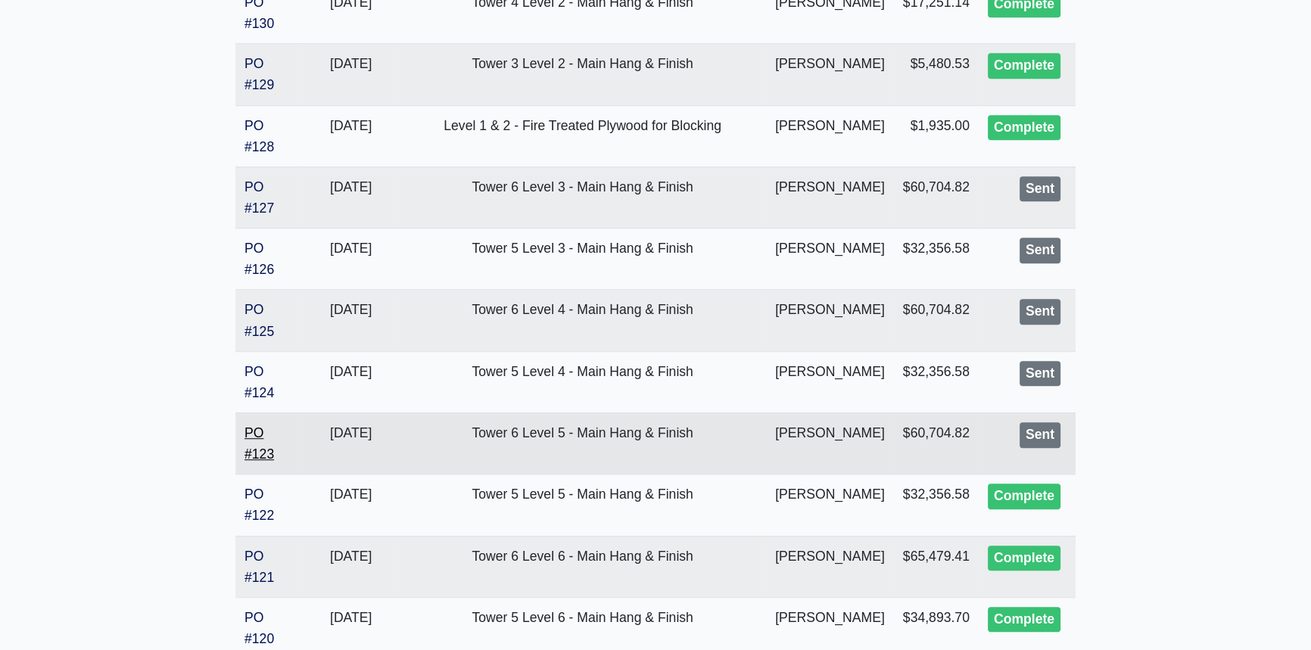
click at [257, 462] on link "PO #123" at bounding box center [260, 443] width 30 height 36
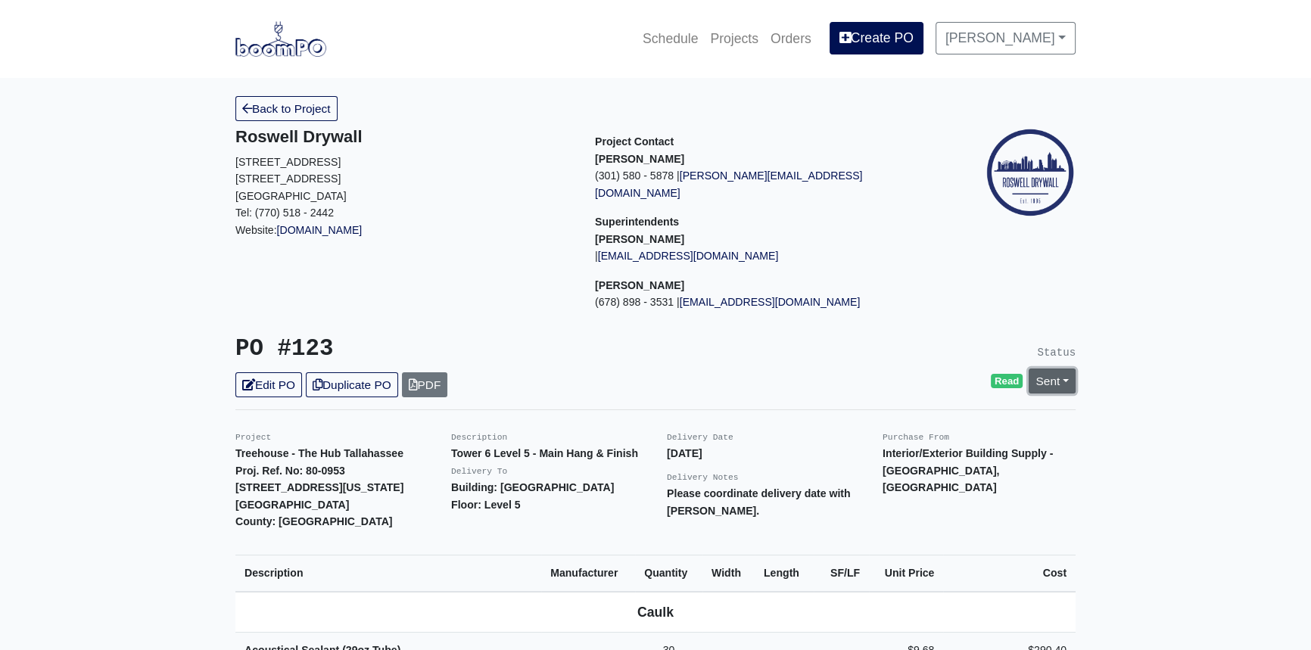
click at [1070, 369] on link "Sent" at bounding box center [1052, 381] width 47 height 25
click at [946, 451] on link "Complete" at bounding box center [966, 462] width 226 height 23
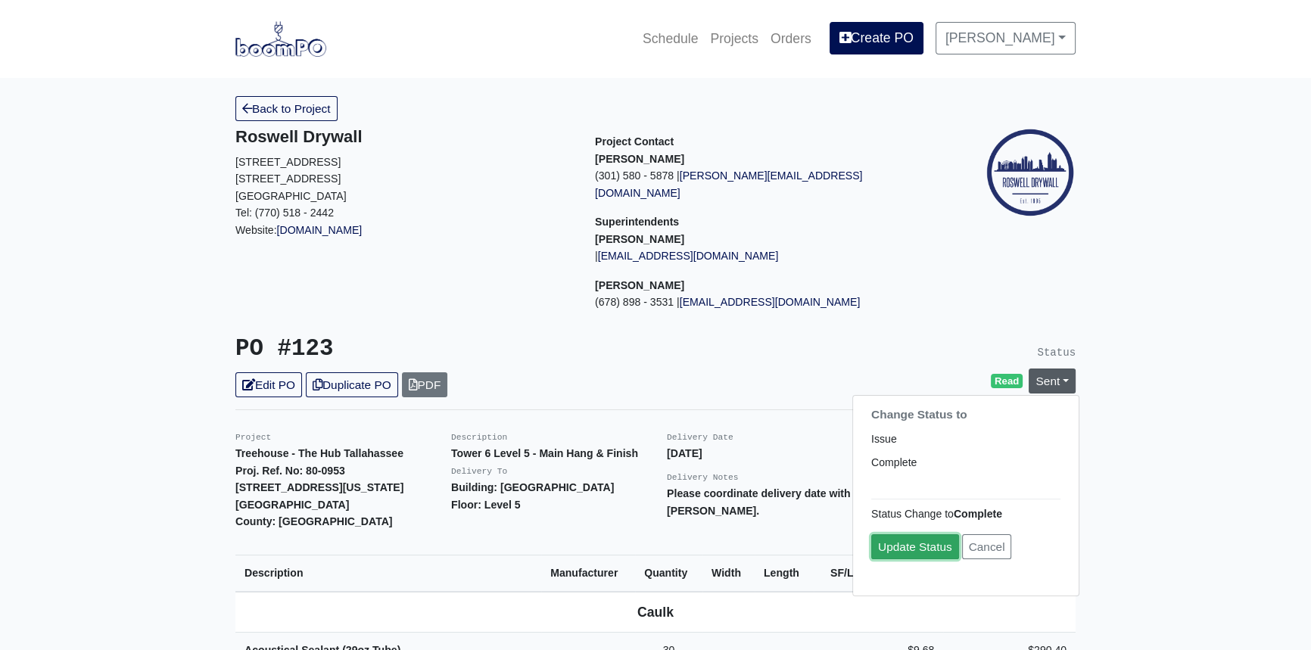
click at [905, 536] on link "Update Status" at bounding box center [915, 547] width 88 height 25
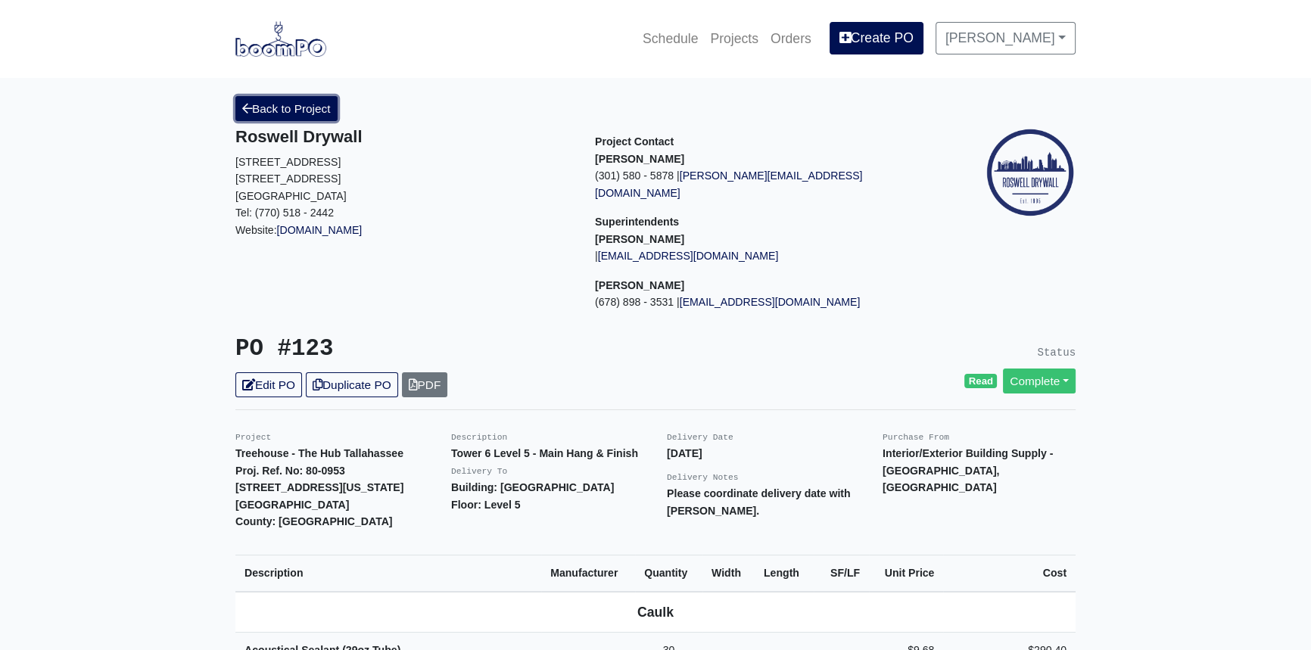
click at [271, 108] on link "Back to Project" at bounding box center [286, 108] width 102 height 25
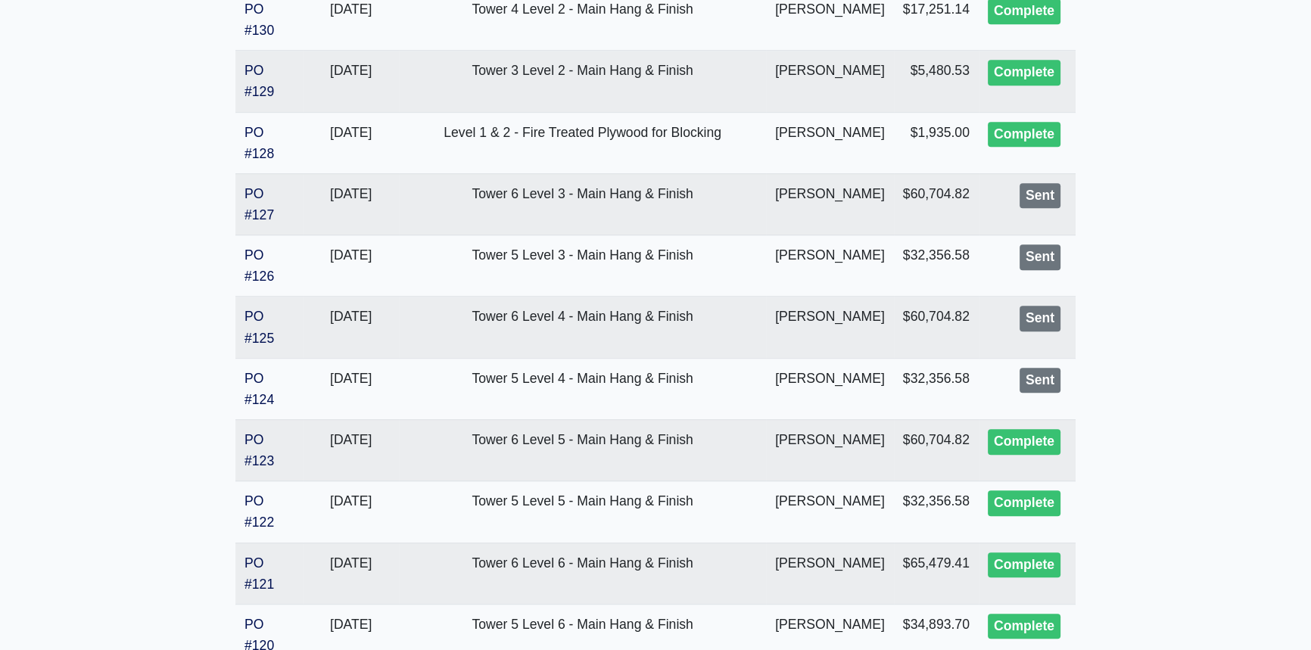
scroll to position [1376, 0]
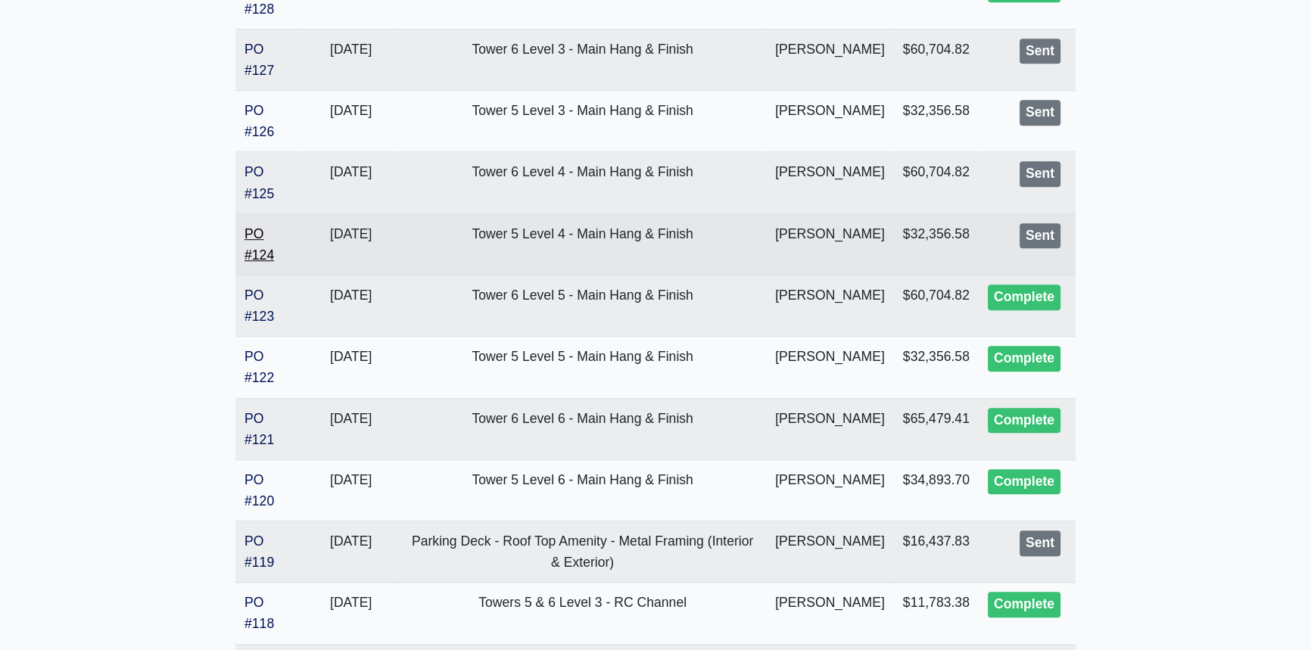
click at [267, 263] on link "PO #124" at bounding box center [260, 244] width 30 height 36
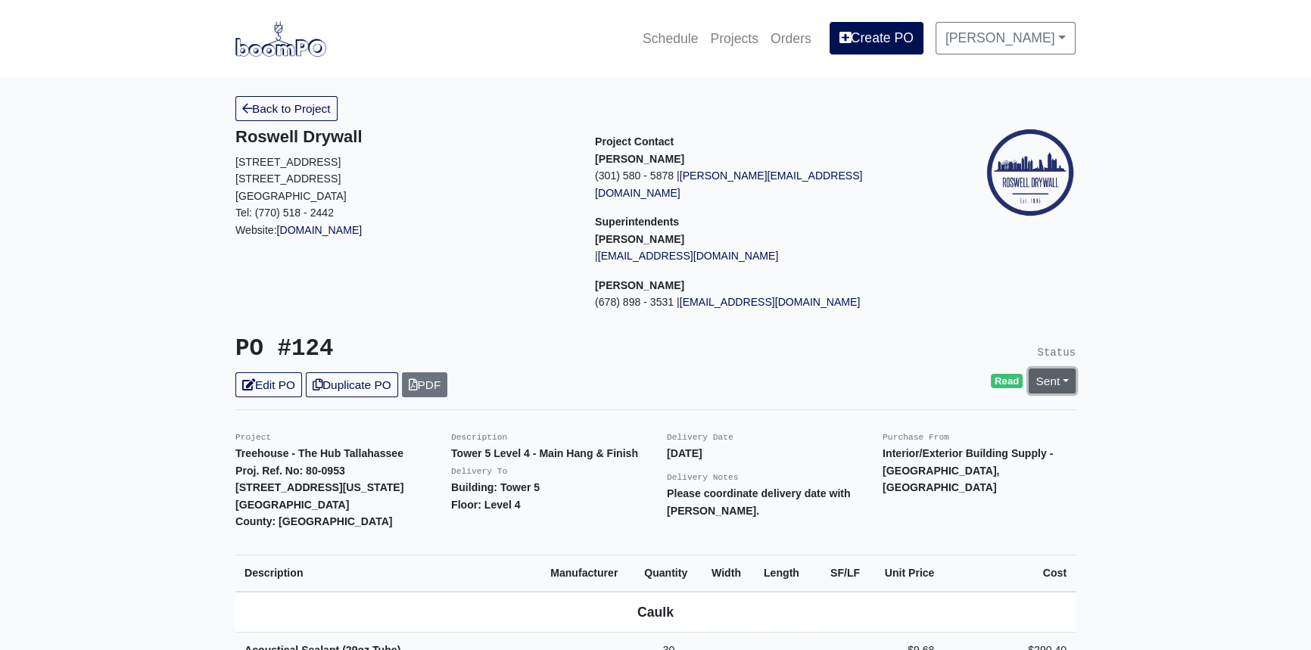
click at [1066, 369] on link "Sent" at bounding box center [1052, 381] width 47 height 25
click at [949, 451] on link "Complete" at bounding box center [966, 462] width 226 height 23
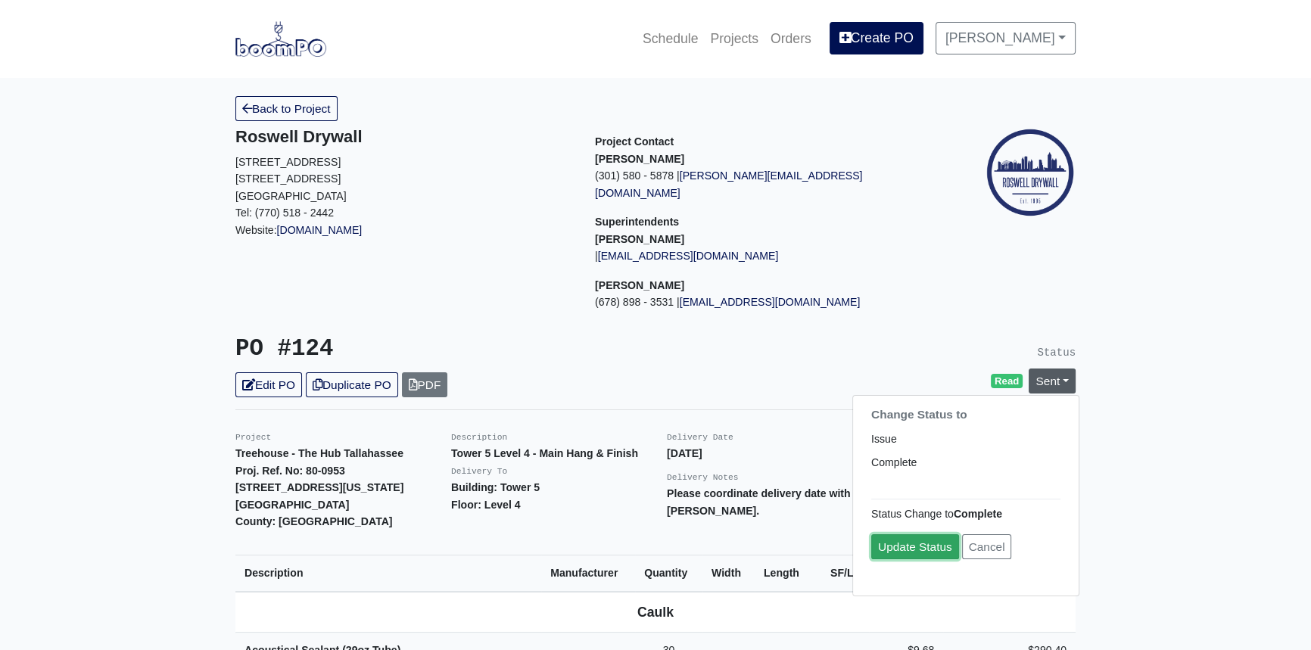
click at [914, 535] on link "Update Status" at bounding box center [915, 547] width 88 height 25
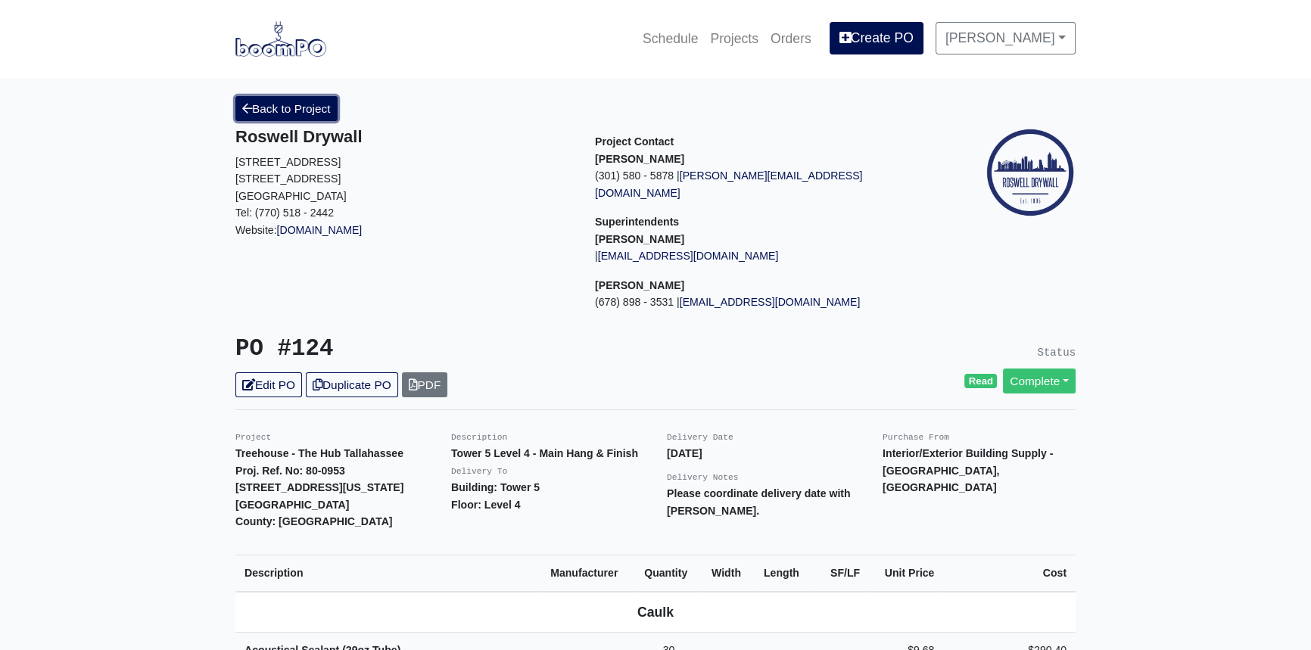
click at [292, 111] on link "Back to Project" at bounding box center [286, 108] width 102 height 25
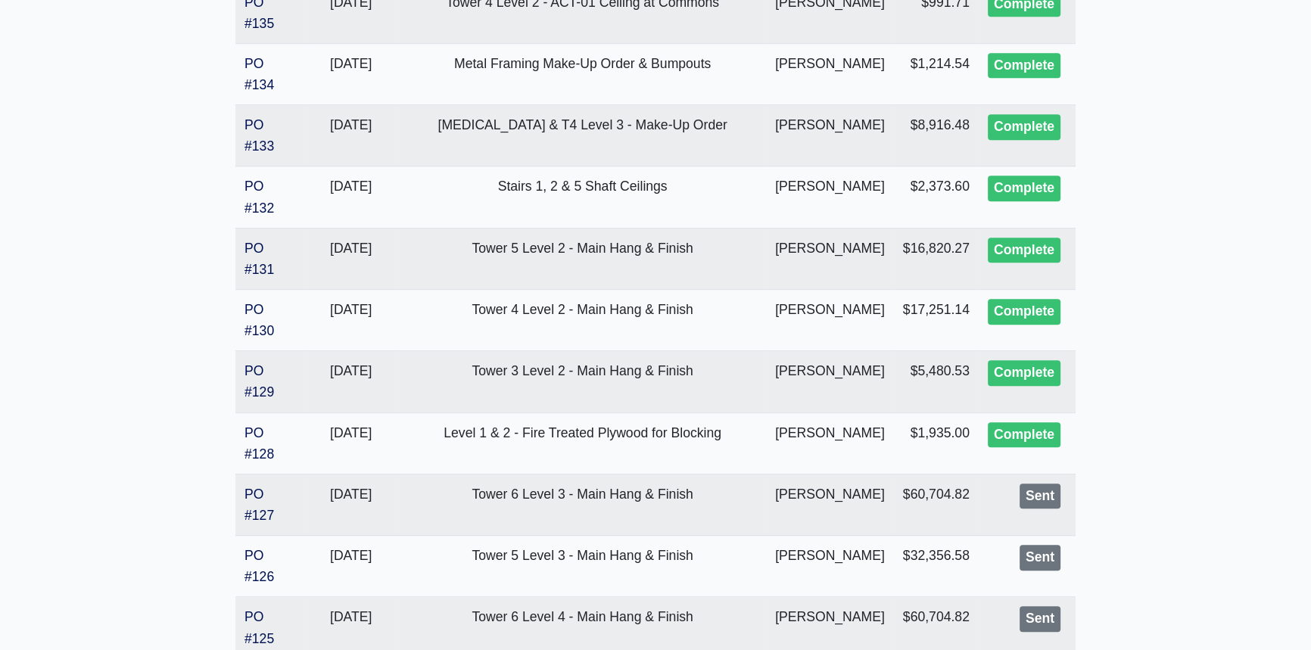
scroll to position [1032, 0]
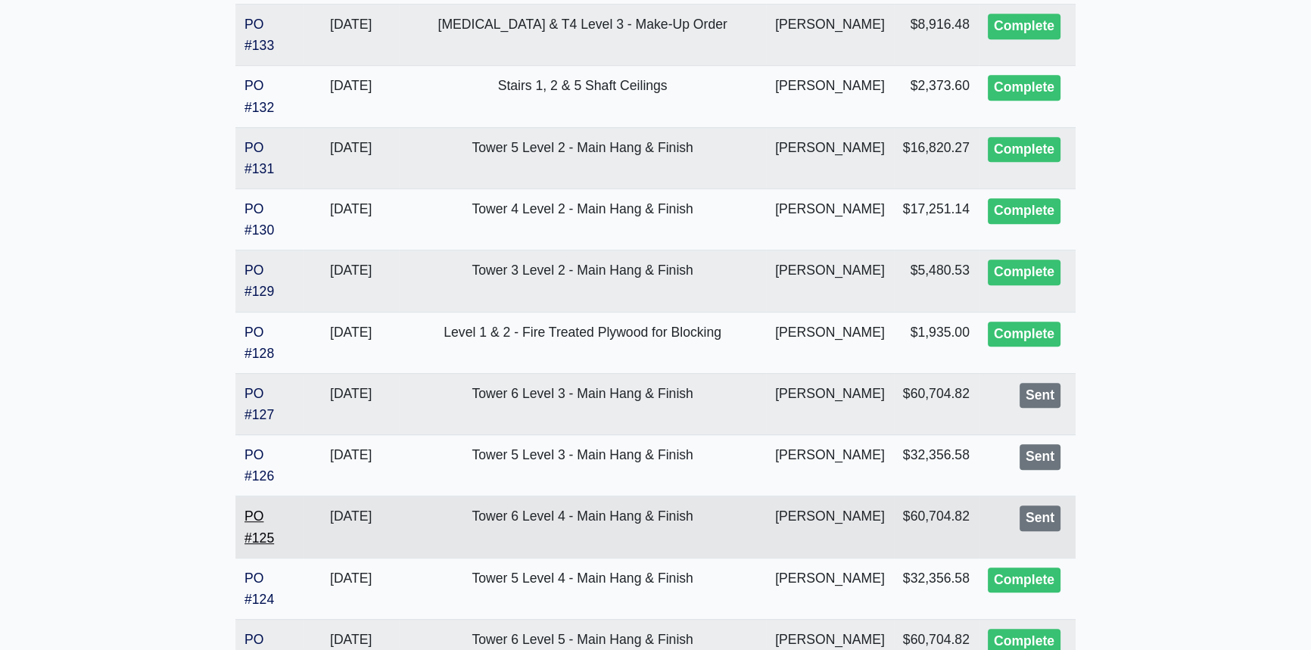
click at [252, 545] on link "PO #125" at bounding box center [260, 527] width 30 height 36
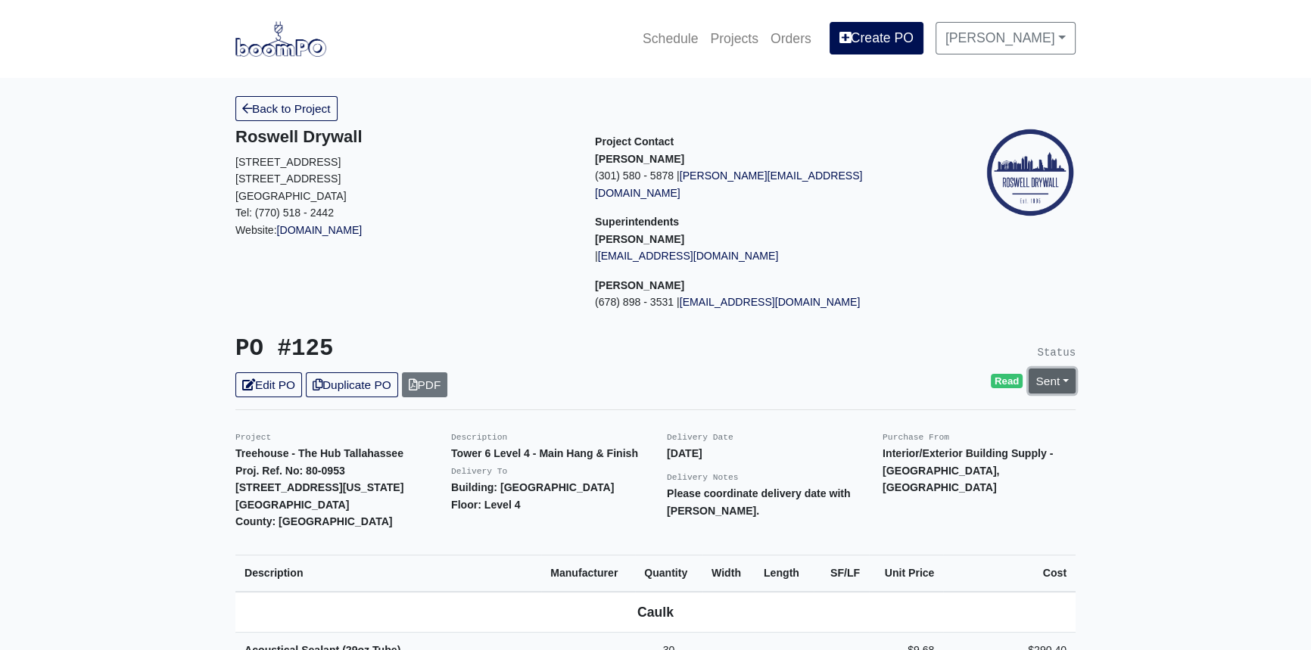
click at [1064, 369] on link "Sent" at bounding box center [1052, 381] width 47 height 25
click at [946, 451] on link "Complete" at bounding box center [966, 462] width 226 height 23
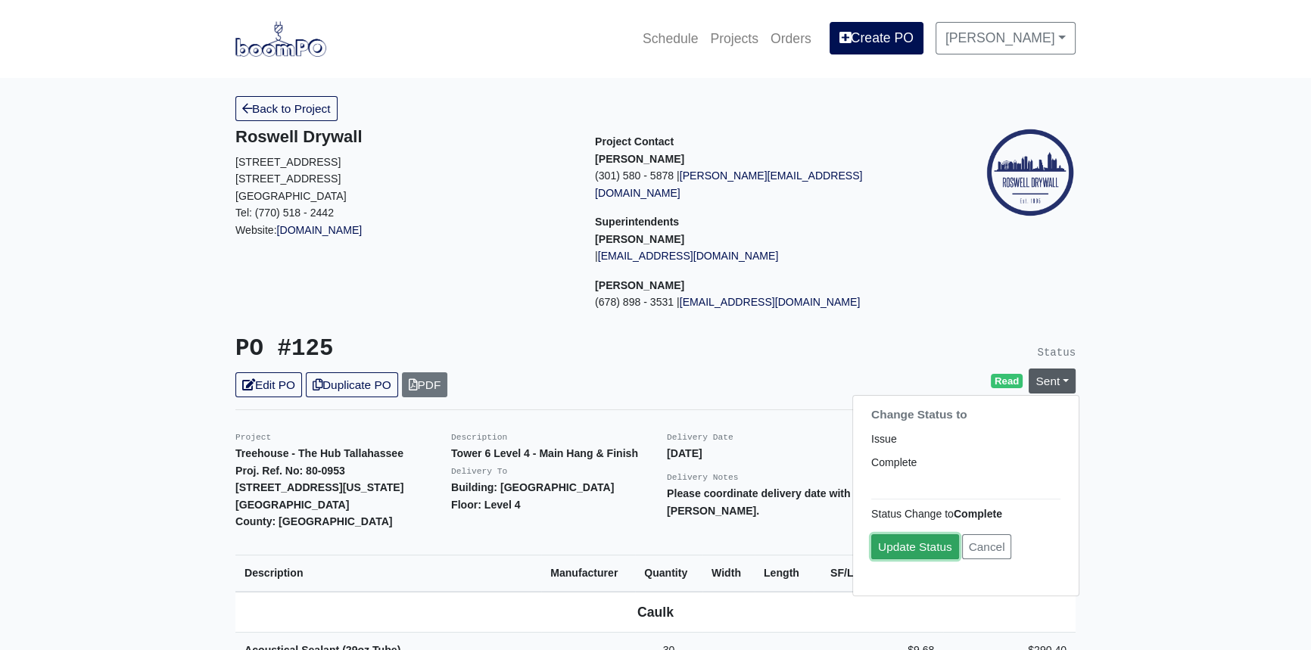
click at [897, 535] on link "Update Status" at bounding box center [915, 547] width 88 height 25
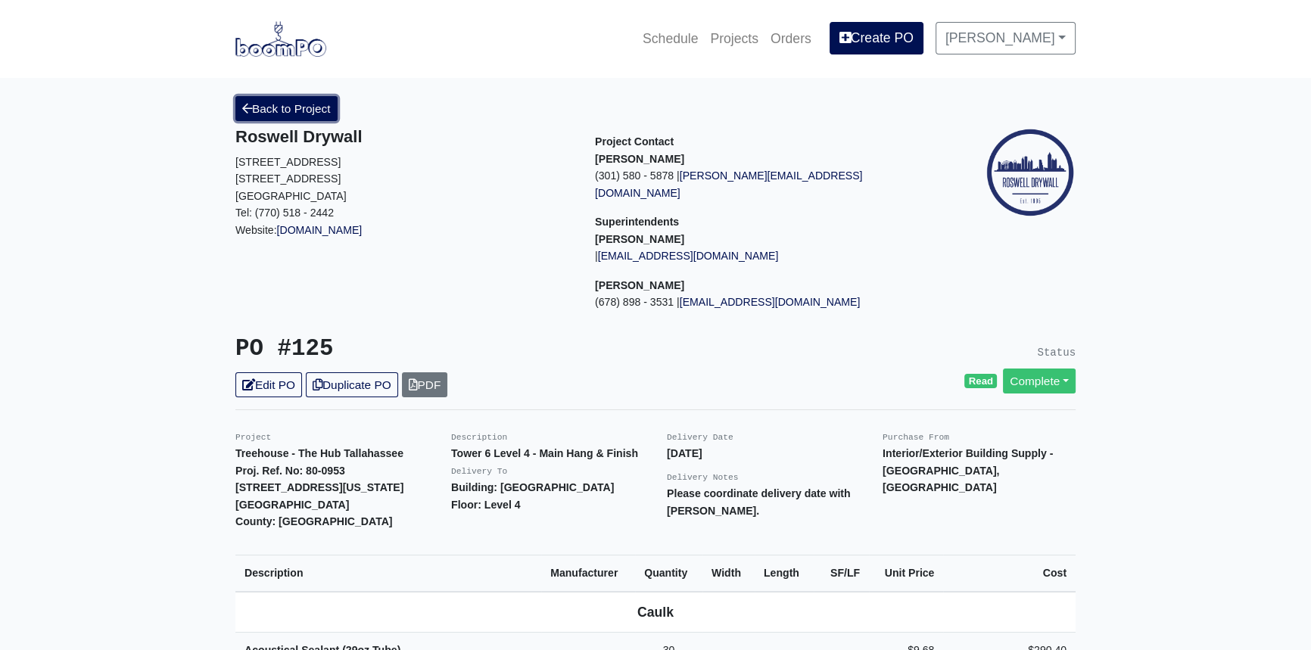
click at [290, 107] on link "Back to Project" at bounding box center [286, 108] width 102 height 25
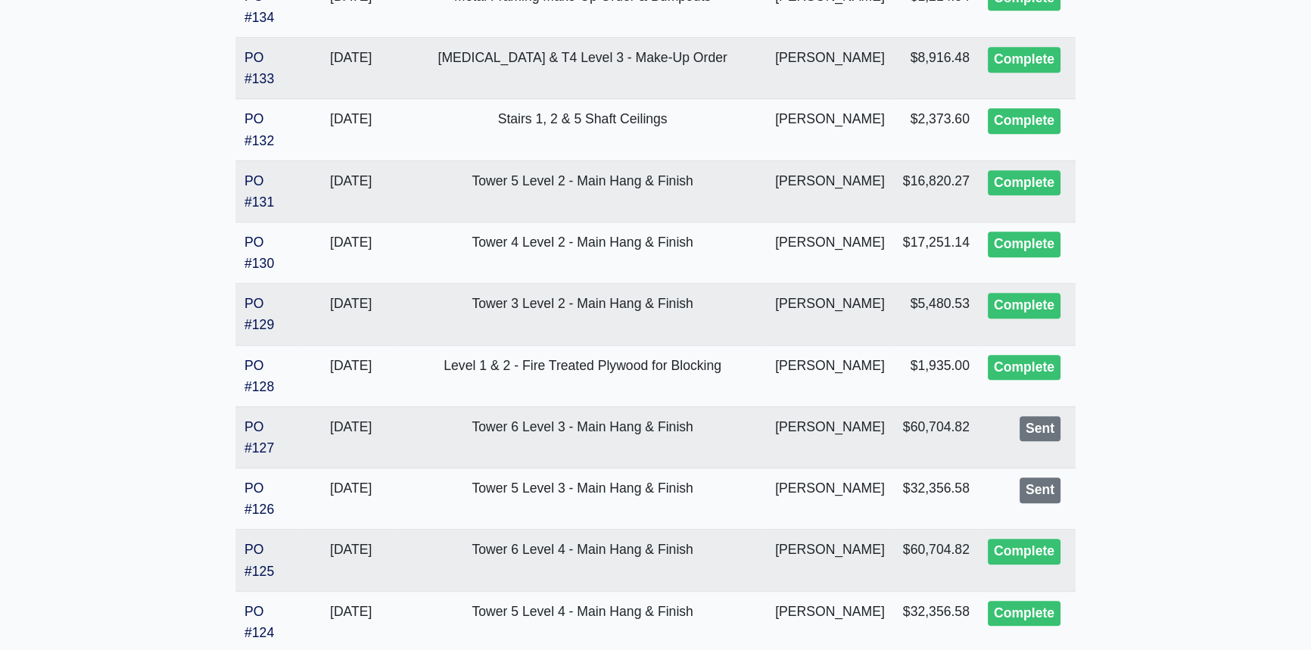
scroll to position [1032, 0]
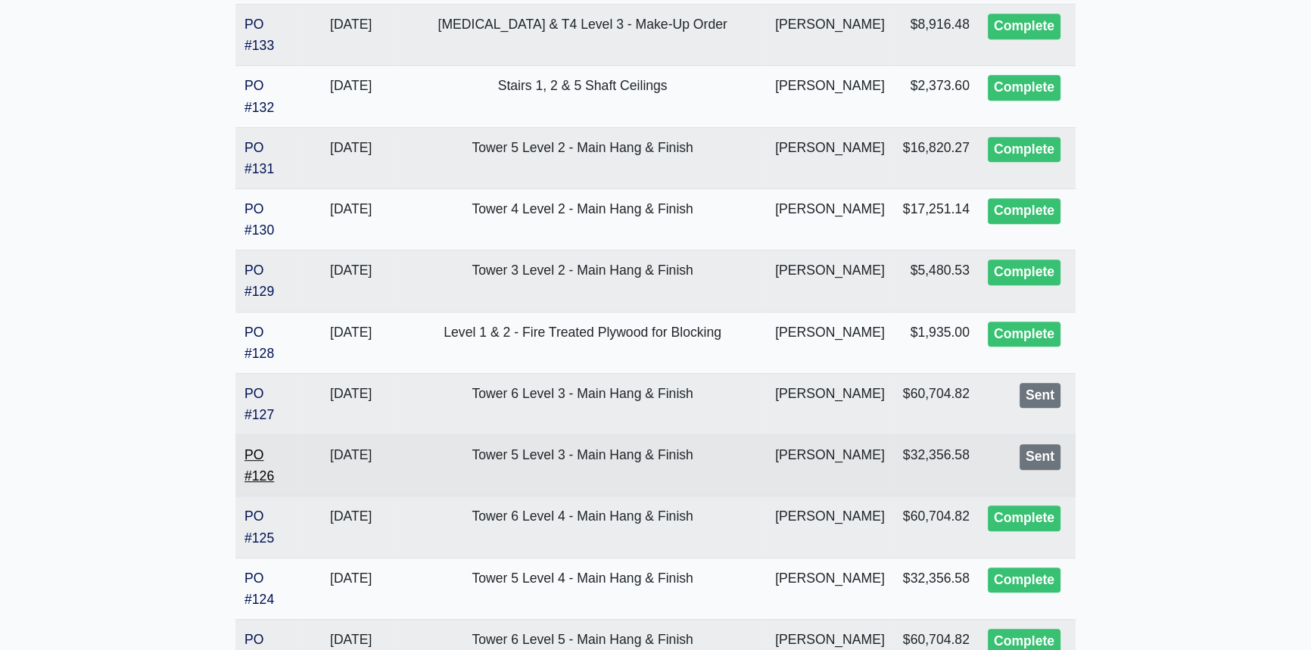
click at [251, 484] on link "PO #126" at bounding box center [260, 465] width 30 height 36
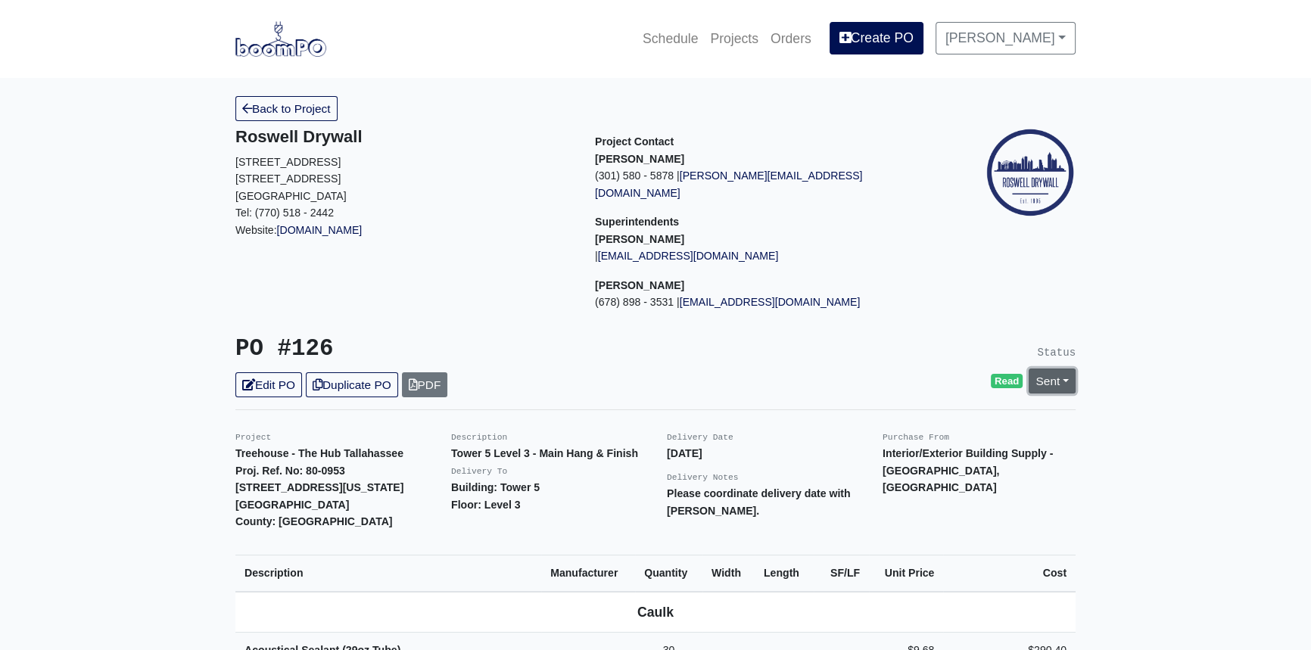
click at [1065, 369] on link "Sent" at bounding box center [1052, 381] width 47 height 25
click at [924, 451] on link "Complete" at bounding box center [966, 462] width 226 height 23
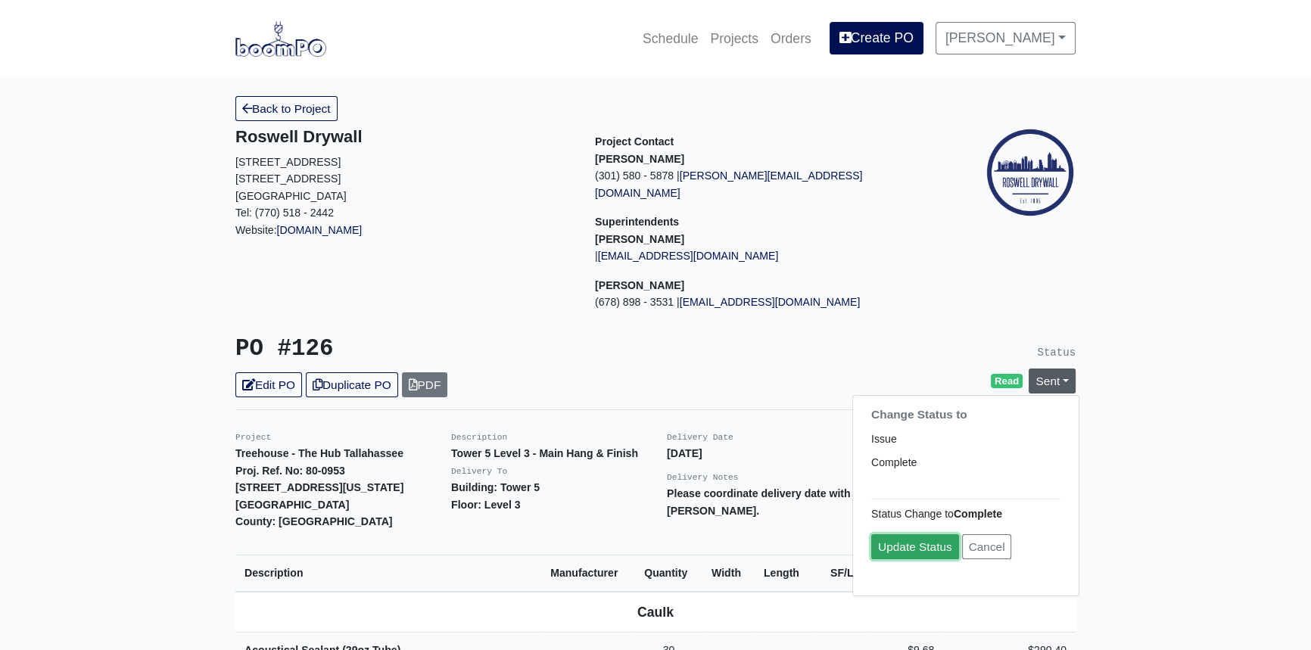
click at [916, 535] on link "Update Status" at bounding box center [915, 547] width 88 height 25
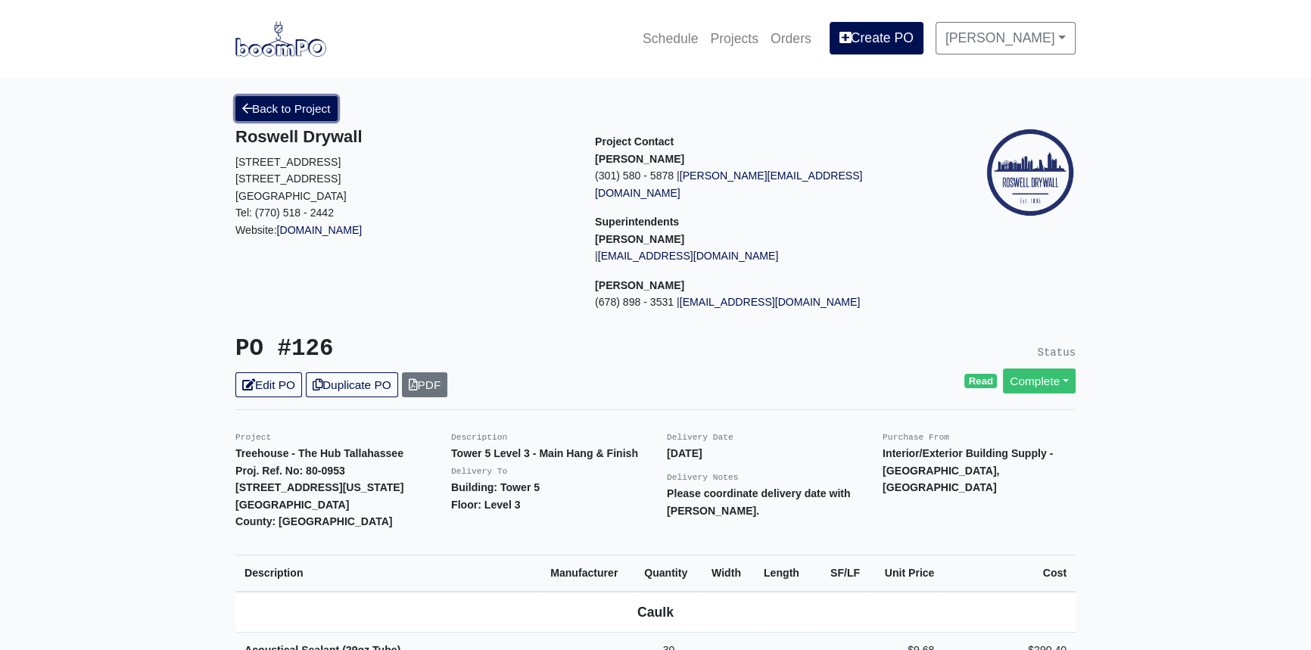
click at [303, 110] on link "Back to Project" at bounding box center [286, 108] width 102 height 25
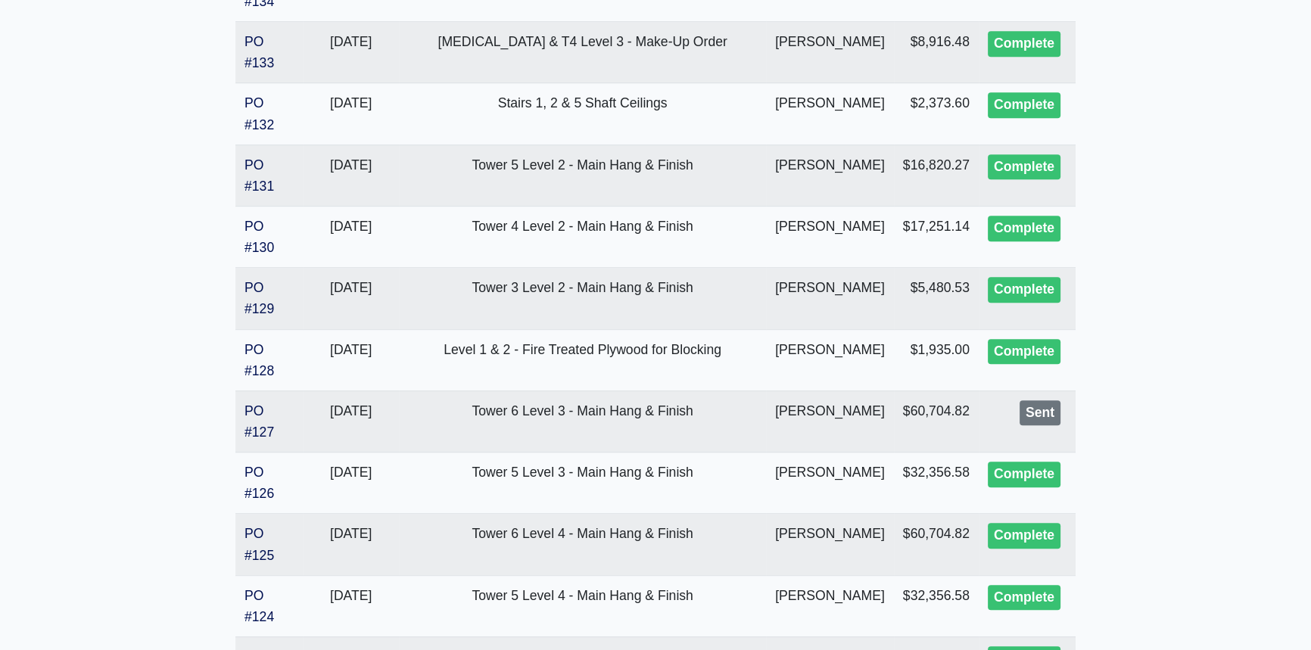
scroll to position [1101, 0]
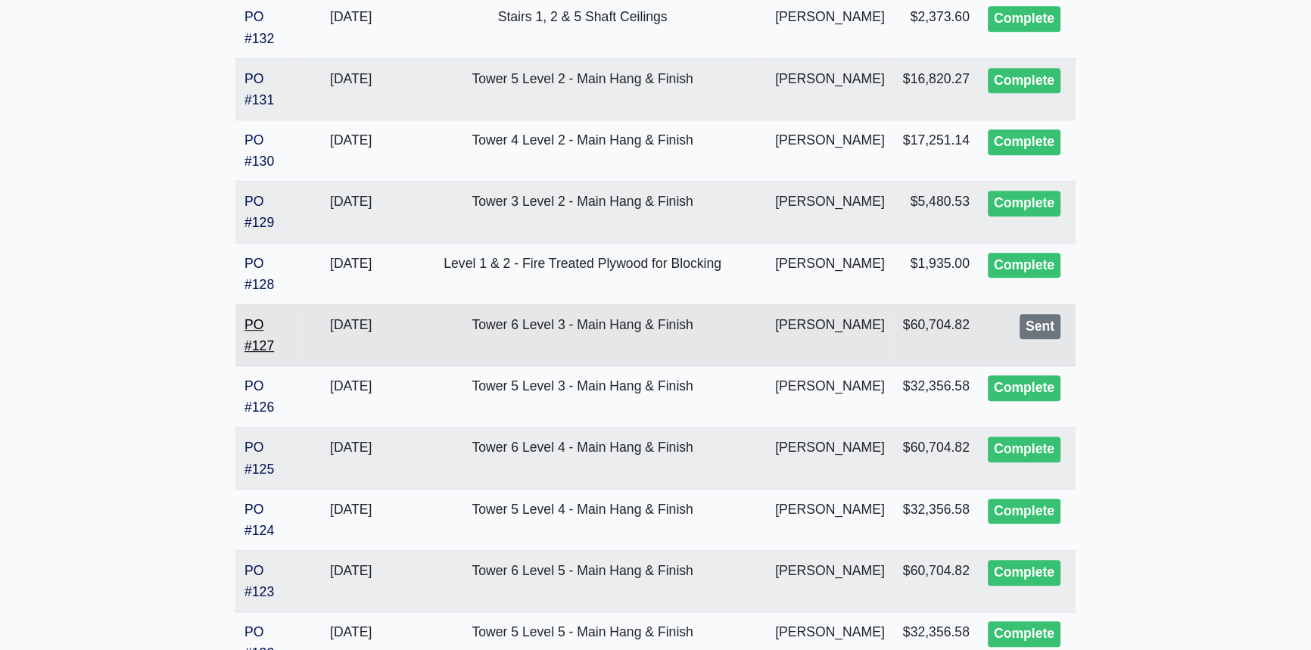
click at [262, 354] on link "PO #127" at bounding box center [260, 335] width 30 height 36
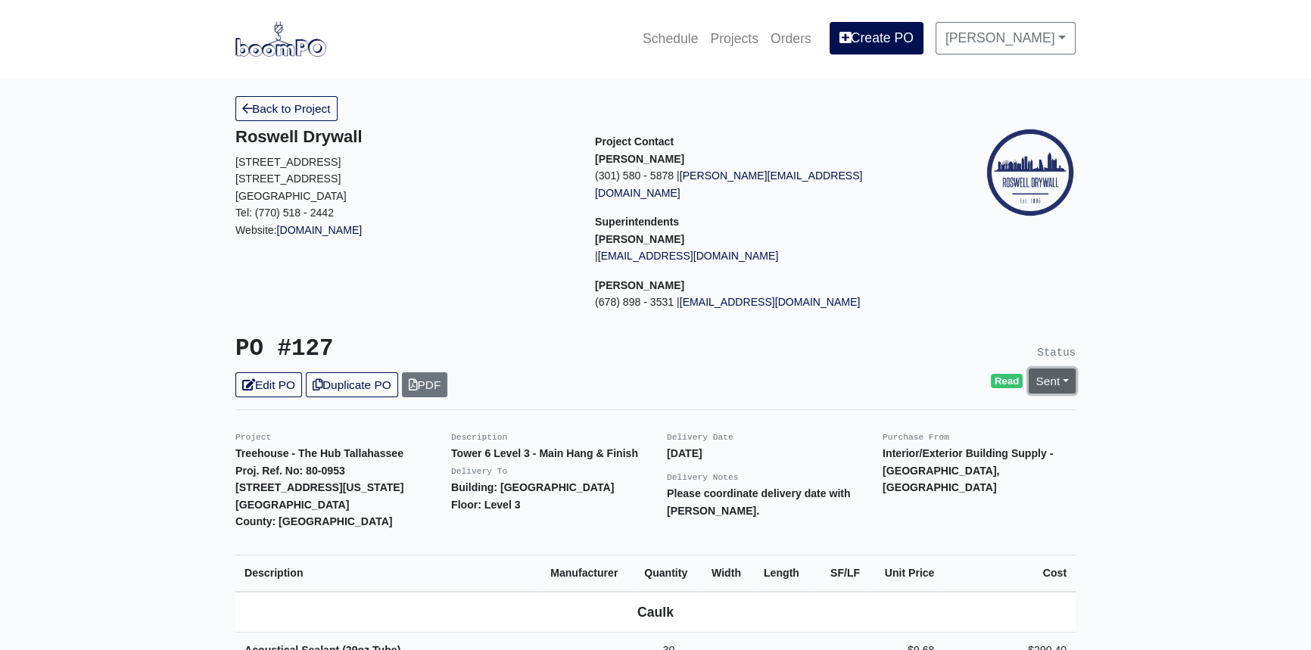
click at [1065, 369] on link "Sent" at bounding box center [1052, 381] width 47 height 25
click at [927, 451] on link "Complete" at bounding box center [966, 462] width 226 height 23
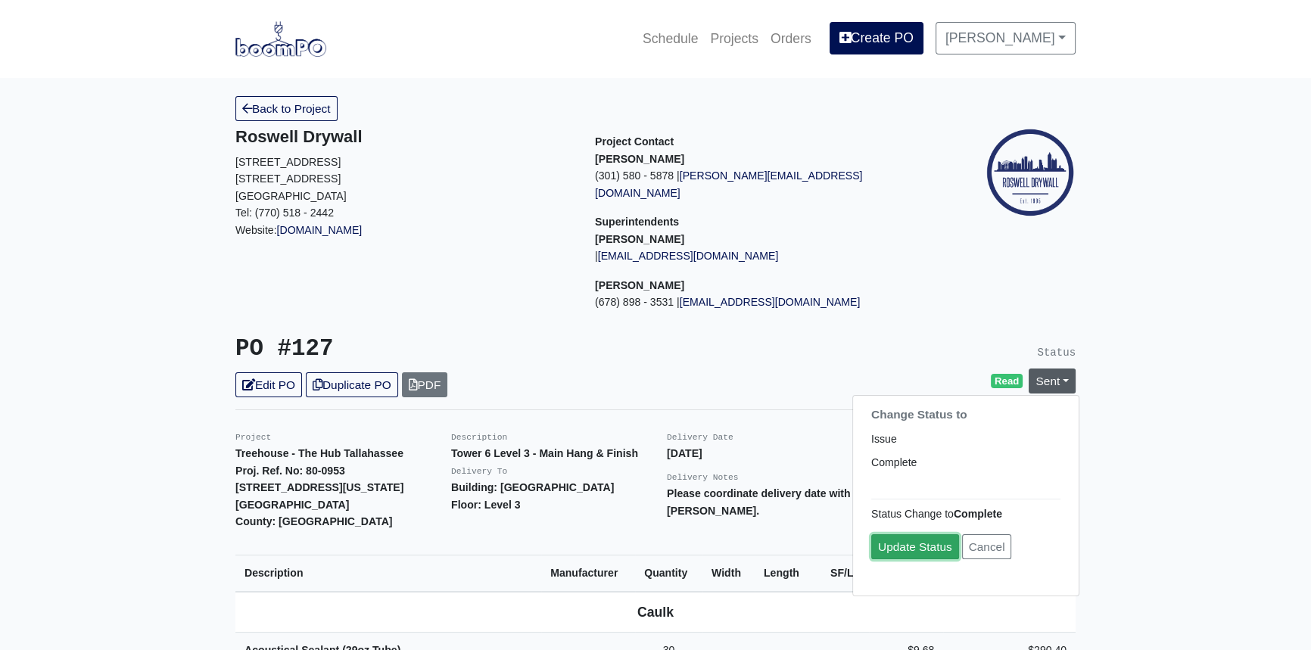
click at [910, 535] on link "Update Status" at bounding box center [915, 547] width 88 height 25
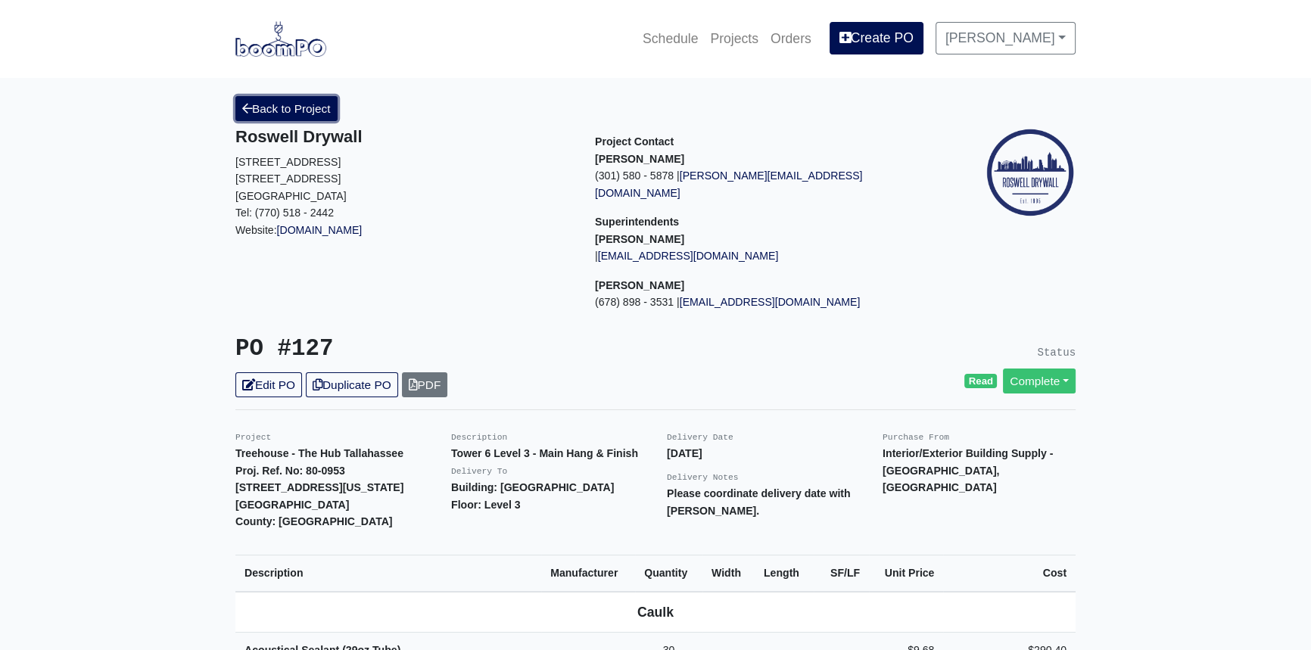
click at [308, 111] on link "Back to Project" at bounding box center [286, 108] width 102 height 25
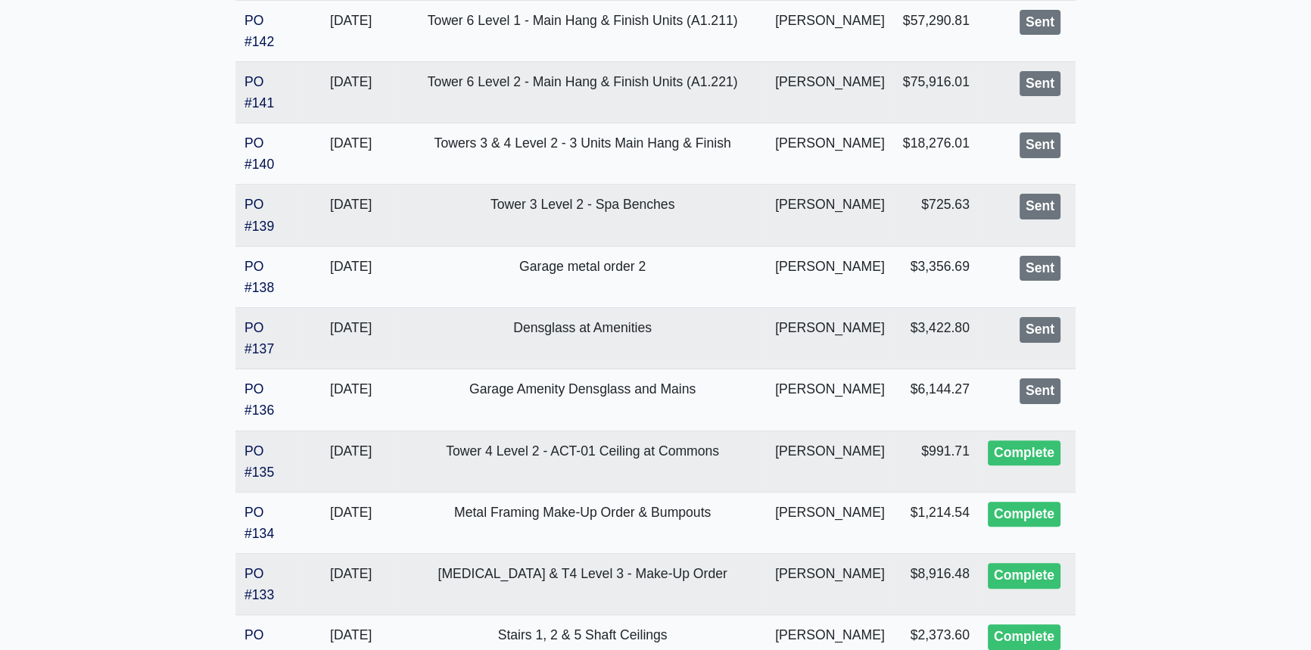
scroll to position [482, 0]
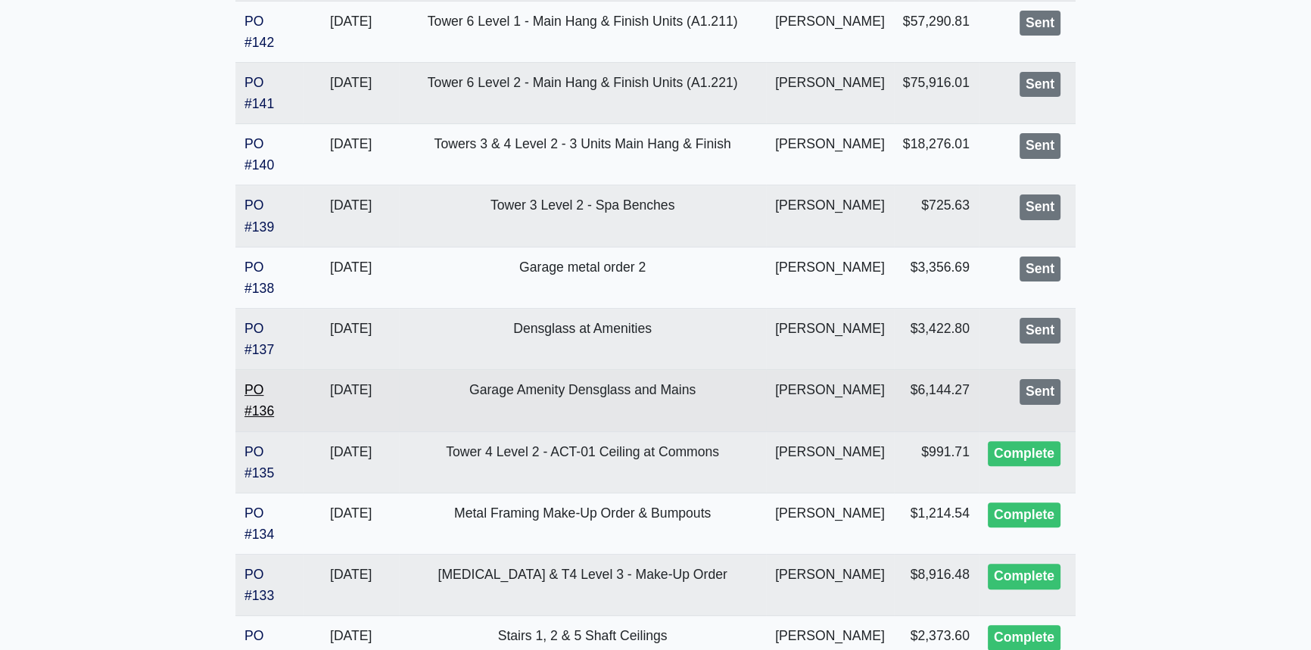
click at [259, 419] on link "PO #136" at bounding box center [260, 400] width 30 height 36
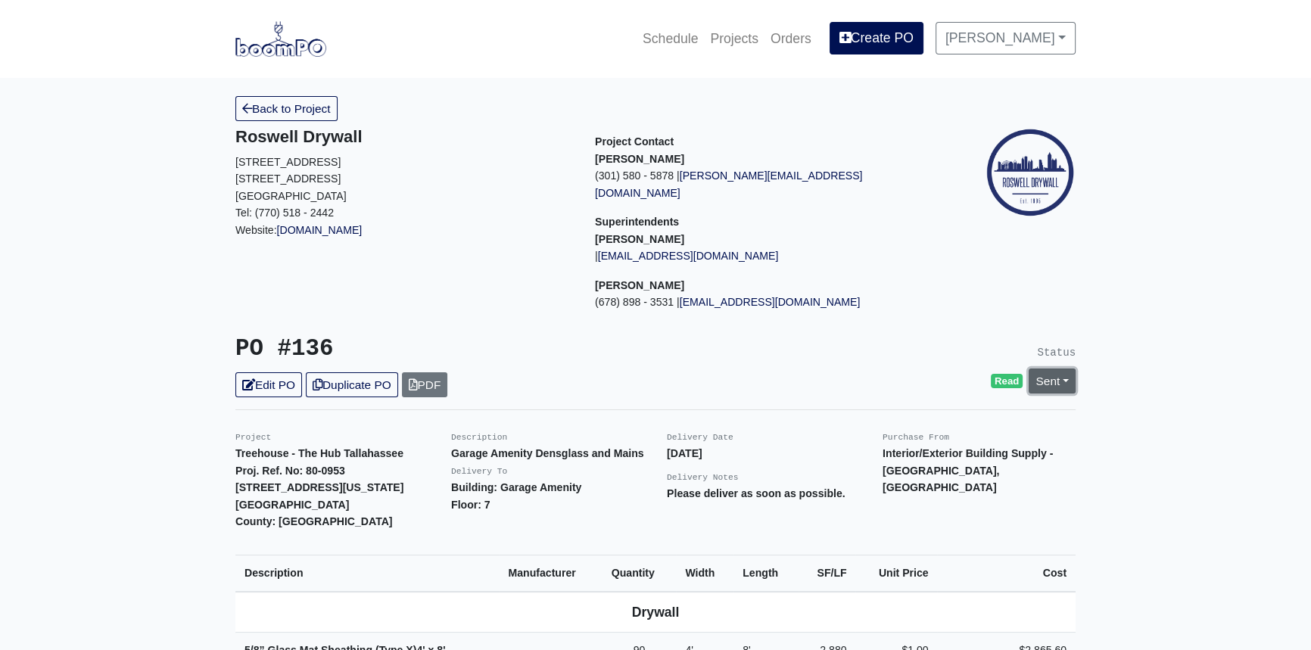
click at [1074, 369] on link "Sent" at bounding box center [1052, 381] width 47 height 25
click at [966, 451] on link "Complete" at bounding box center [966, 462] width 226 height 23
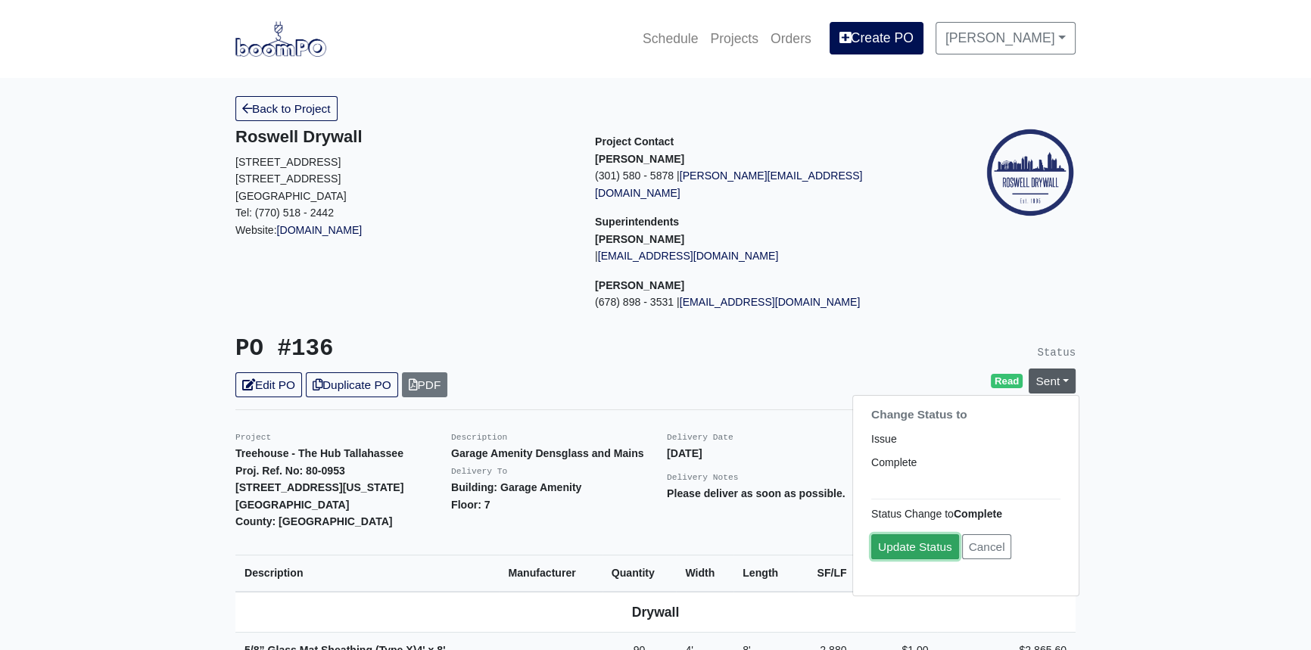
click at [916, 535] on link "Update Status" at bounding box center [915, 547] width 88 height 25
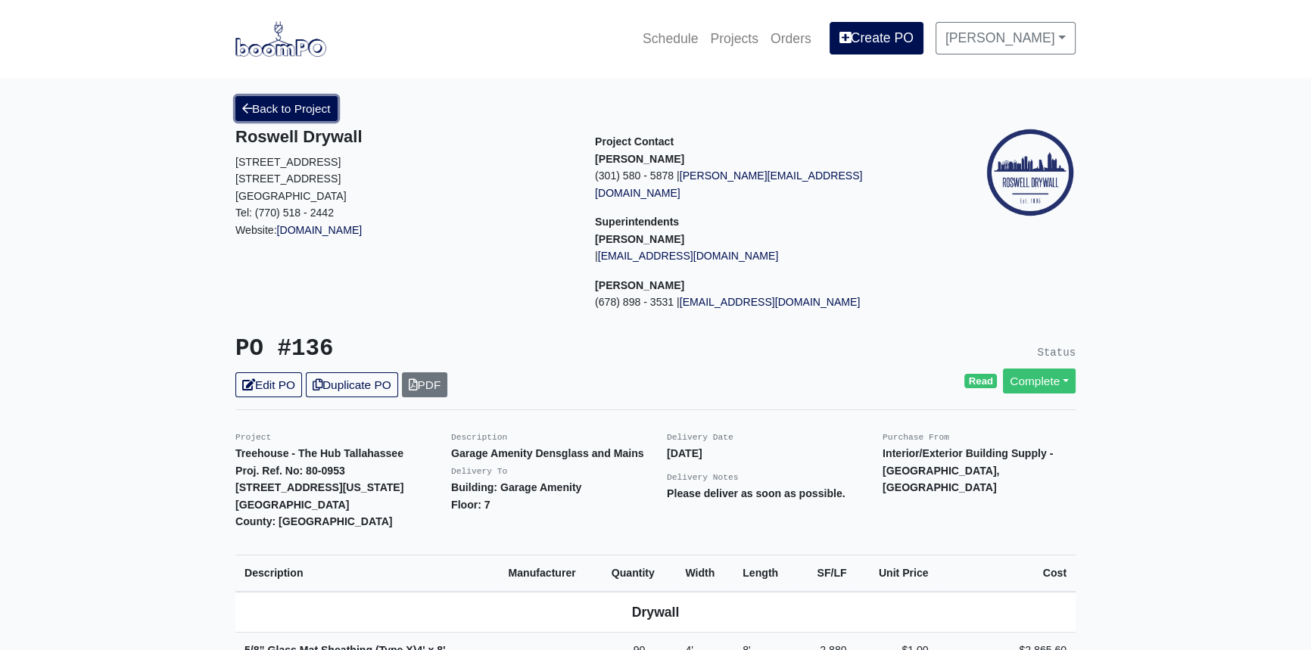
click at [305, 108] on link "Back to Project" at bounding box center [286, 108] width 102 height 25
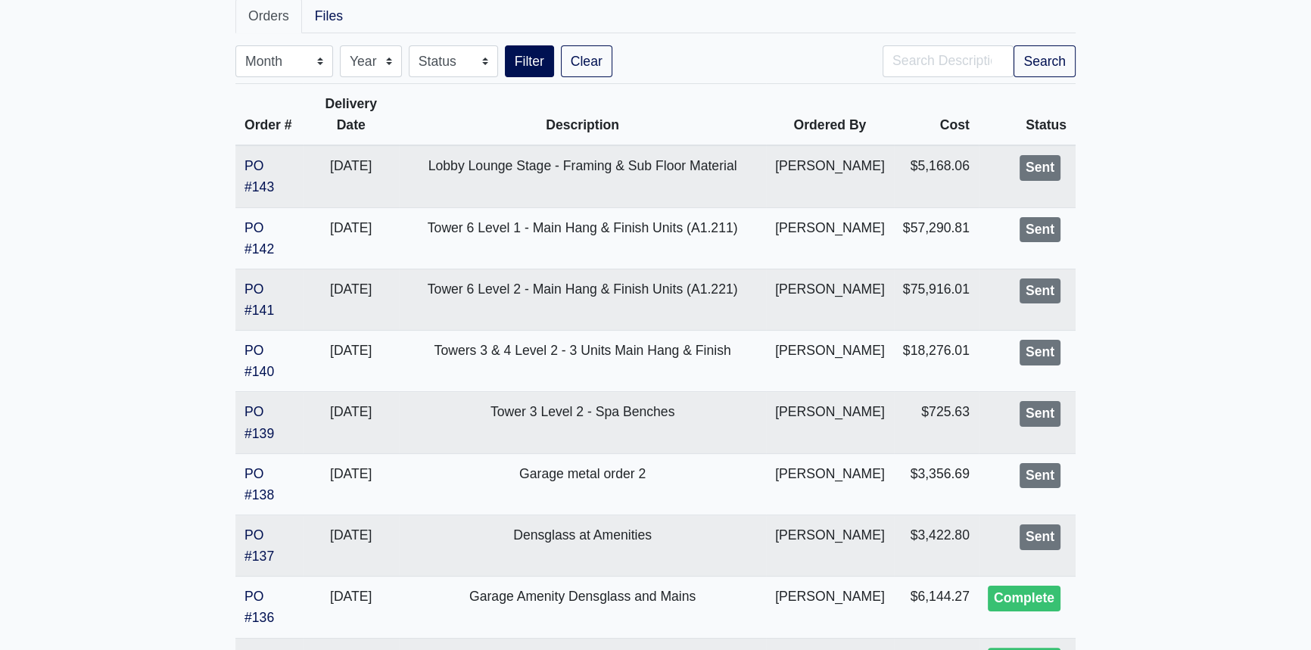
scroll to position [344, 0]
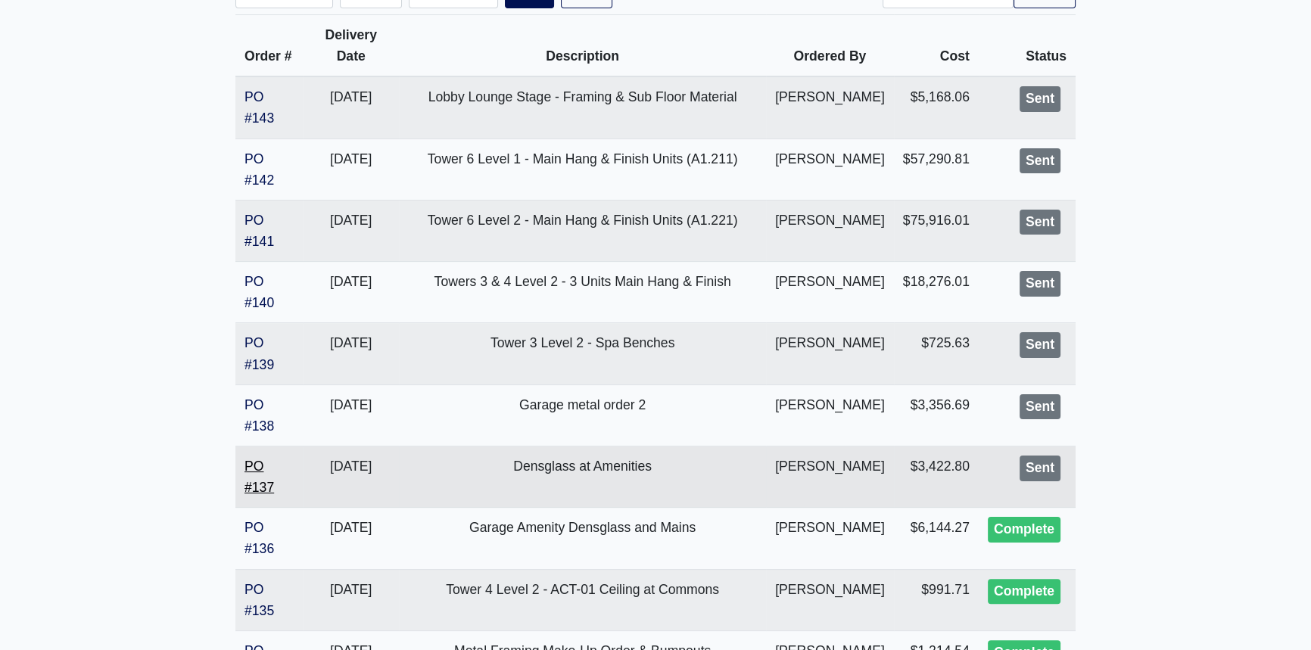
click at [260, 495] on link "PO #137" at bounding box center [260, 477] width 30 height 36
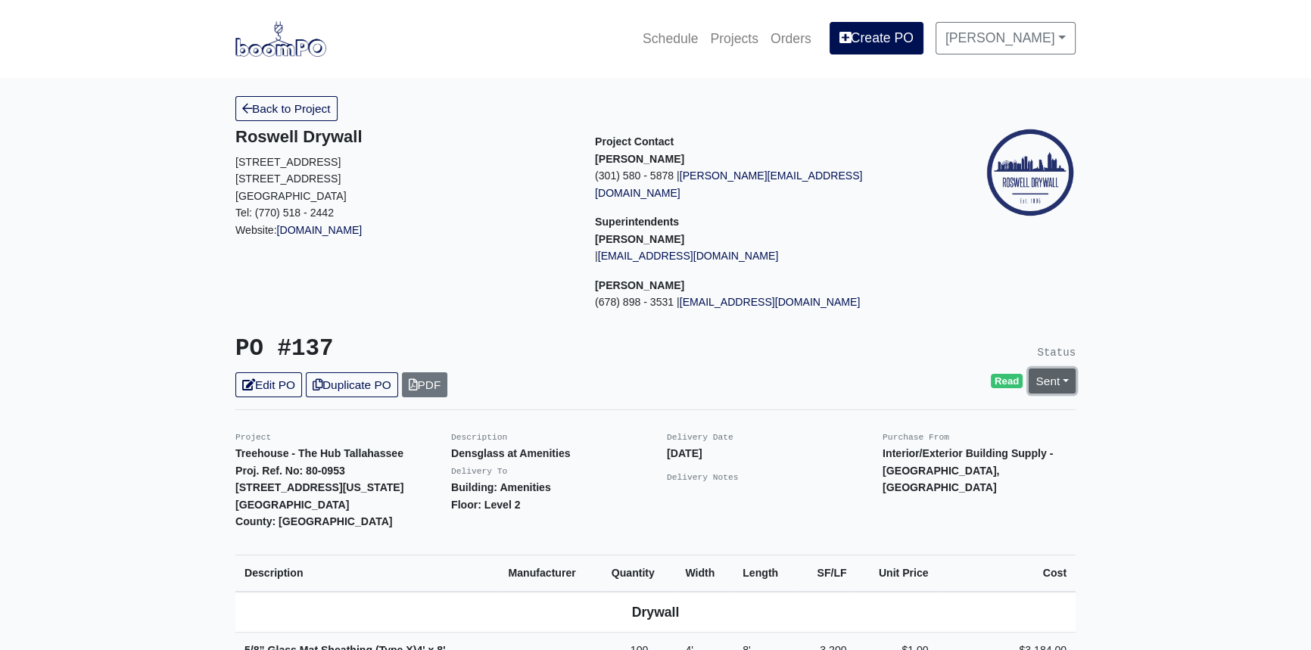
click at [1059, 369] on link "Sent" at bounding box center [1052, 381] width 47 height 25
click at [923, 451] on link "Complete" at bounding box center [966, 462] width 226 height 23
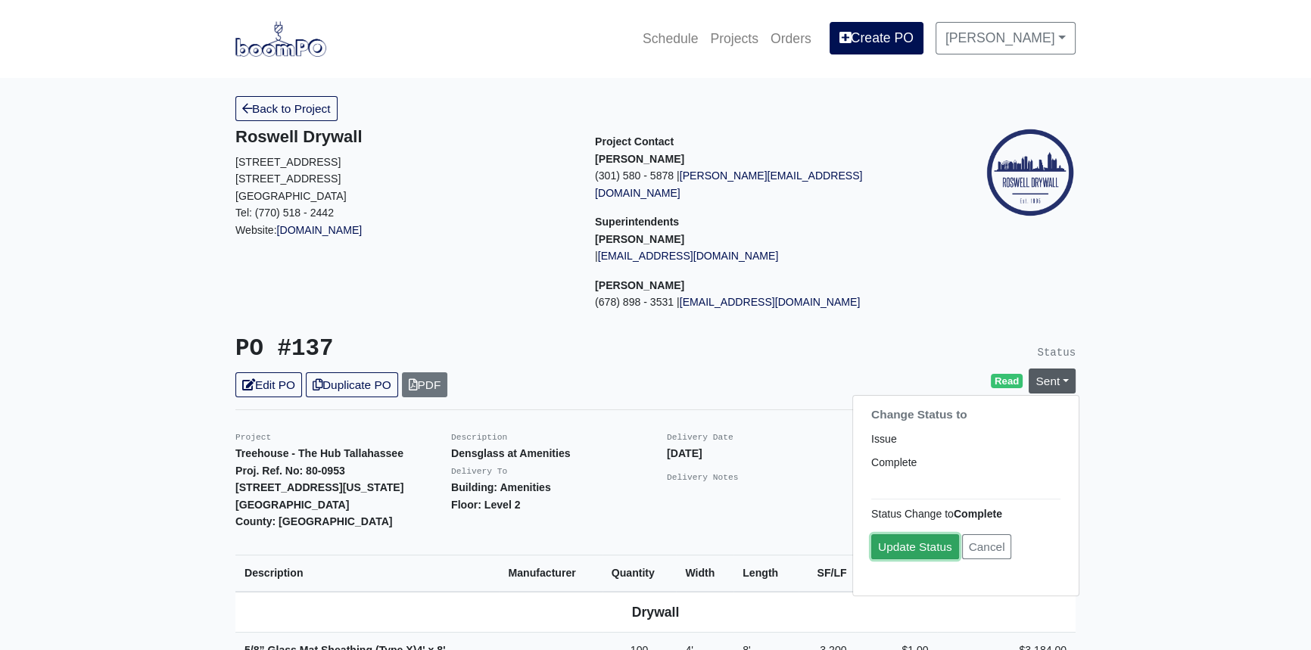
click at [886, 535] on link "Update Status" at bounding box center [915, 547] width 88 height 25
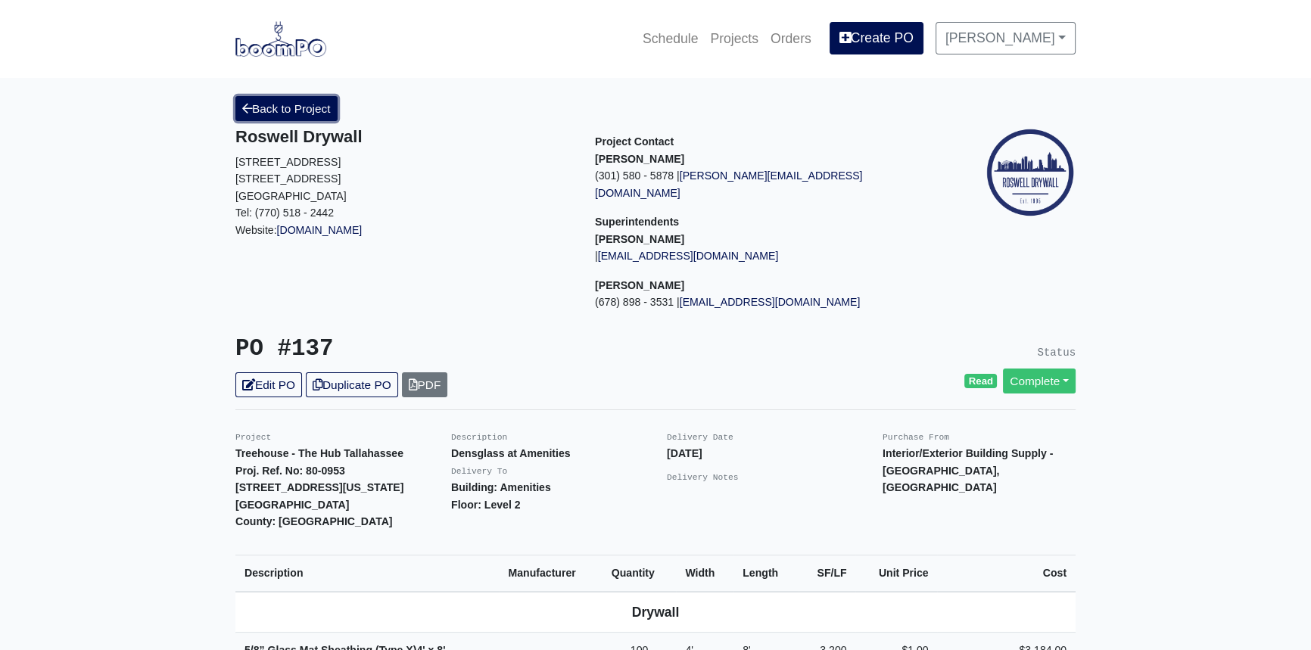
click at [301, 111] on link "Back to Project" at bounding box center [286, 108] width 102 height 25
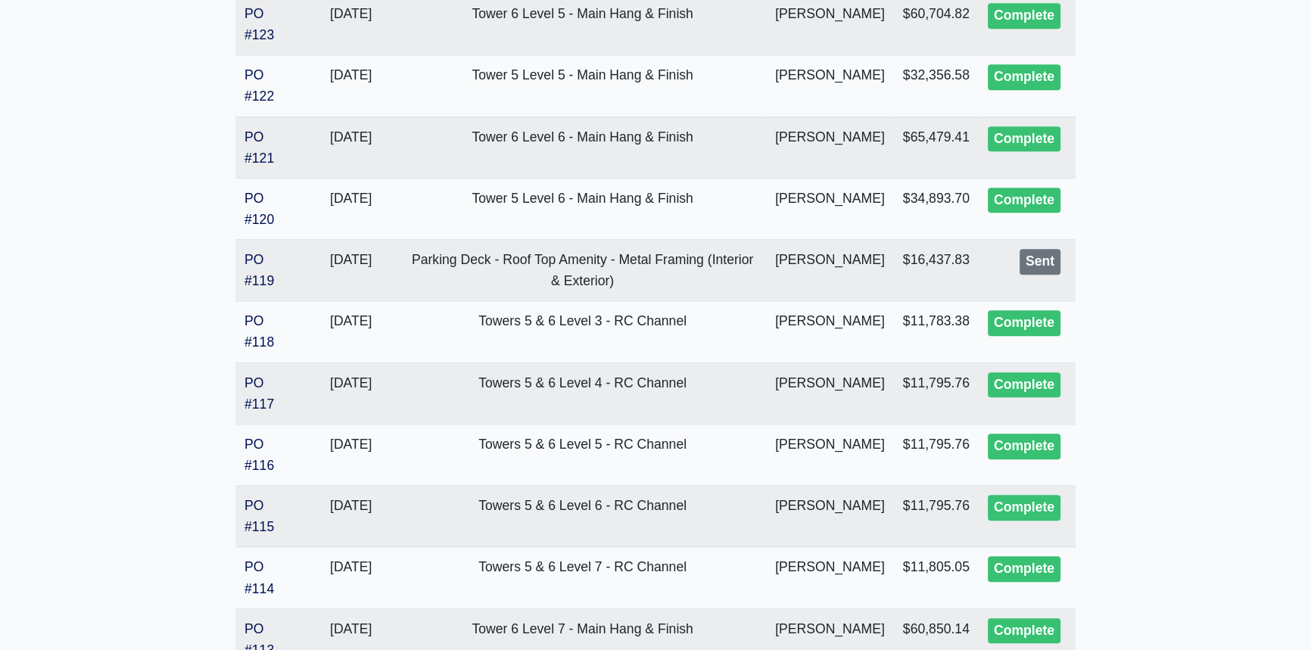
scroll to position [1582, 0]
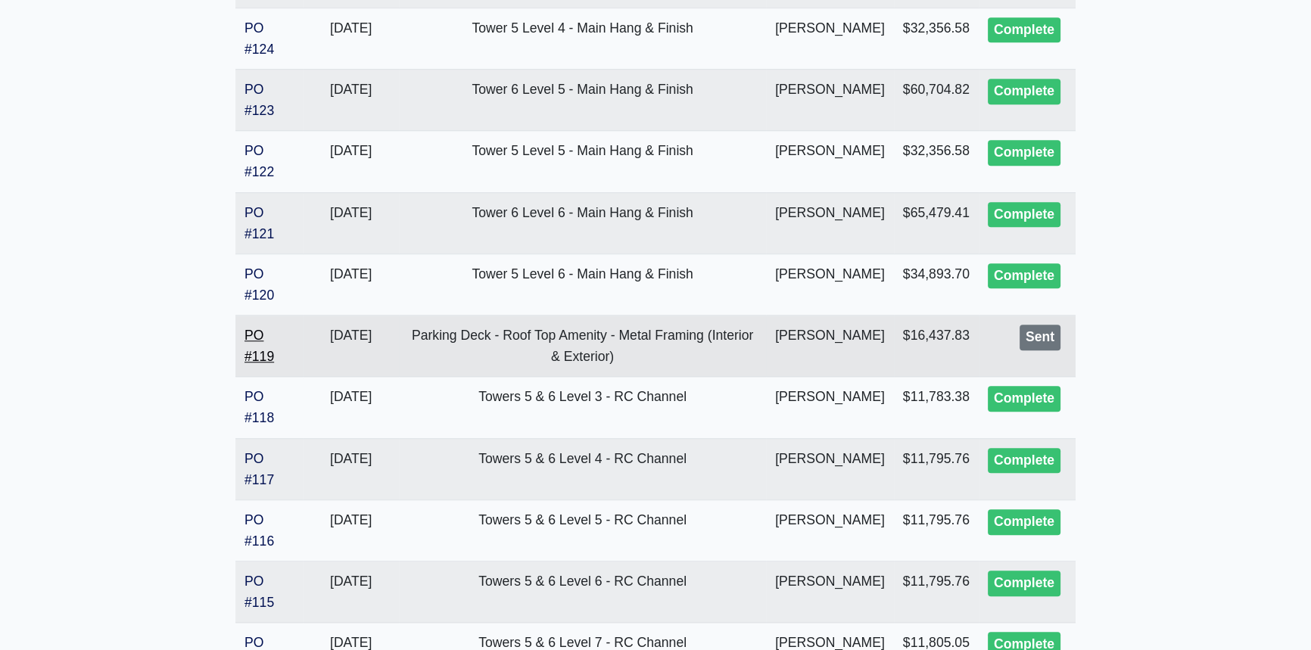
click at [263, 364] on link "PO #119" at bounding box center [260, 346] width 30 height 36
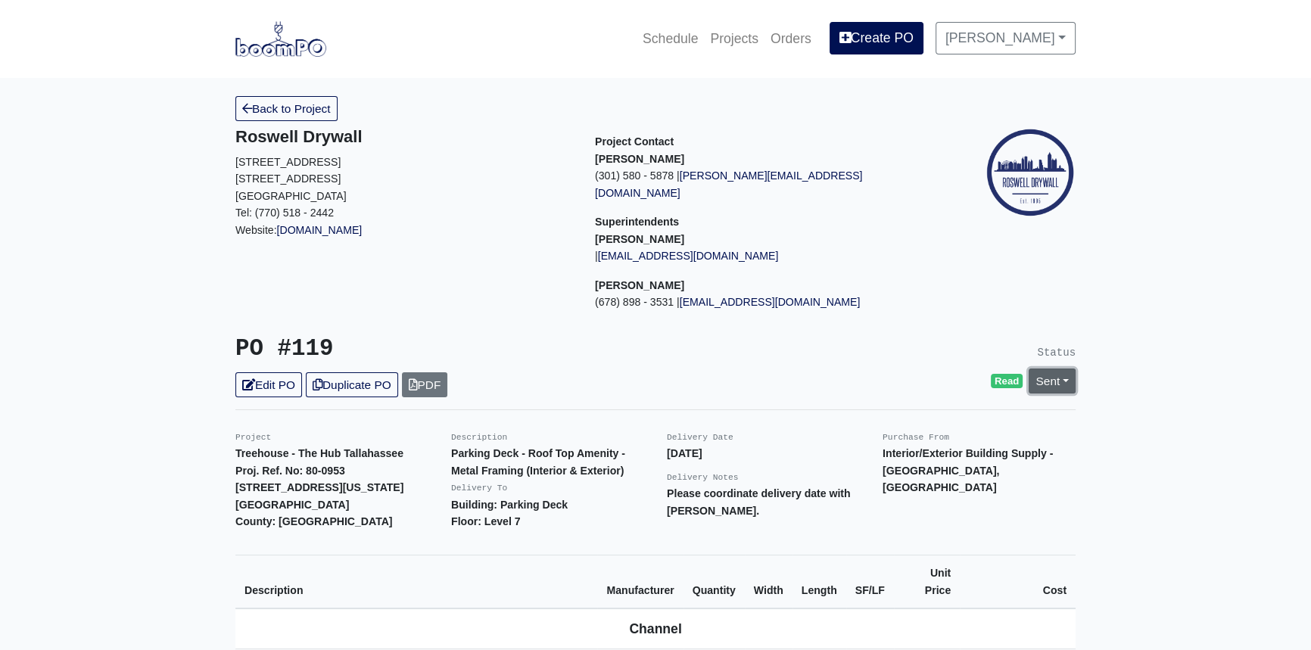
click at [1069, 369] on link "Sent" at bounding box center [1052, 381] width 47 height 25
click at [950, 451] on link "Complete" at bounding box center [966, 462] width 226 height 23
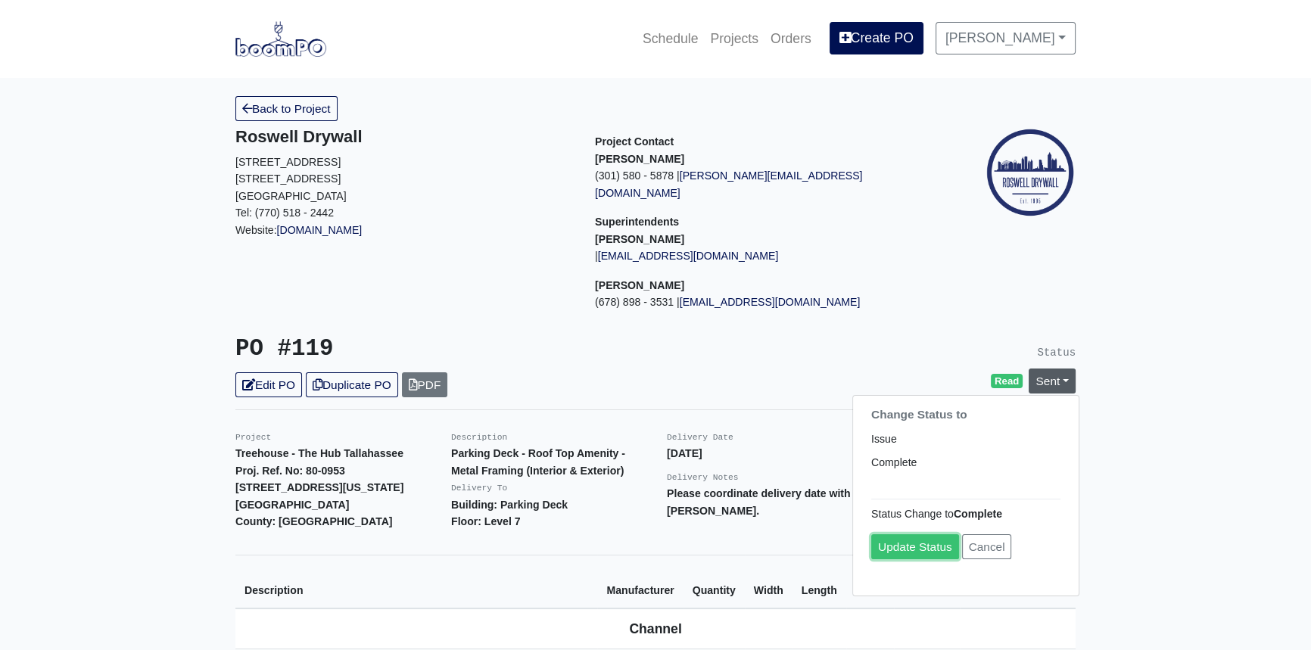
click at [911, 535] on link "Update Status" at bounding box center [915, 547] width 88 height 25
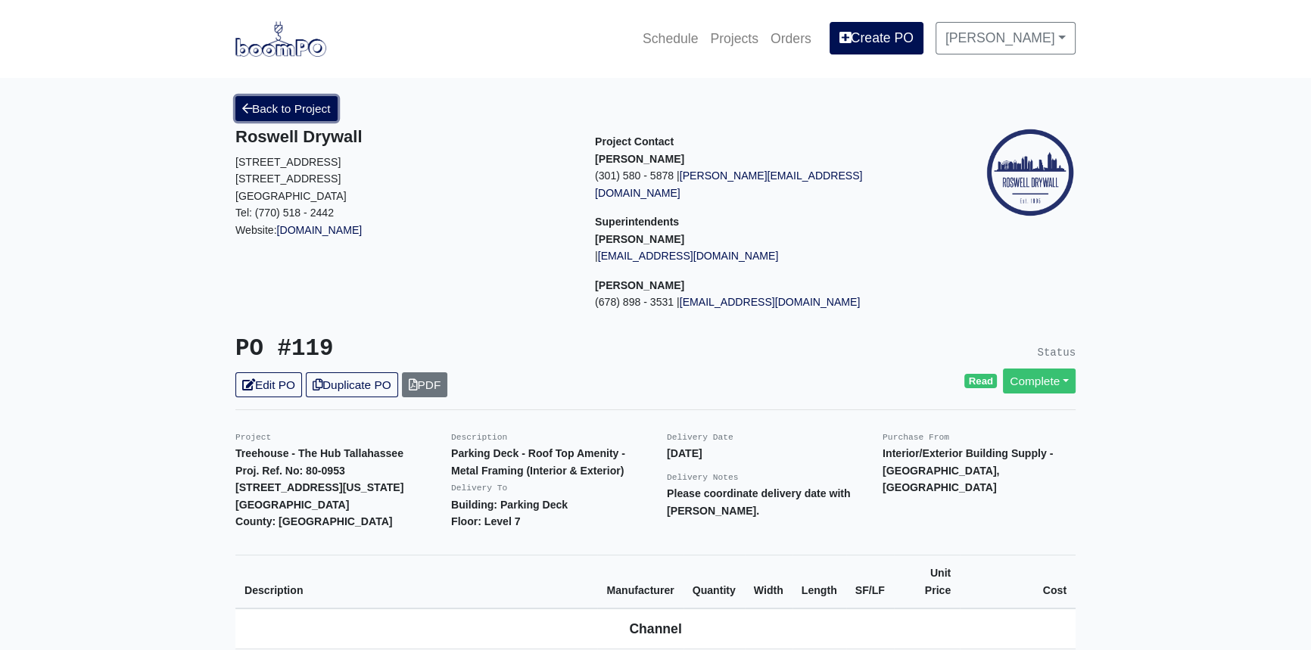
click at [304, 106] on link "Back to Project" at bounding box center [286, 108] width 102 height 25
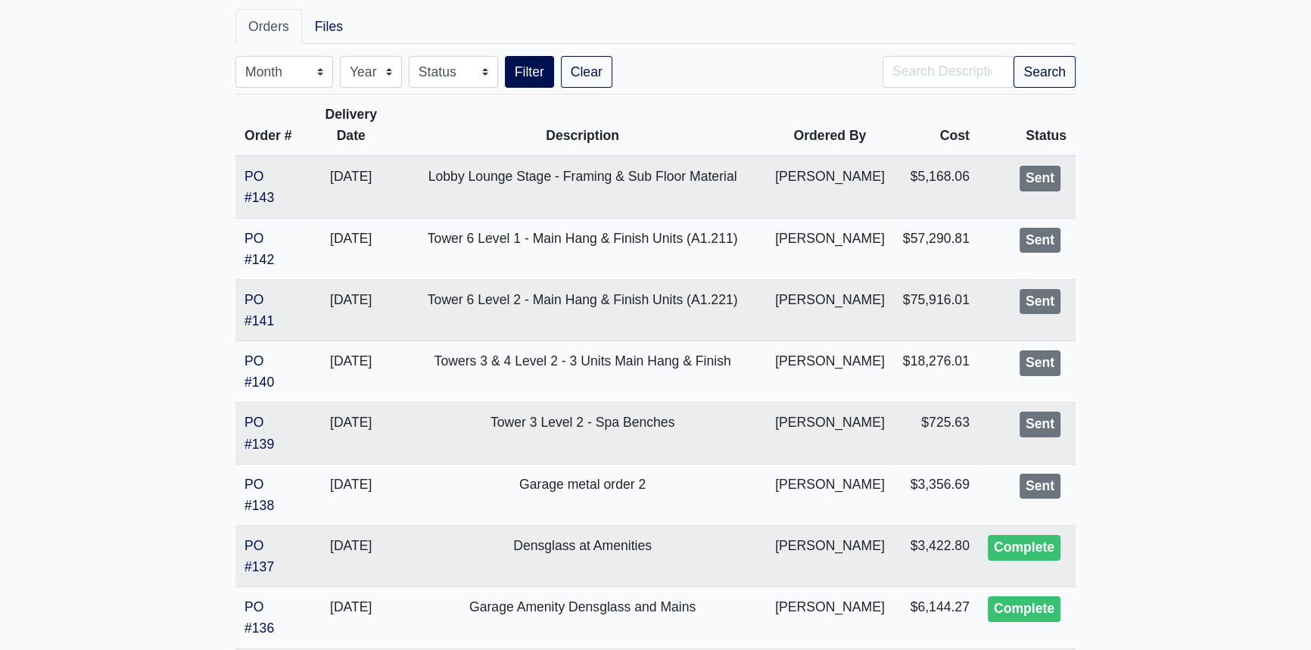
scroll to position [344, 0]
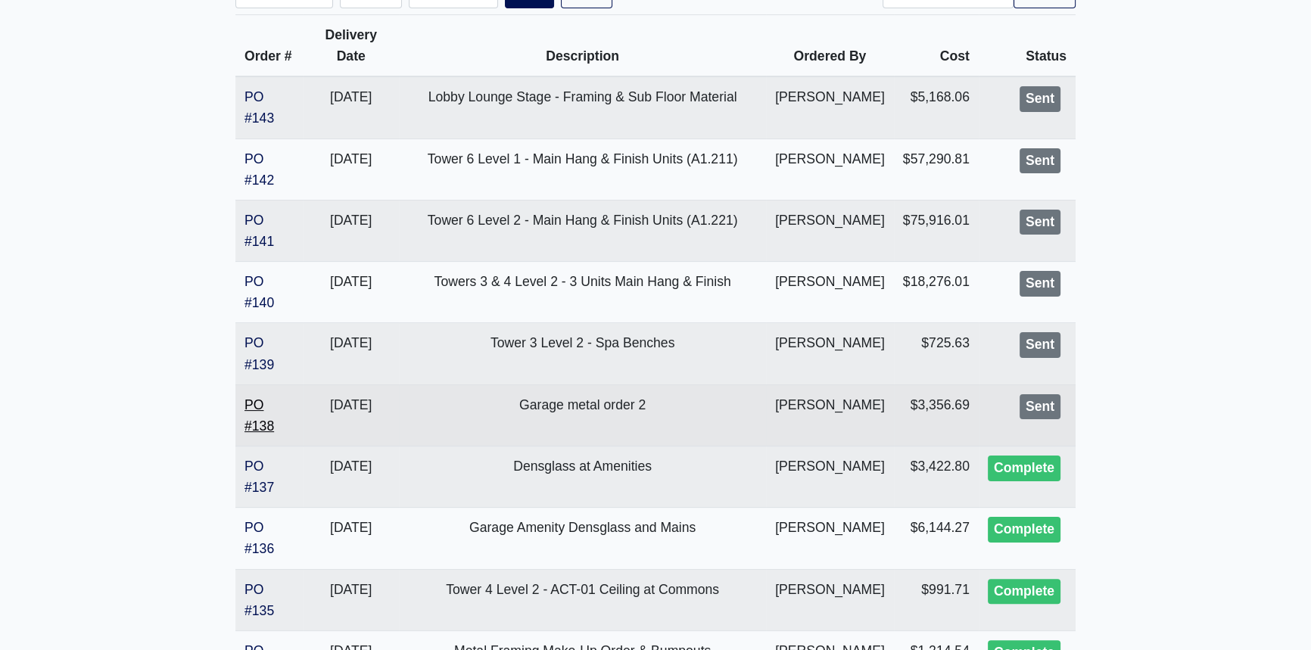
click at [265, 434] on link "PO #138" at bounding box center [260, 415] width 30 height 36
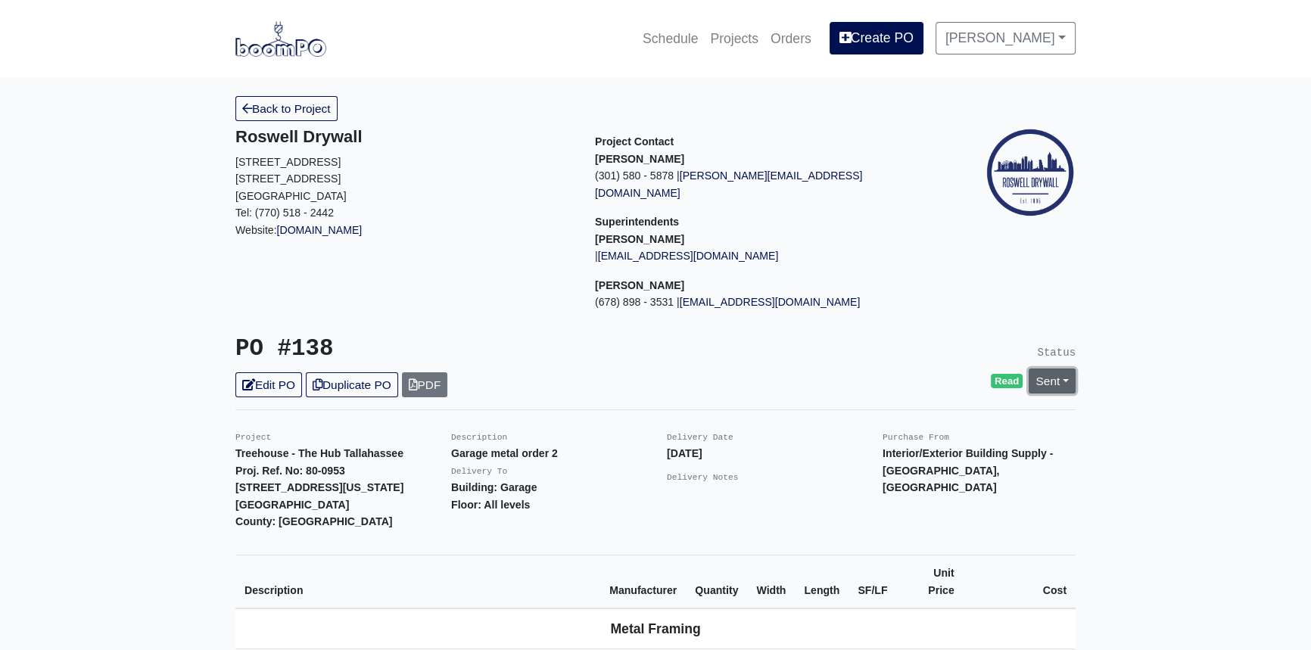
click at [1071, 369] on link "Sent" at bounding box center [1052, 381] width 47 height 25
click at [909, 451] on link "Complete" at bounding box center [966, 462] width 226 height 23
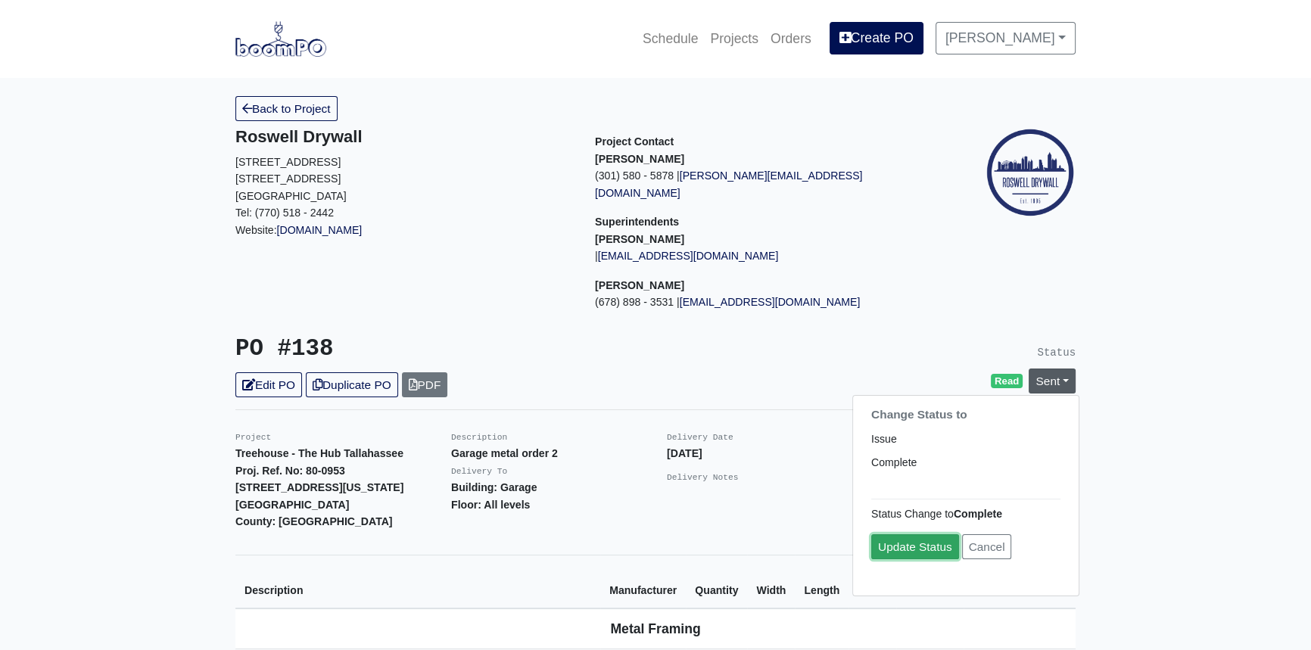
click at [886, 535] on link "Update Status" at bounding box center [915, 547] width 88 height 25
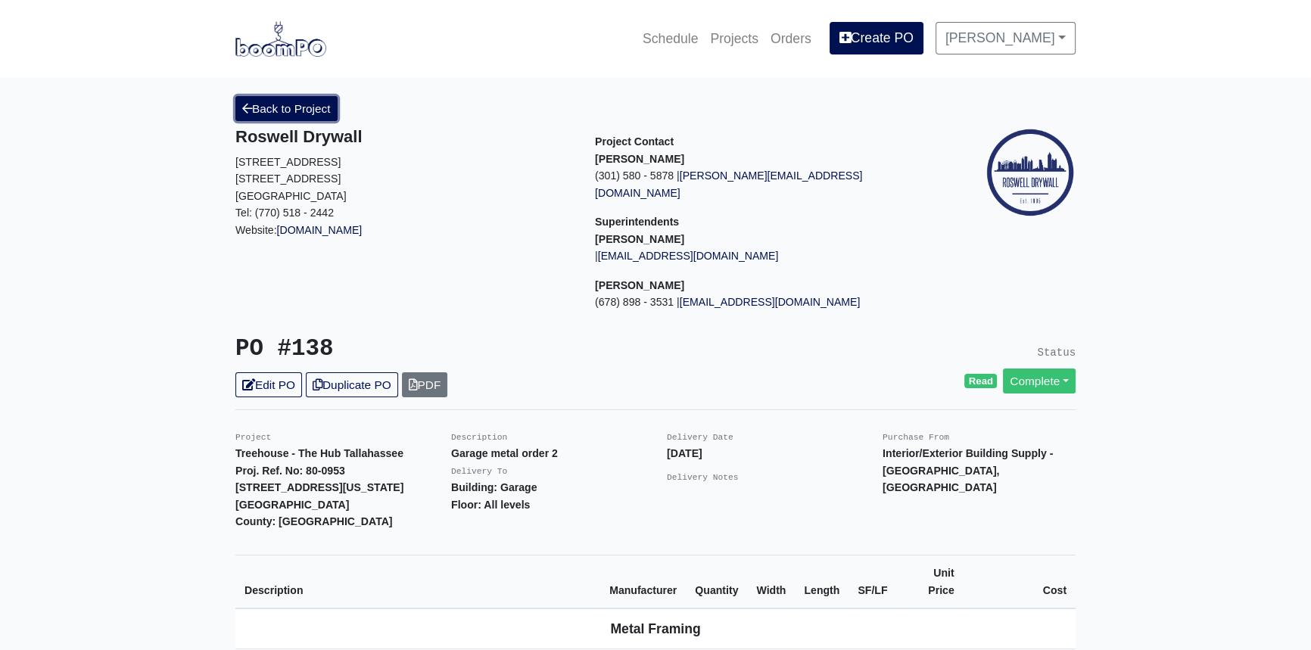
click at [292, 108] on link "Back to Project" at bounding box center [286, 108] width 102 height 25
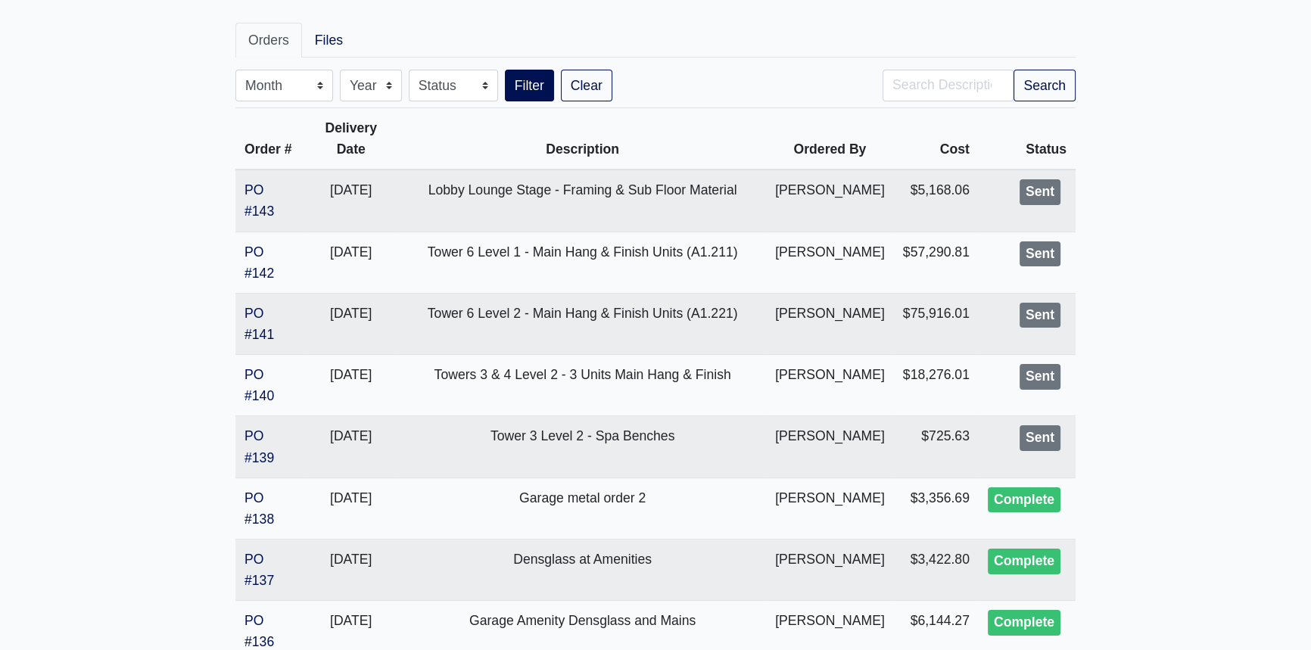
scroll to position [275, 0]
